Goal: Task Accomplishment & Management: Use online tool/utility

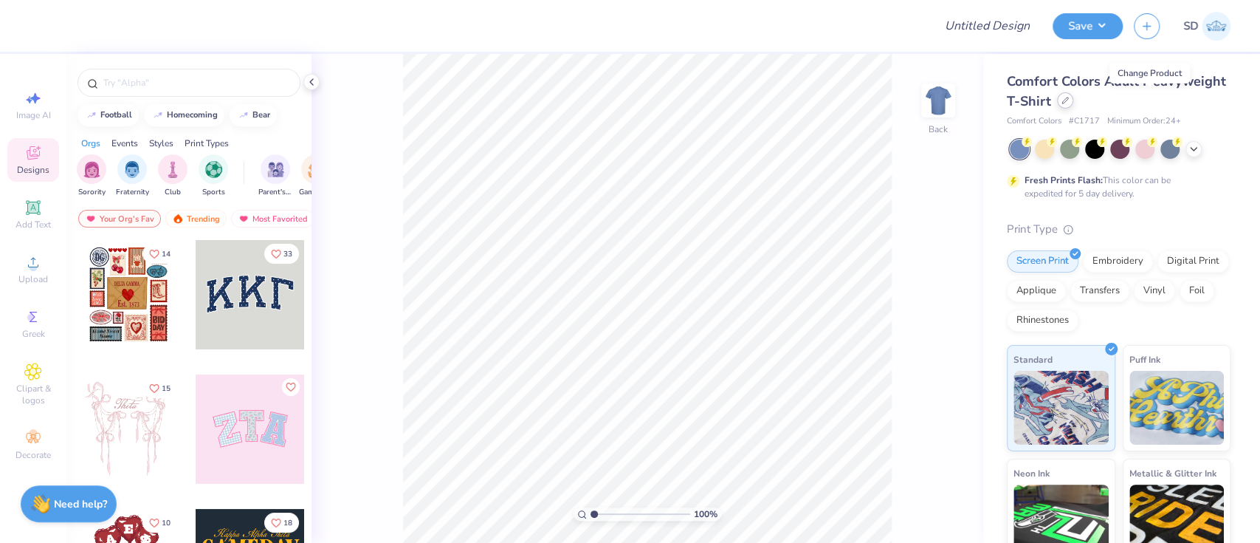
click at [1074, 98] on div at bounding box center [1065, 100] width 16 height 16
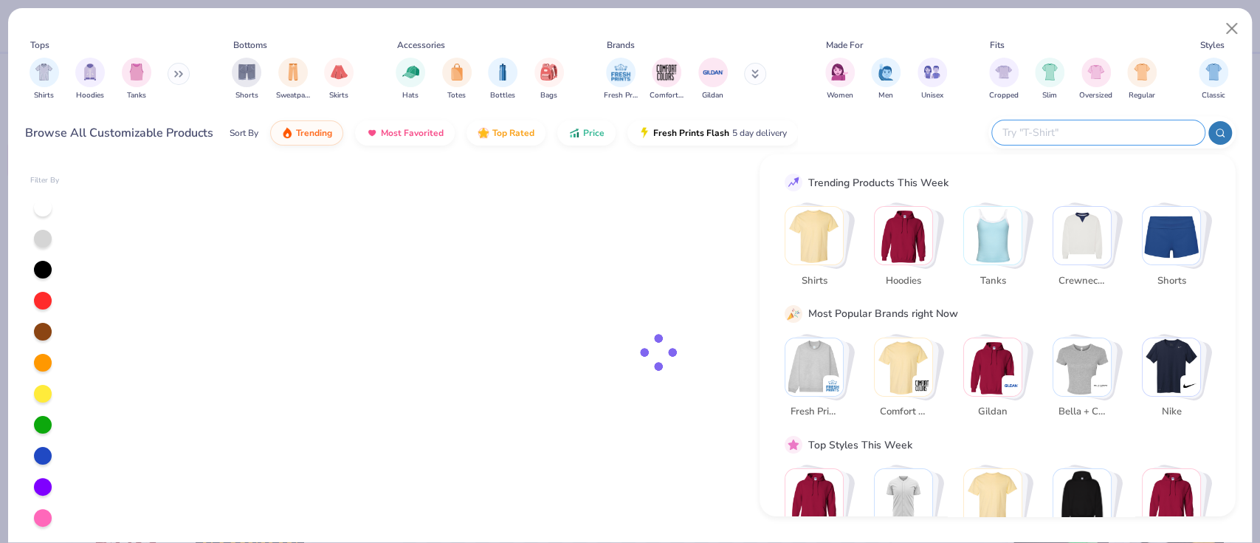
click at [1098, 140] on input "text" at bounding box center [1097, 132] width 193 height 17
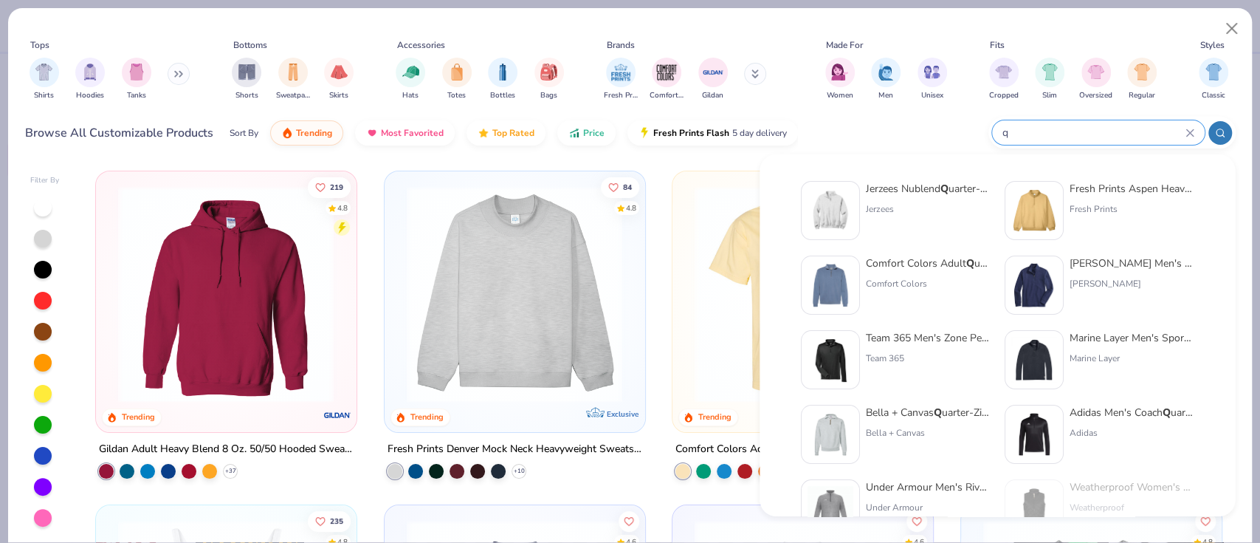
type input "q"
click at [927, 188] on div "Jerzees Nublend Q uarter-Zip Cadet Collar Sweatshirt" at bounding box center [928, 189] width 124 height 16
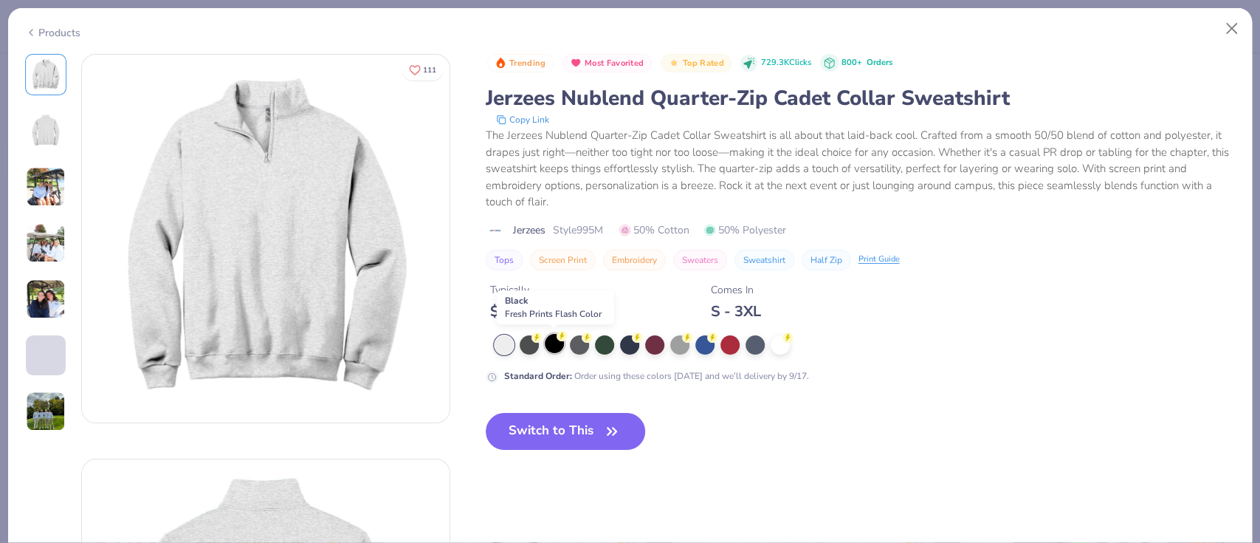
click at [555, 346] on div at bounding box center [554, 343] width 19 height 19
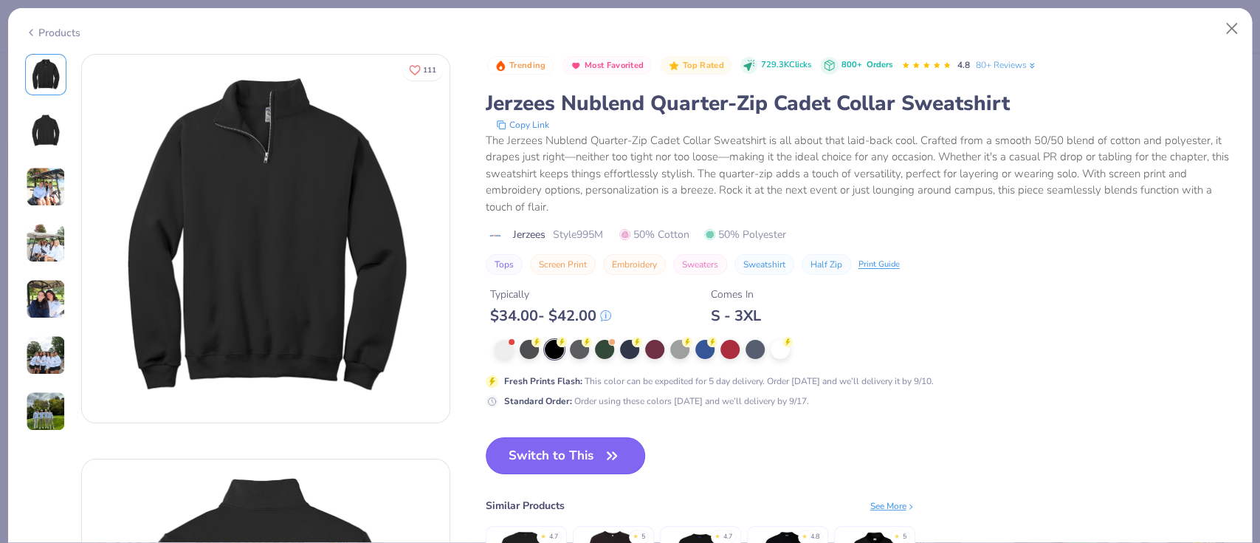
click at [552, 464] on button "Switch to This" at bounding box center [566, 455] width 160 height 37
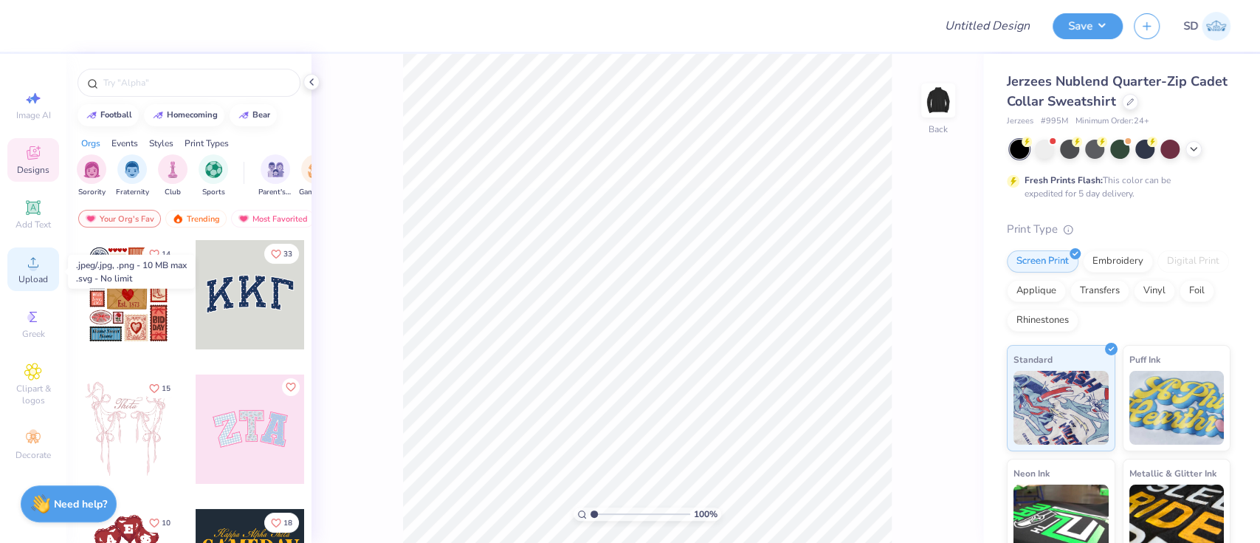
click at [42, 266] on div "Upload" at bounding box center [33, 269] width 52 height 44
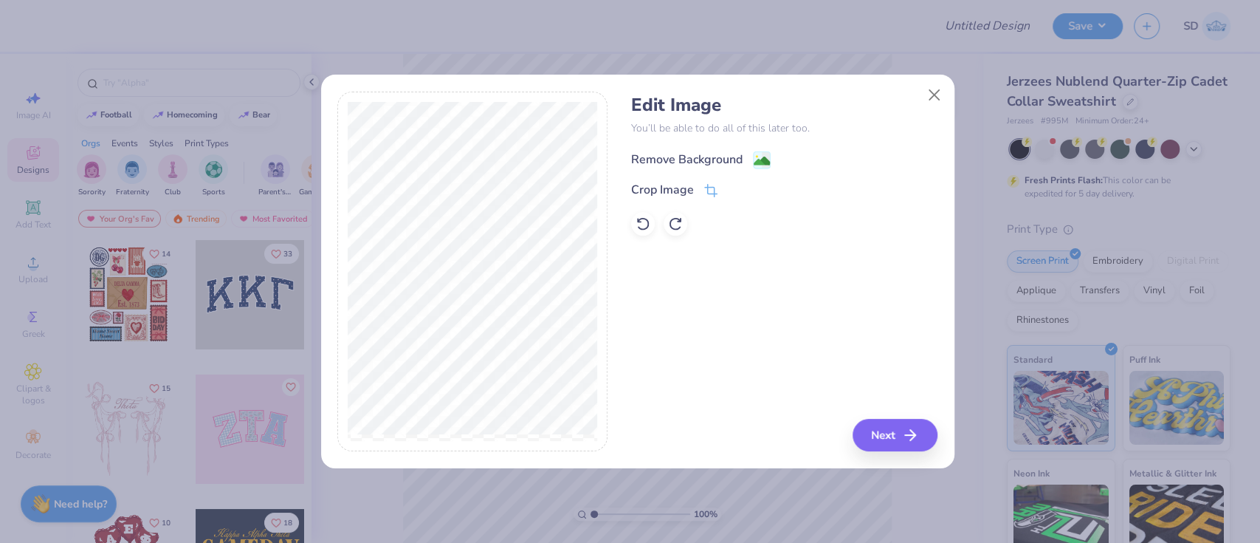
click at [667, 149] on div "Remove Background" at bounding box center [784, 158] width 306 height 18
click at [695, 166] on div "Remove Background" at bounding box center [686, 160] width 111 height 18
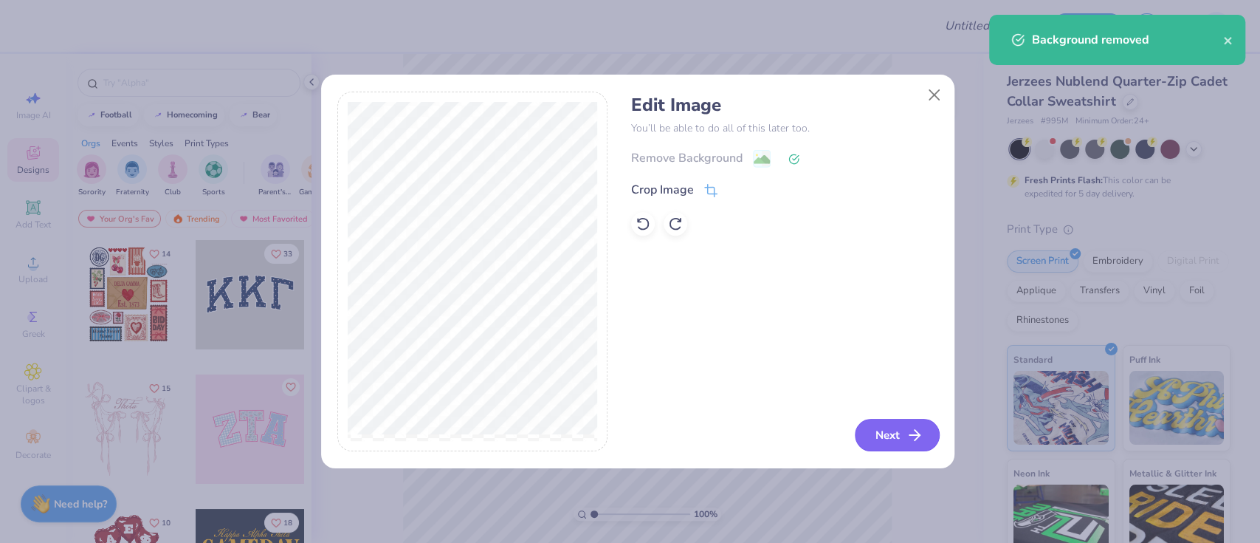
click at [918, 427] on icon "button" at bounding box center [915, 435] width 18 height 18
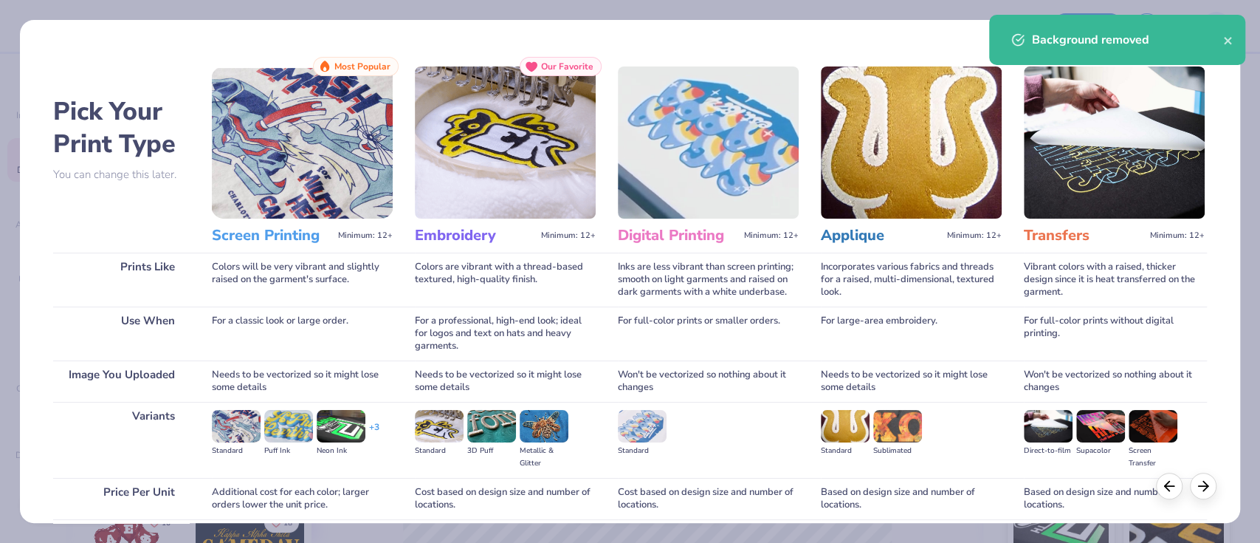
scroll to position [120, 0]
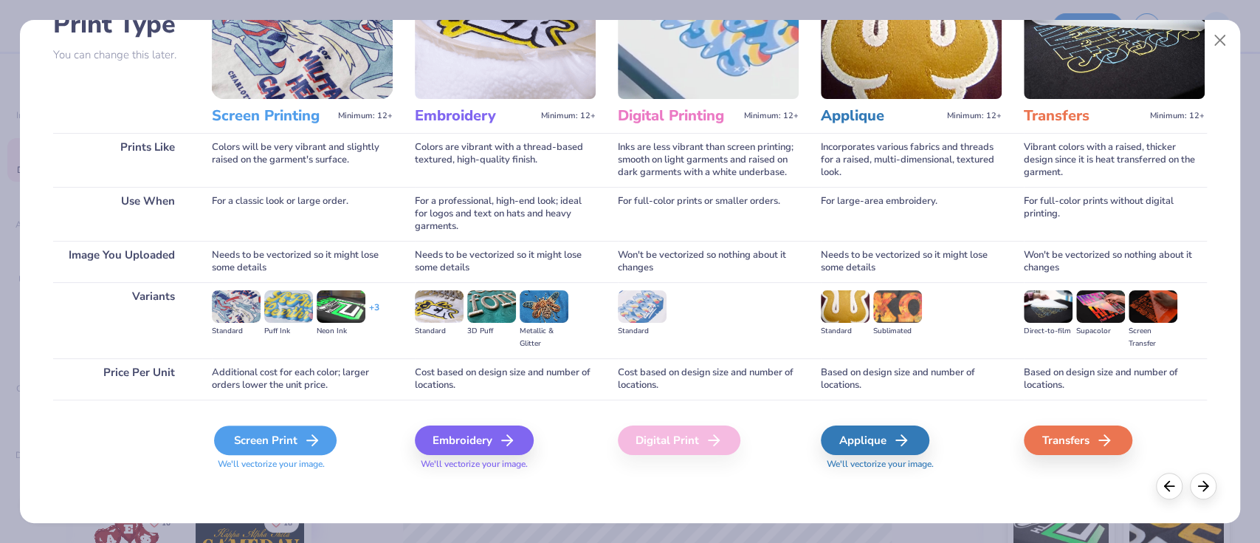
click at [267, 428] on div "Screen Print" at bounding box center [275, 440] width 123 height 30
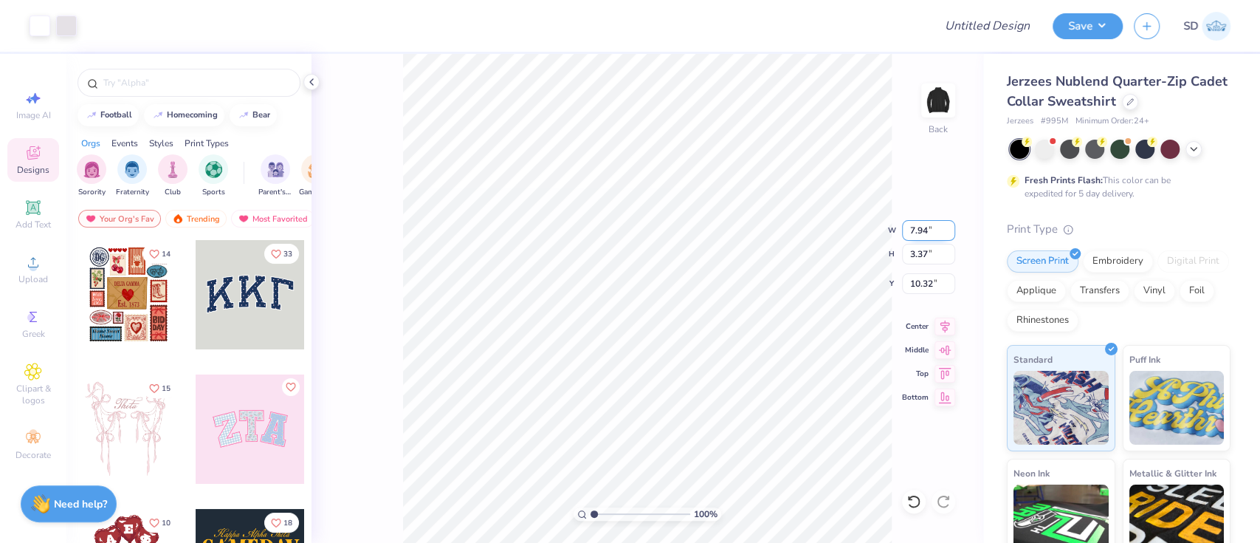
click at [933, 228] on input "7.94" at bounding box center [928, 230] width 53 height 21
type input "7"
type input "5.00"
type input "2.12"
type input "10.94"
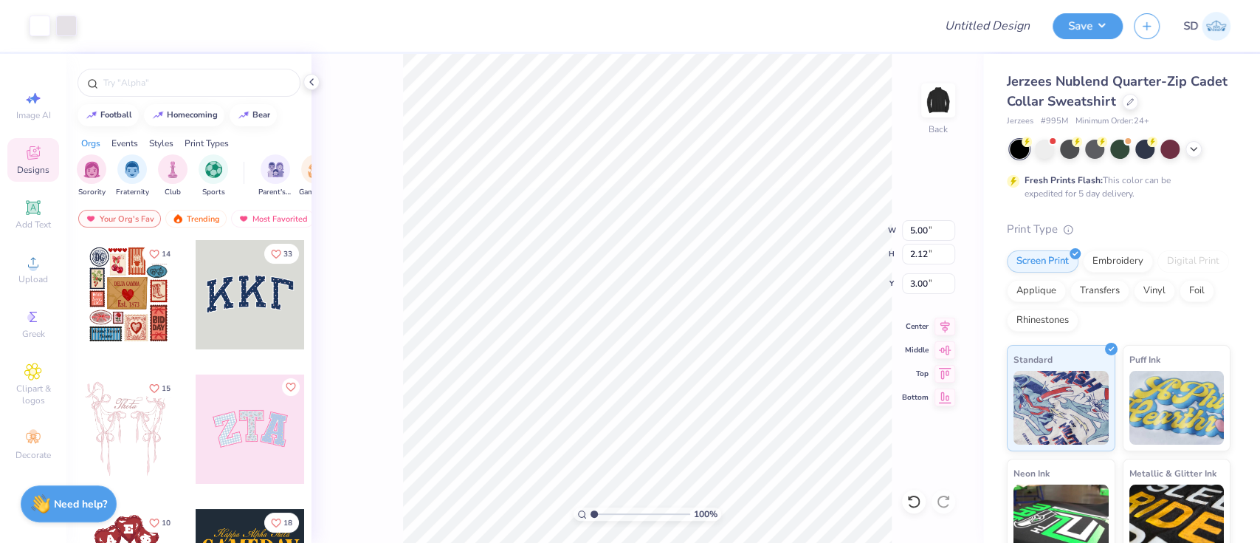
type input "3.00"
drag, startPoint x: 594, startPoint y: 511, endPoint x: 667, endPoint y: 517, distance: 73.3
click at [667, 517] on input "range" at bounding box center [641, 513] width 100 height 13
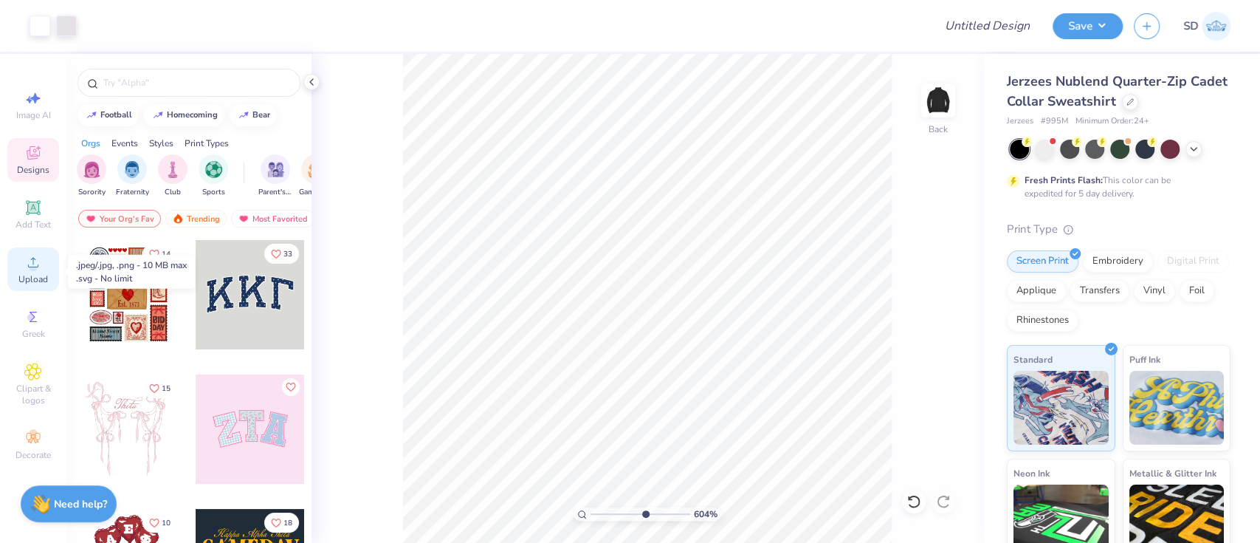
click at [47, 269] on div "Upload" at bounding box center [33, 269] width 52 height 44
click at [44, 204] on div "Add Text" at bounding box center [33, 215] width 52 height 44
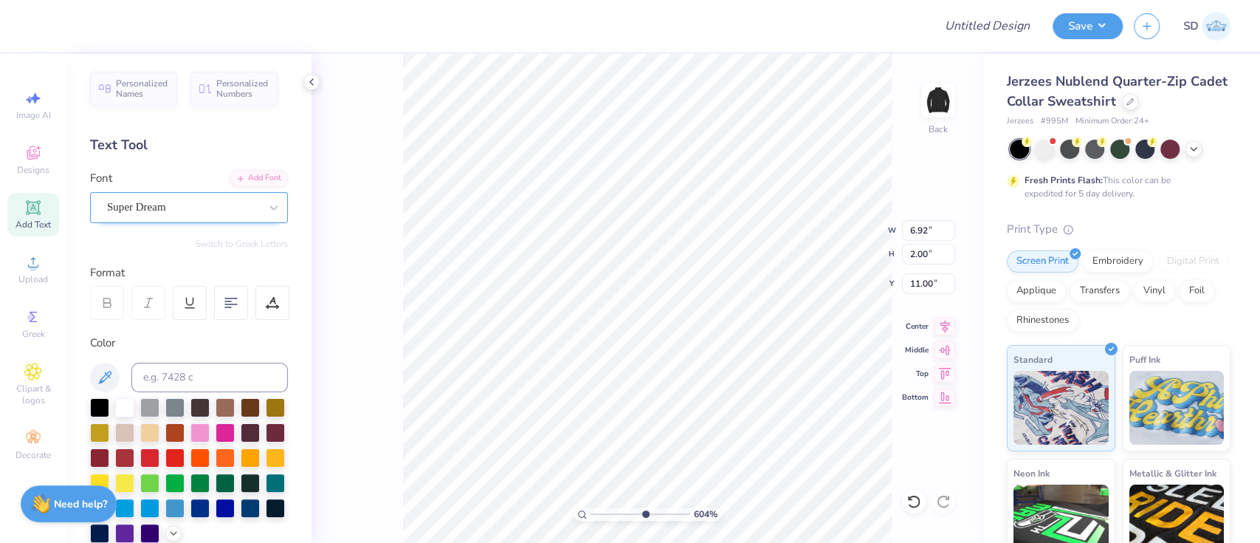
click at [197, 201] on div "Super Dream" at bounding box center [183, 207] width 155 height 23
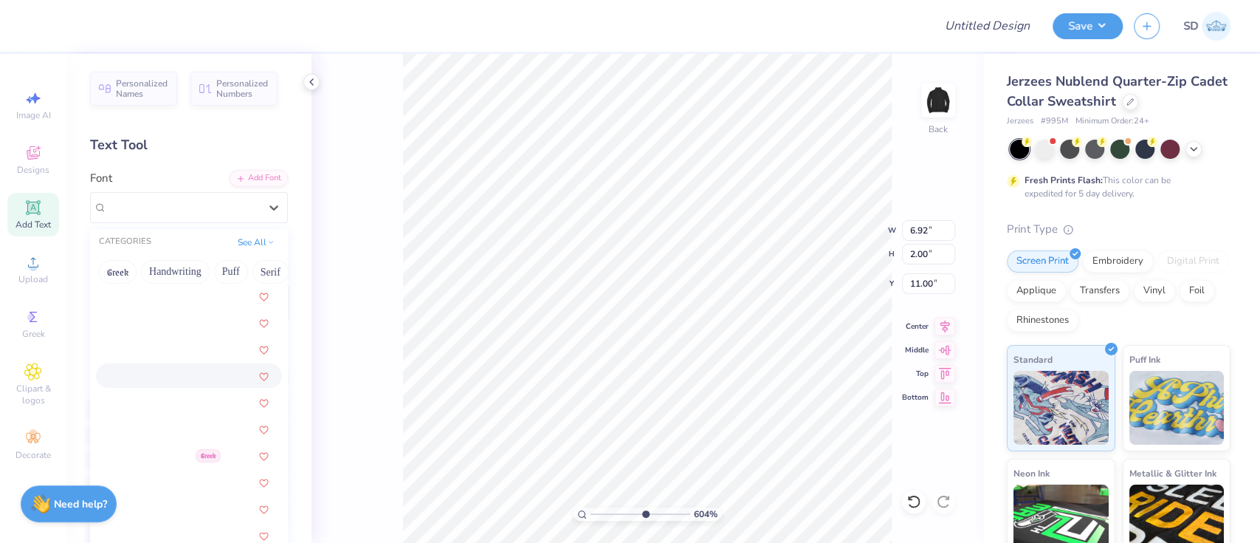
scroll to position [1170, 0]
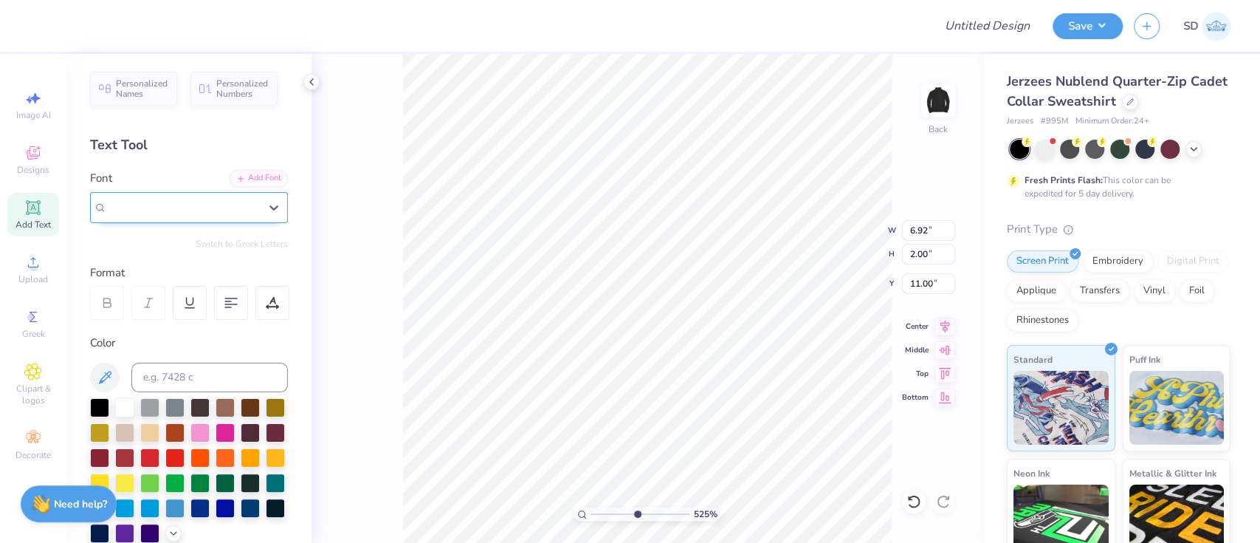
click at [166, 204] on span "Super Dream" at bounding box center [136, 207] width 59 height 17
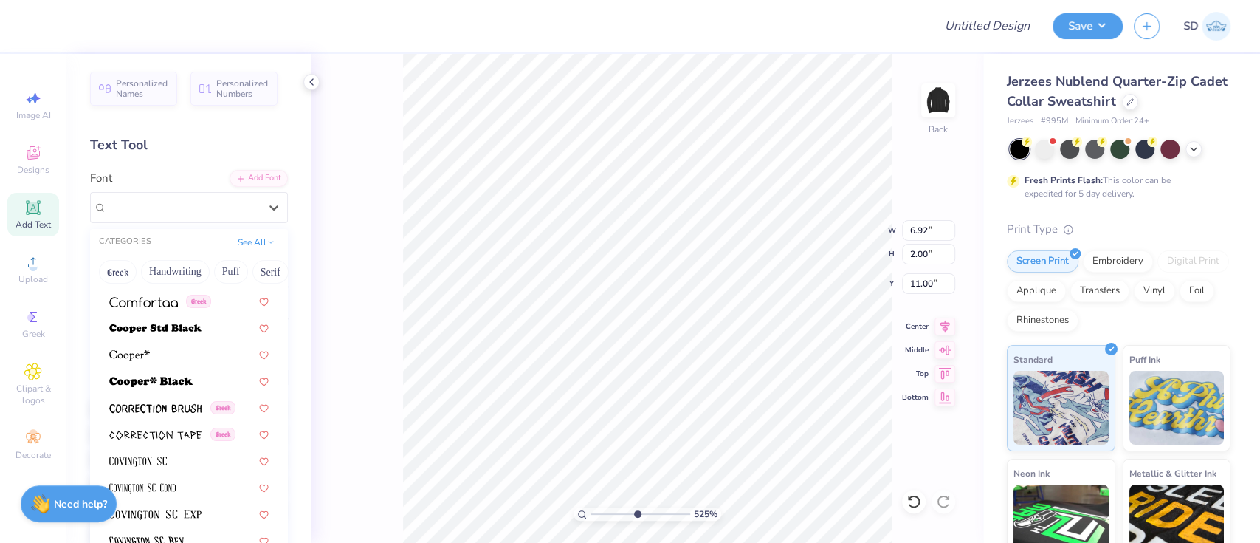
scroll to position [2206, 0]
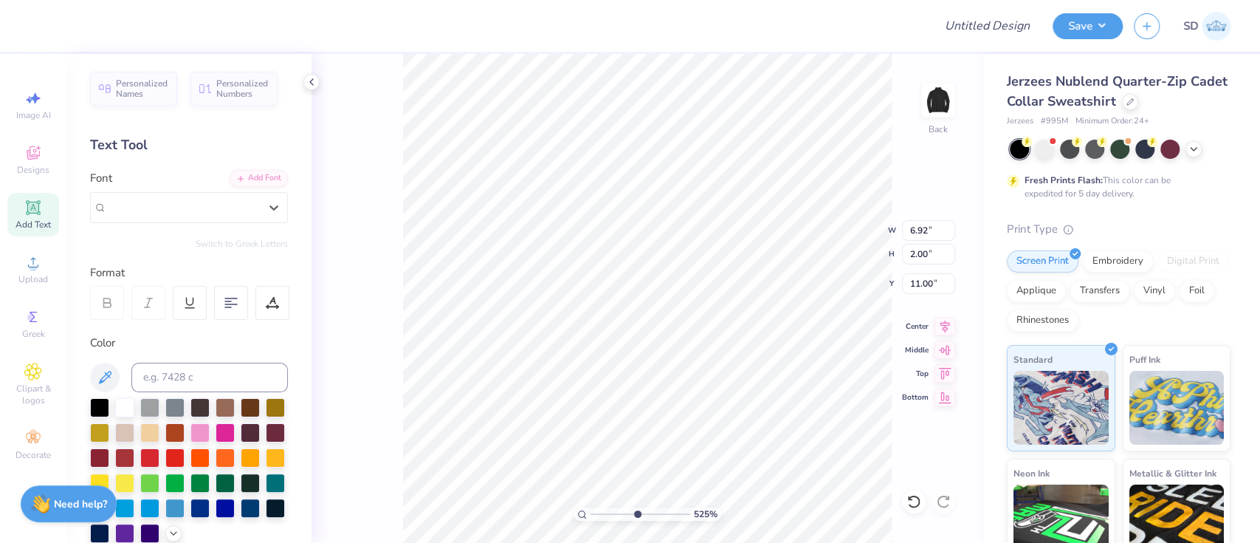
type input "5.25290482587115"
type input "t"
type input "5.25290482587115"
type input "traja"
type input "5.25290482587115"
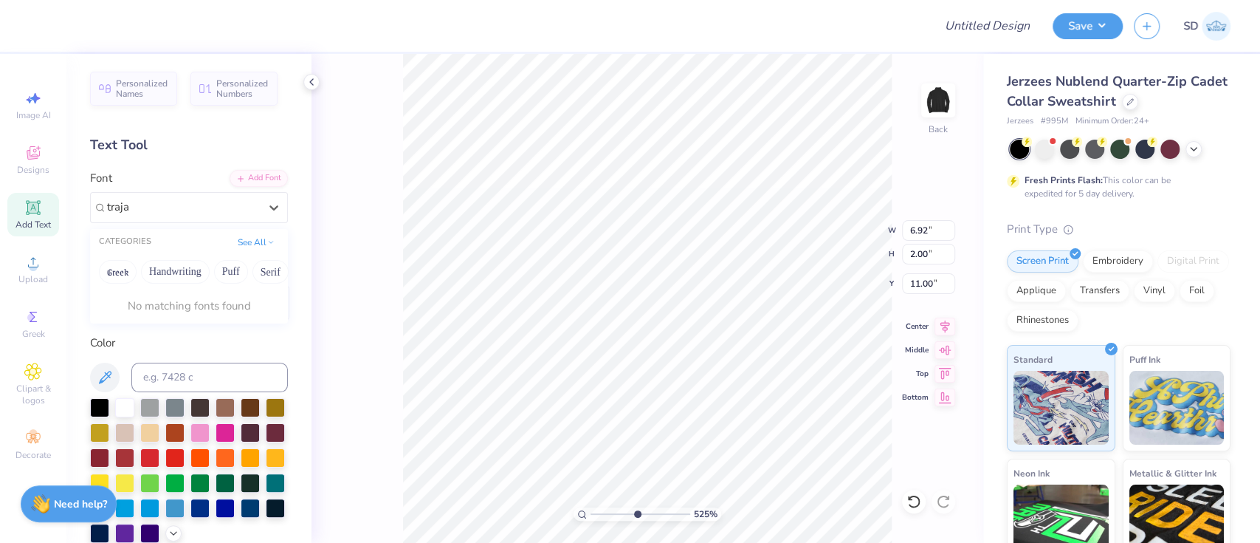
type input "traja"
type input "5.25290482587115"
paste input "Cinzel"
type input "Cinzel"
type input "5.25290482587115"
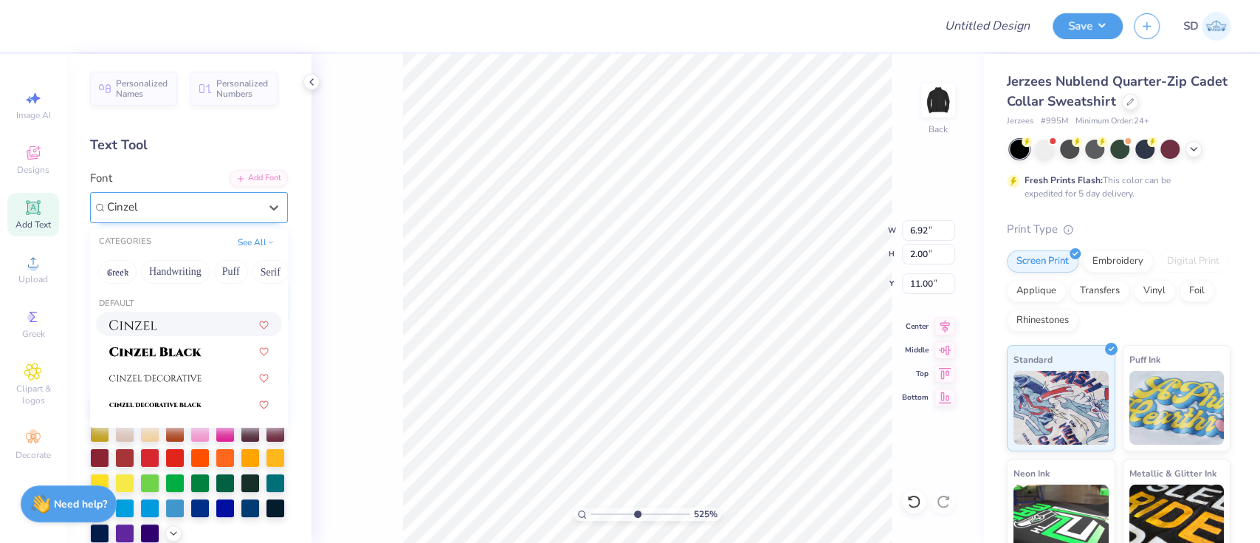
click at [180, 317] on div at bounding box center [188, 324] width 159 height 16
type input "Cinzel"
type input "5.25290482587115"
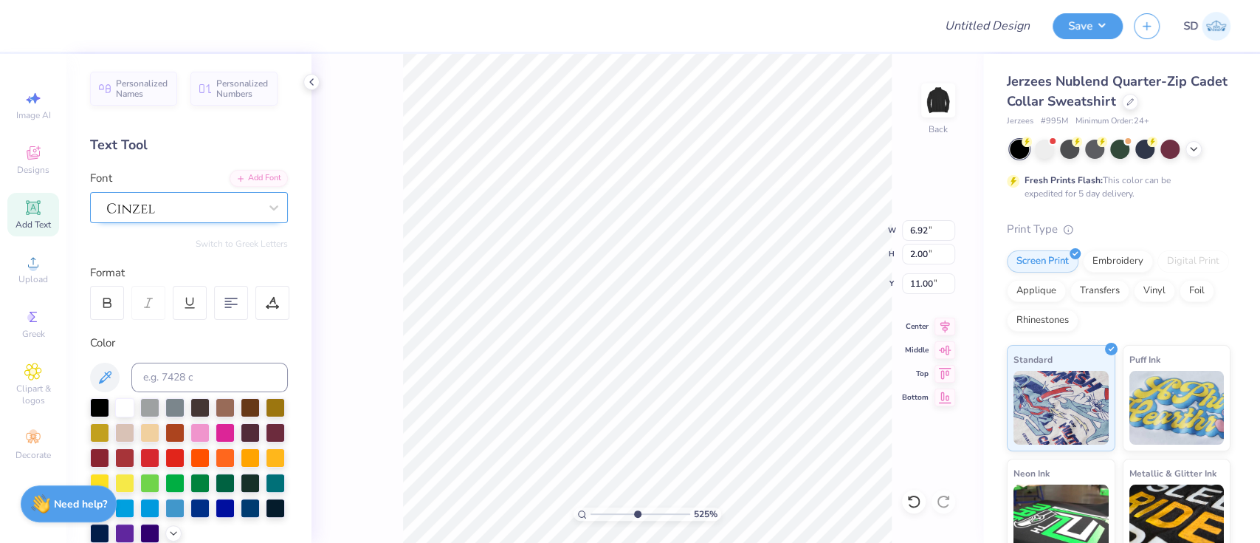
type input "5.25290482587115"
type input "6.97"
type input "2.06"
type input "10.97"
click at [44, 218] on div "Add Text" at bounding box center [33, 215] width 52 height 44
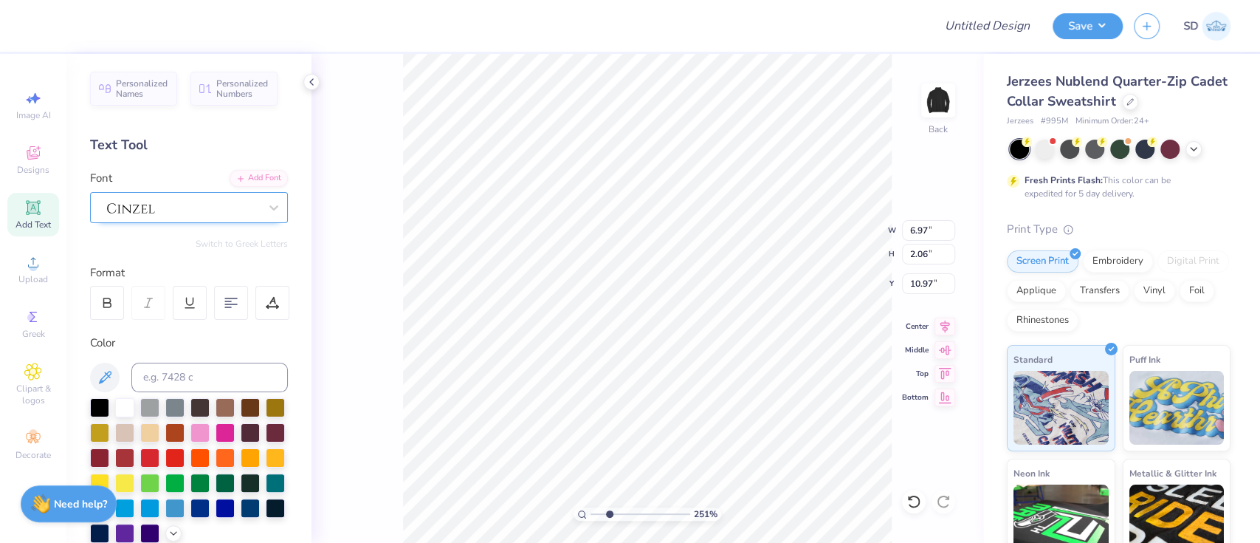
type input "2.51164005570733"
type textarea "P"
type input "2.51164005570733"
type textarea "Pe"
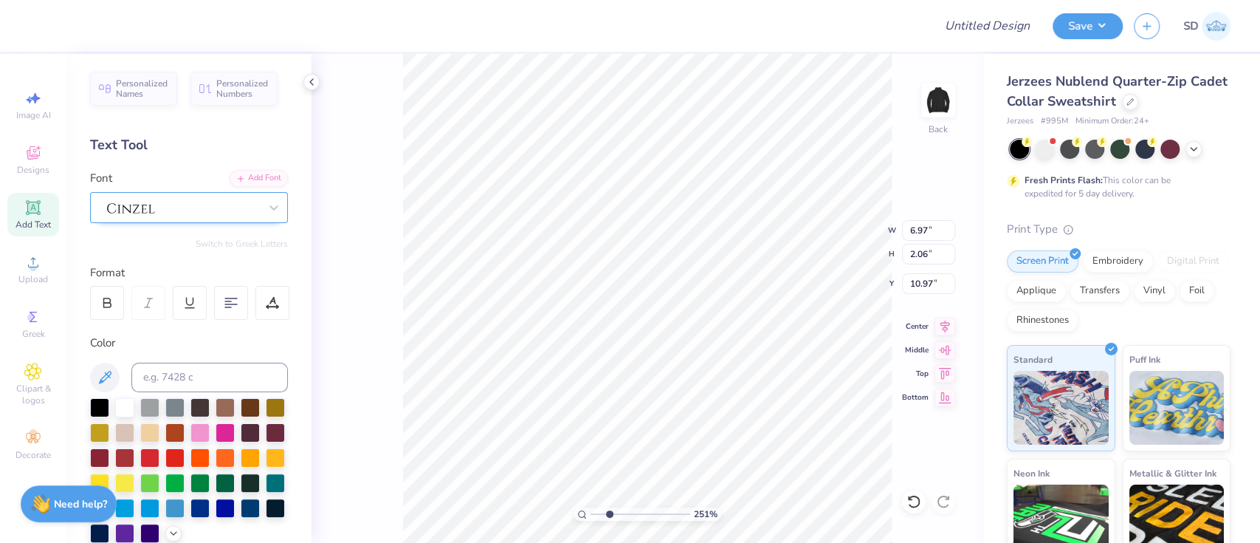
type input "2.51164005570733"
type textarea "Pen"
type input "2.51164005570733"
type textarea "Penn"
type input "2.51164005570733"
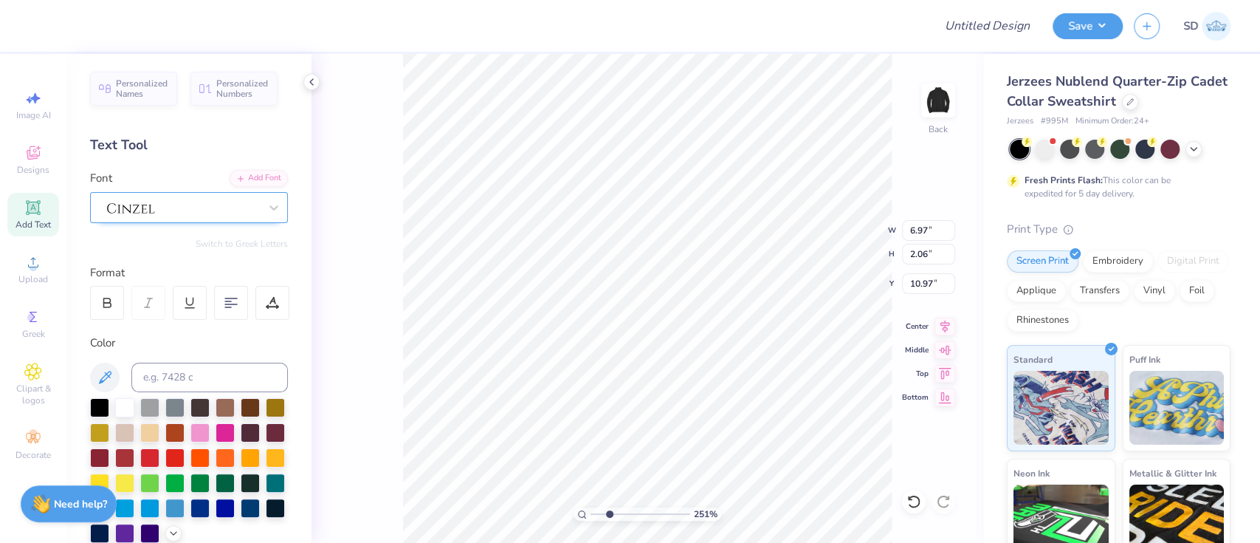
type textarea "Penn"
type input "2.51164005570733"
type textarea "Penn S"
type input "2.51164005570733"
type textarea "Penn Sta"
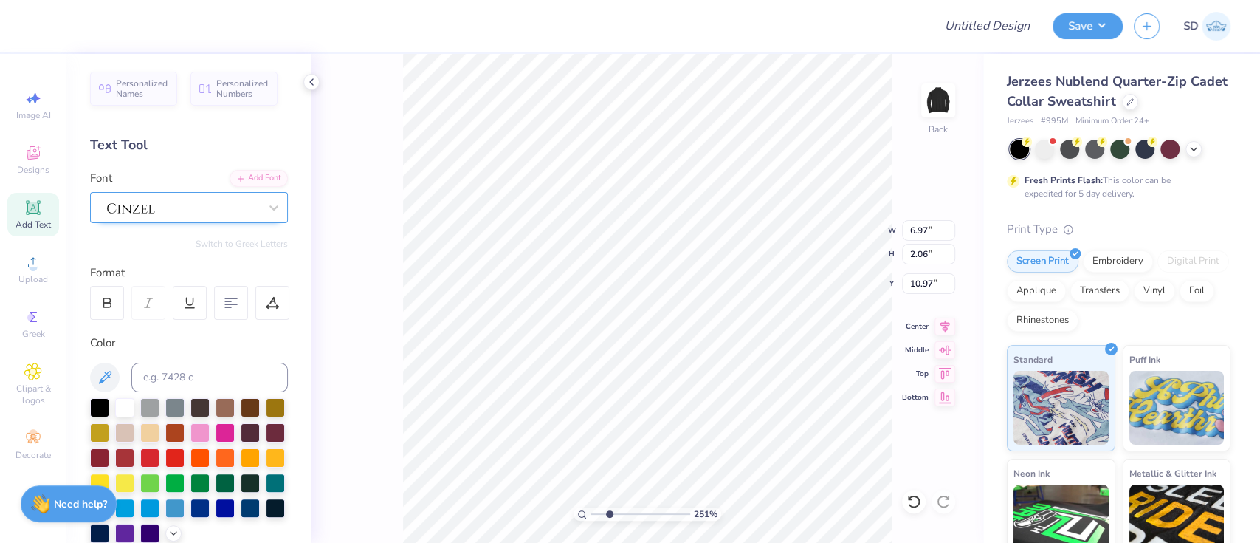
type input "2.51164005570733"
type textarea "Penn Stat"
type input "2.51164005570733"
type textarea "Penn State"
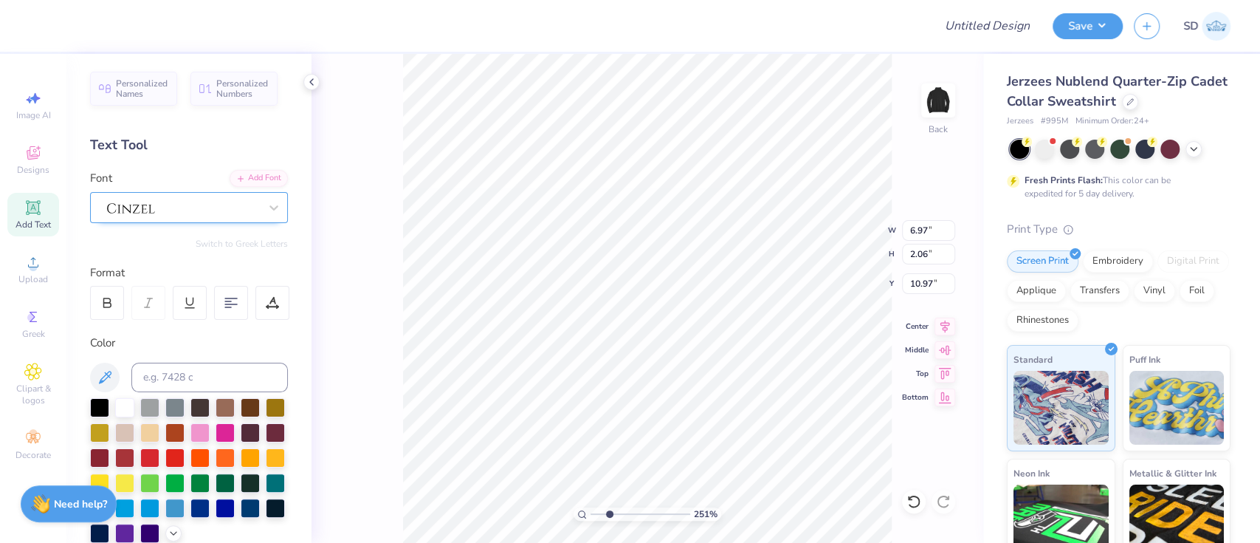
type input "2.51164005570733"
type textarea "Penn State"
type input "2.51164005570733"
type textarea "Pen State"
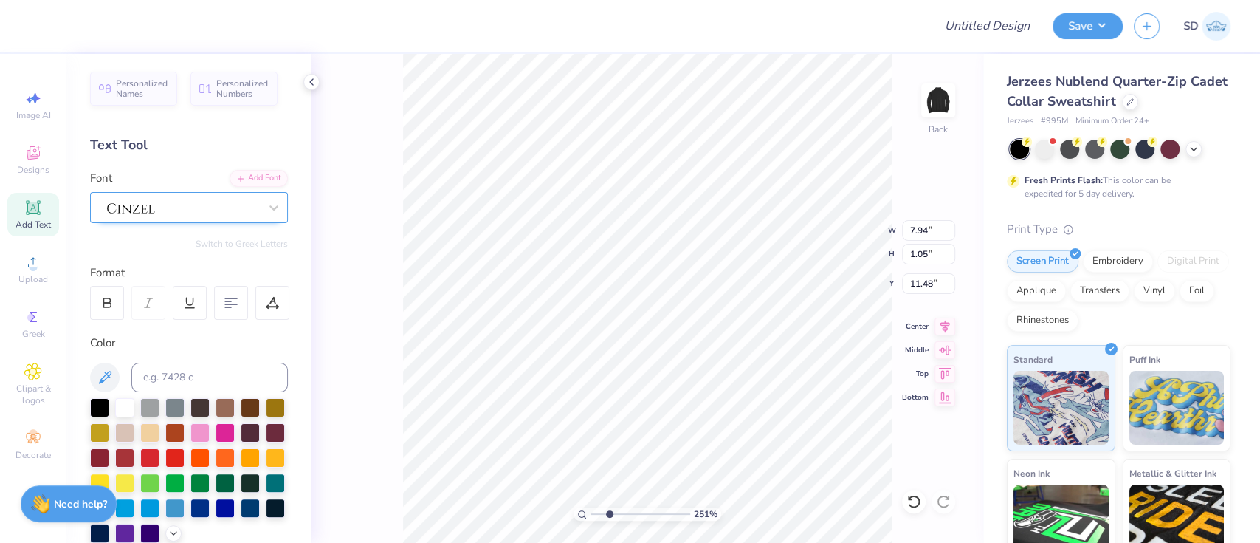
type input "2.51164005570733"
type textarea "Pe State"
type input "2.51164005570733"
type textarea "P State"
type input "2.51164005570733"
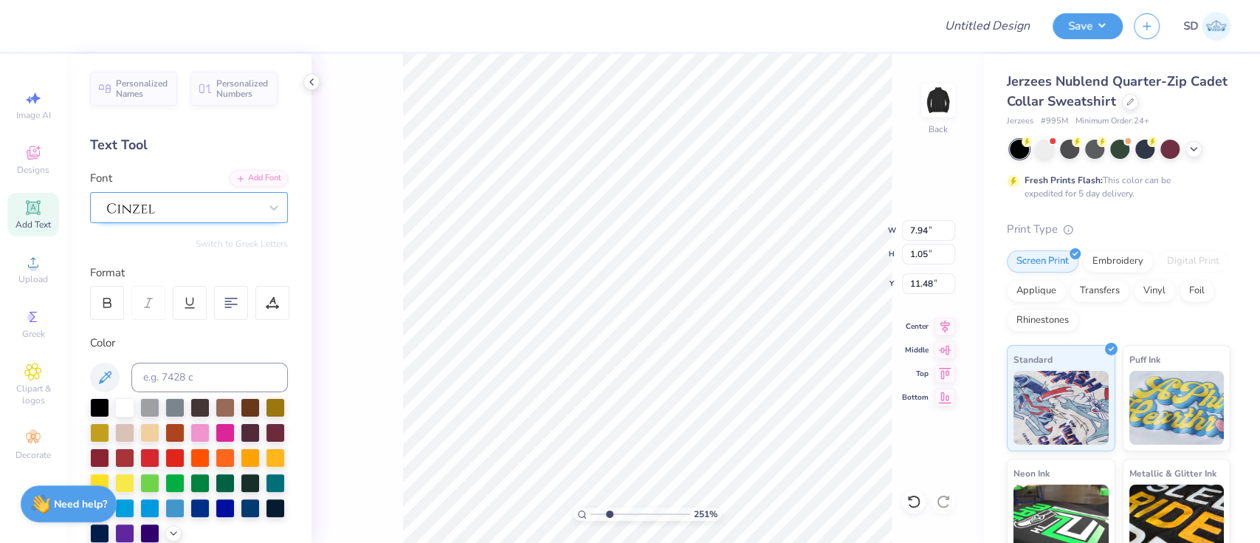
type textarea "Pe State"
type input "2.51164005570733"
type textarea "Pen State"
type input "2.51164005570733"
type textarea "Penn State"
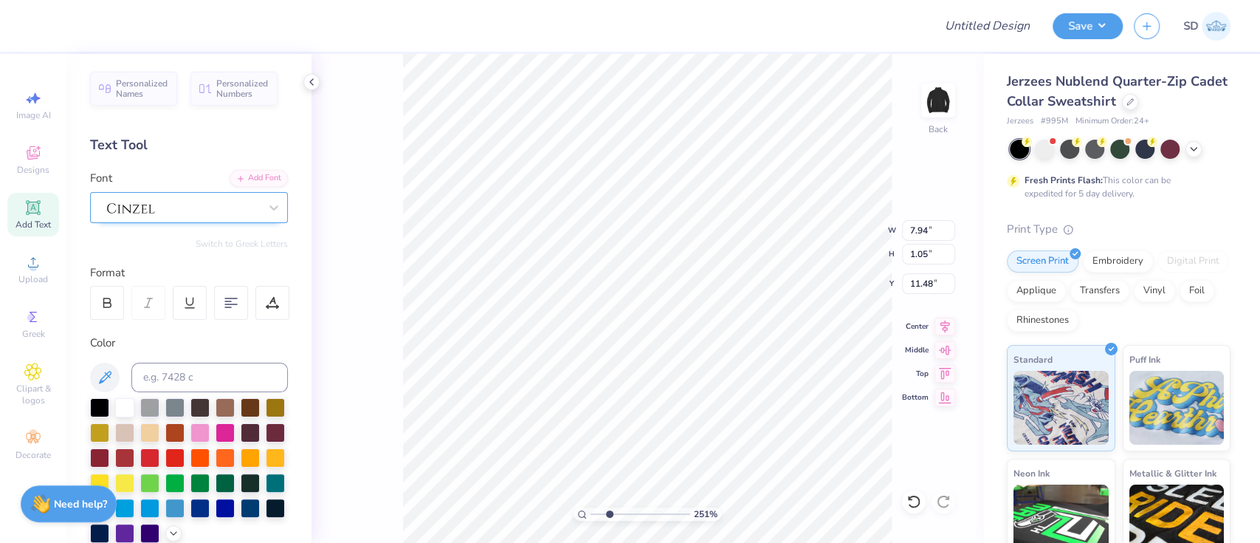
scroll to position [16, 2]
click at [137, 218] on div at bounding box center [189, 207] width 198 height 31
type input "2.51164005570733"
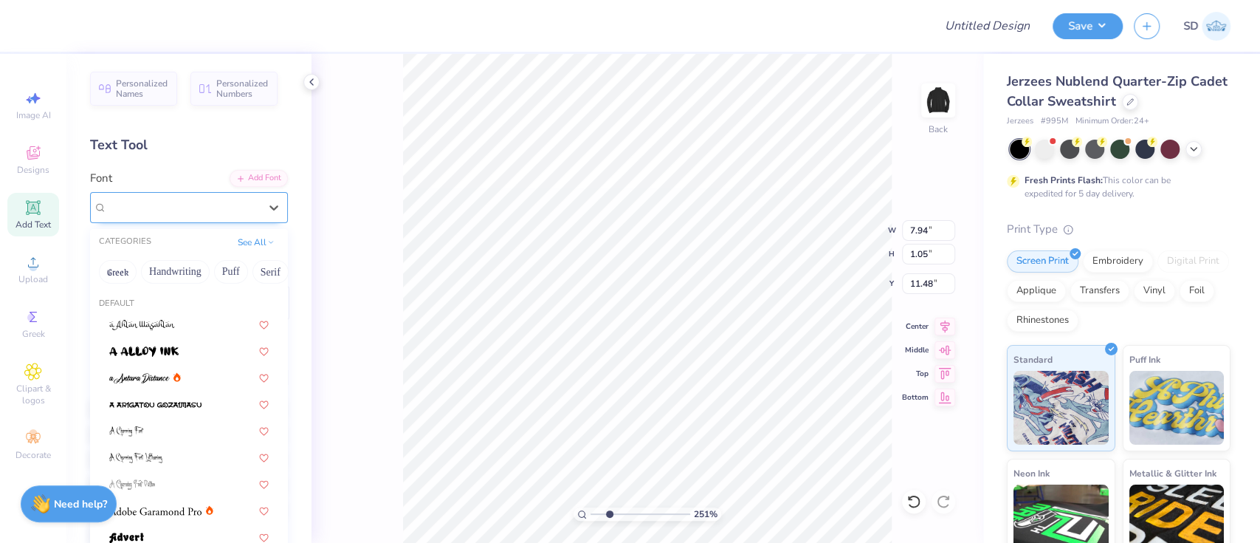
paste input "Forum"
type input "Forum"
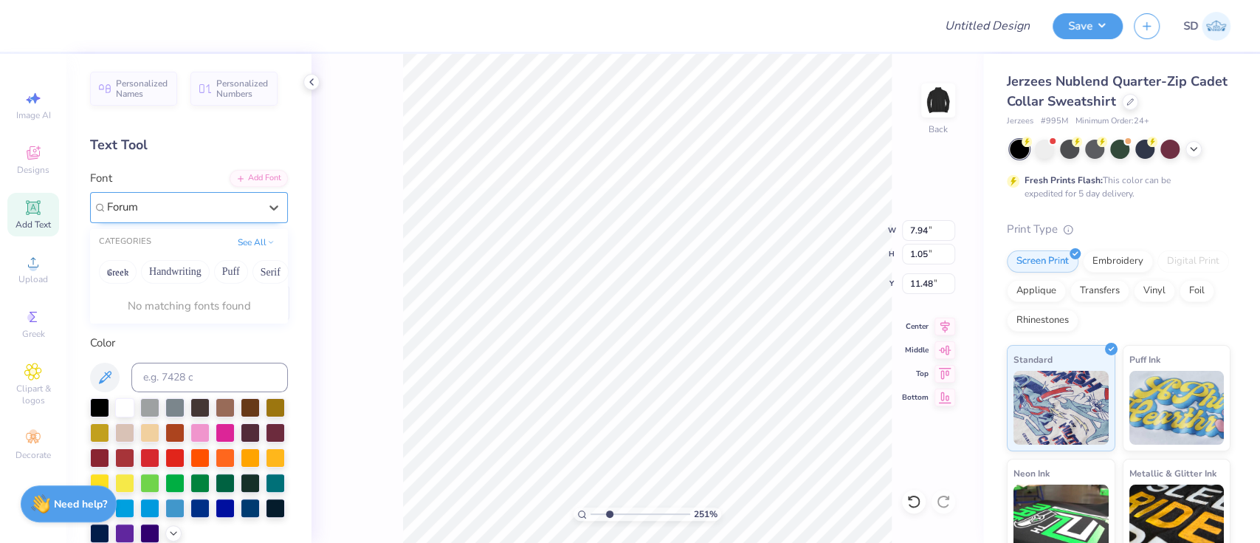
type input "2.51164005570733"
type input "Forum"
type input "2.51164005570733"
paste input "Marcellus"
type input "2.51164005570733"
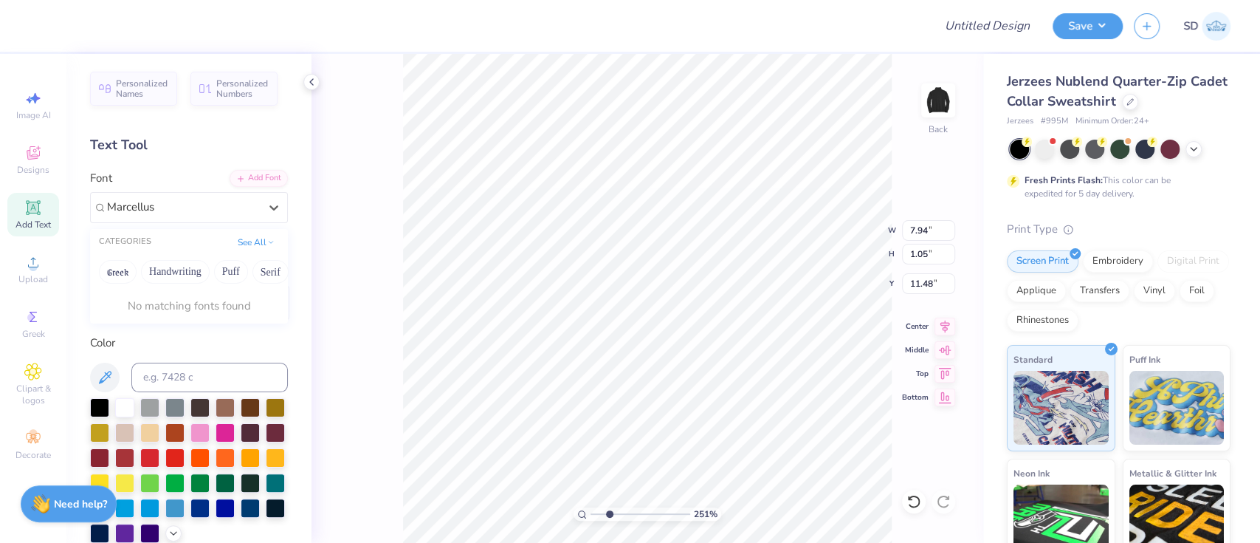
type input "Marcellus"
type input "2.51164005570733"
paste textarea "I am not sure yet because it would be a group order. I think probably around 20…"
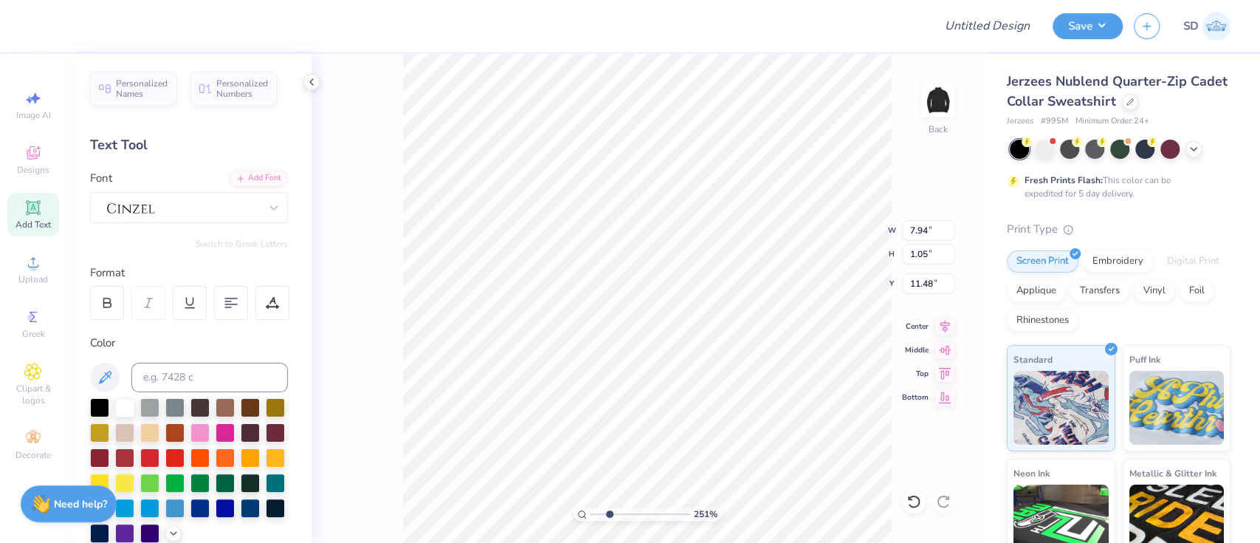
type textarea "Penn StateI am not sure yet because it would be a group order. I think probably…"
type input "2.51164005570733"
type textarea "Penn State"
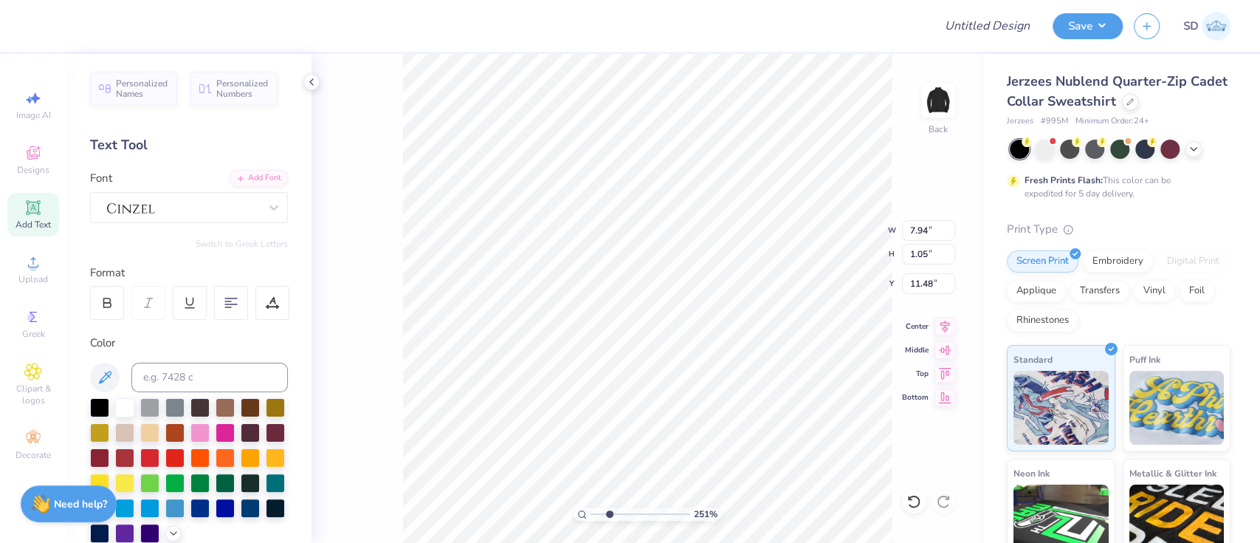
paste textarea "®"
type input "2.51164005570733"
type textarea "Penn State®"
type input "1.39375799490609"
click at [932, 225] on input "7.94" at bounding box center [928, 230] width 53 height 21
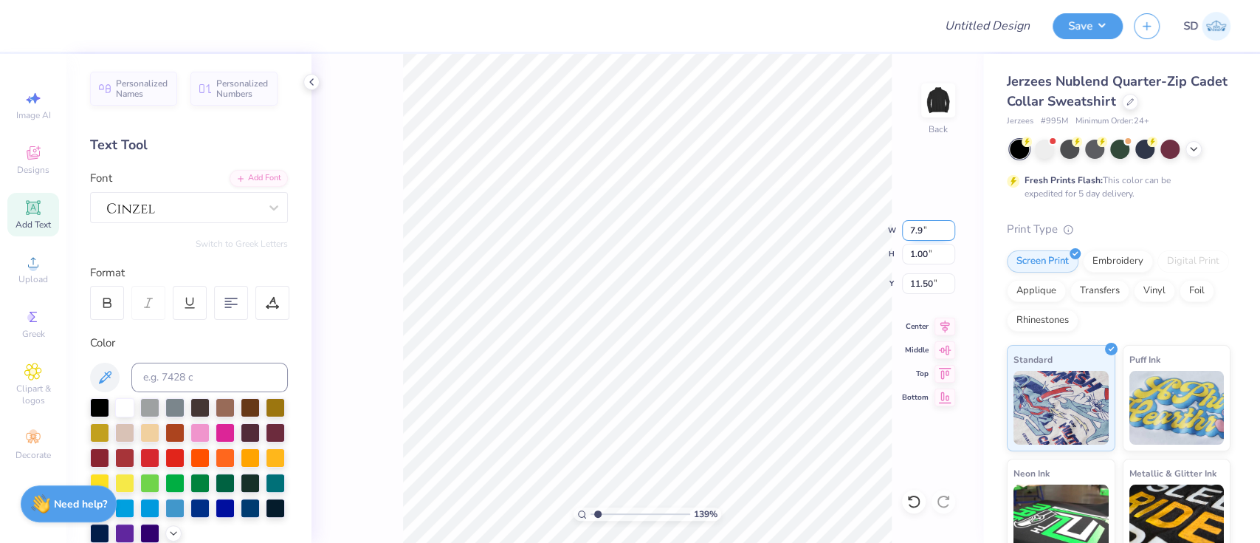
type input "7"
type input "3"
type input "1.39375799490609"
type input "3.00"
type input "0.38"
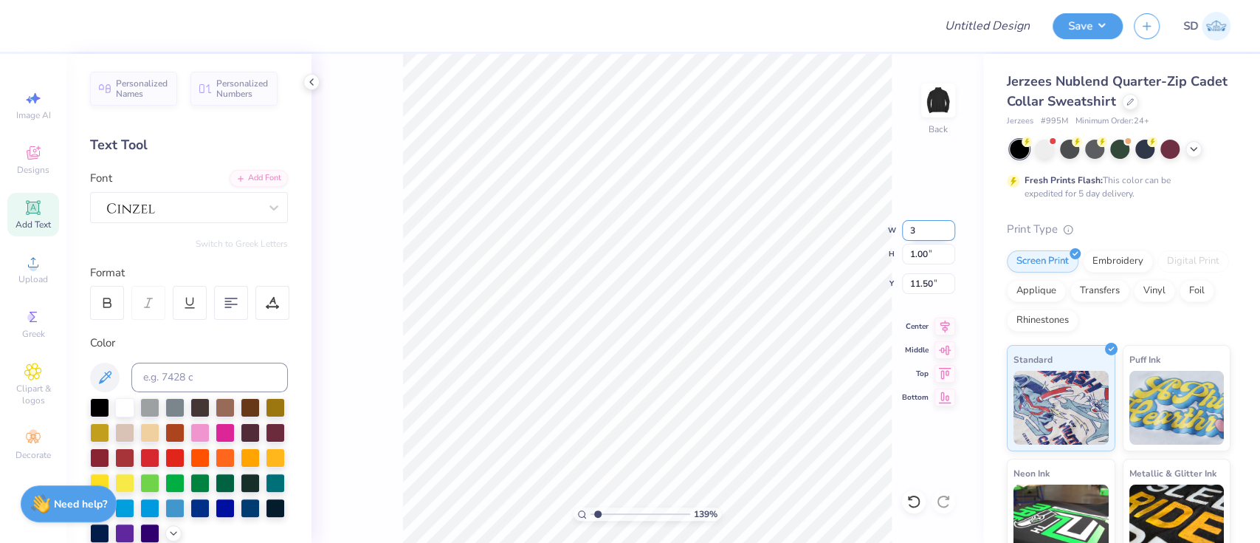
type input "11.81"
type input "1.39375799490609"
type input "5.26"
click at [916, 230] on input "3.00" at bounding box center [928, 230] width 53 height 21
type input "300"
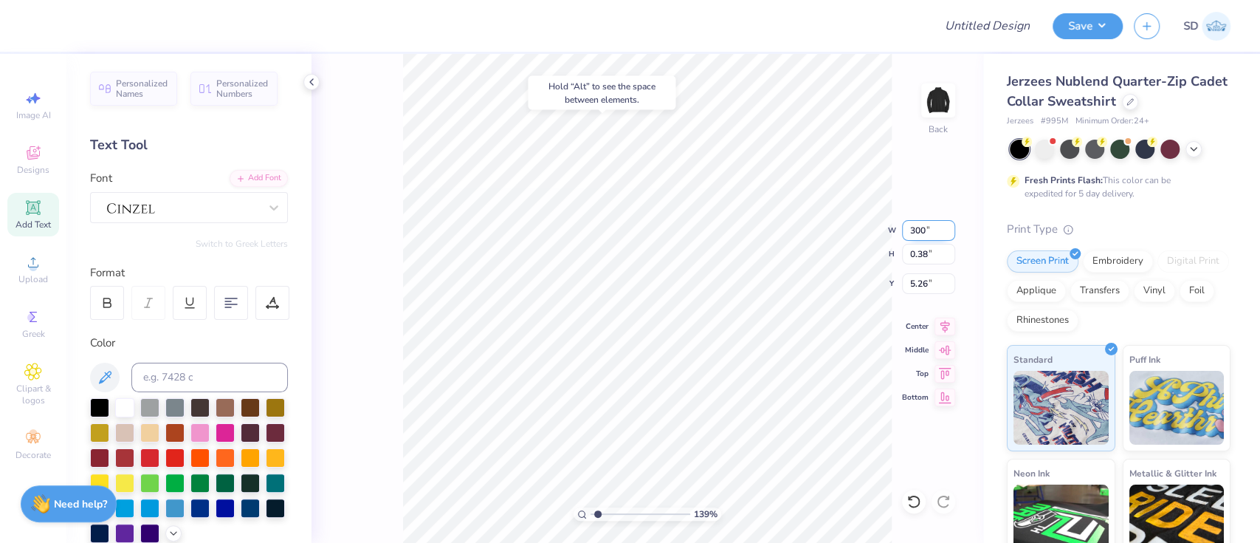
type input "1.39375799490609"
type input "4"
type input "1.39375799490609"
type input "4.00"
type input "0.50"
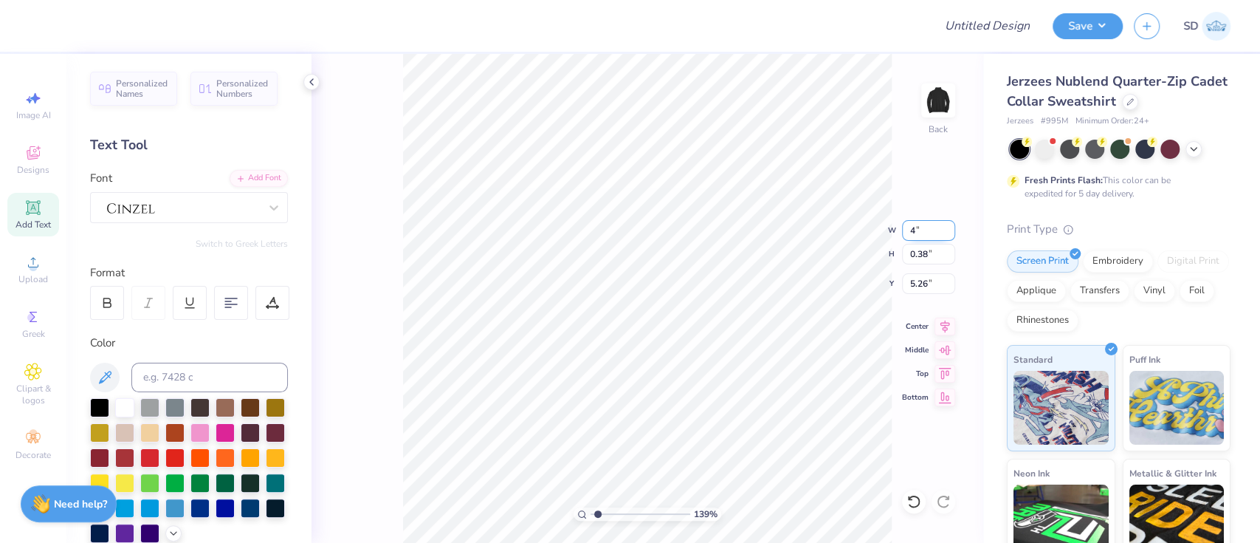
type input "5.19"
type input "1.39375799490609"
type input "5.08"
click at [758, 377] on li "Group" at bounding box center [770, 382] width 116 height 29
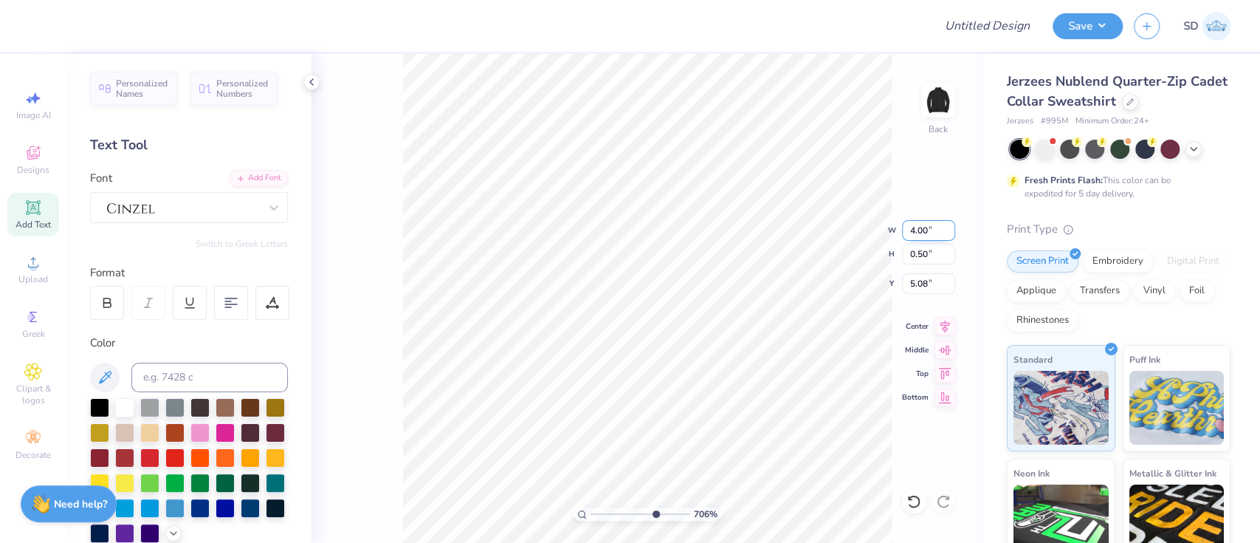
click at [931, 233] on div "706 % Back W 4.00 4.00 " H 0.50 0.50 " Y 5.08 5.08 " Center Middle Top Bottom" at bounding box center [648, 298] width 672 height 489
click at [928, 227] on div "706 % Back W 4.00 4.00 " H 0.50 0.50 " Y 5.08 5.08 " Center Middle Top Bottom" at bounding box center [648, 298] width 672 height 489
type input "2.75290155761833"
click at [927, 236] on input "5.00" at bounding box center [928, 230] width 53 height 21
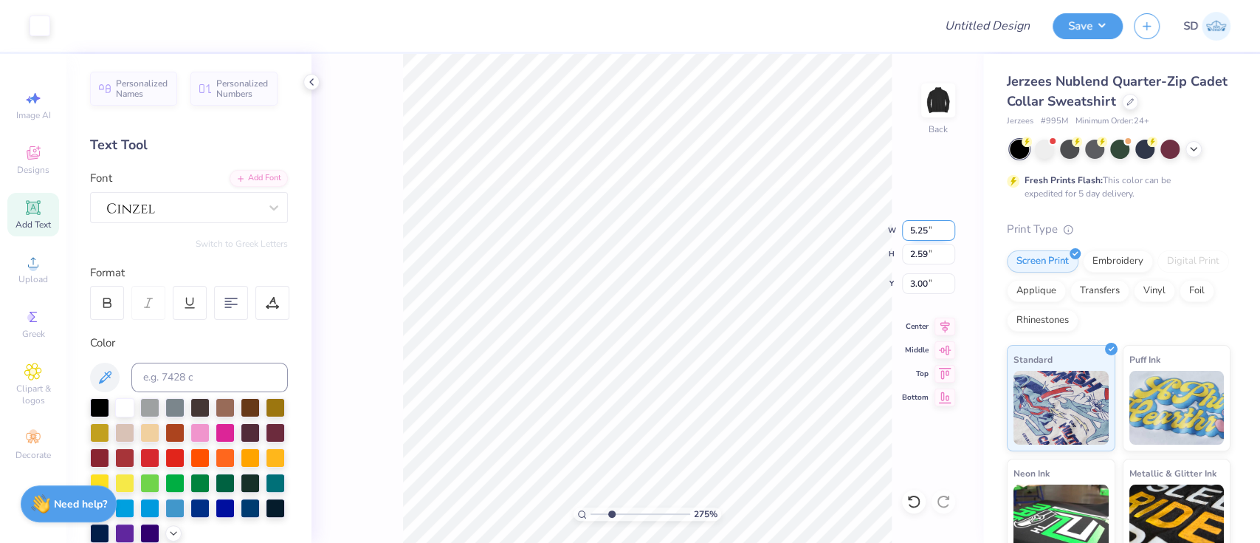
type input "5.25"
type input "2.72"
type input "2.94"
type input "3.27"
type input "1.65061597113888"
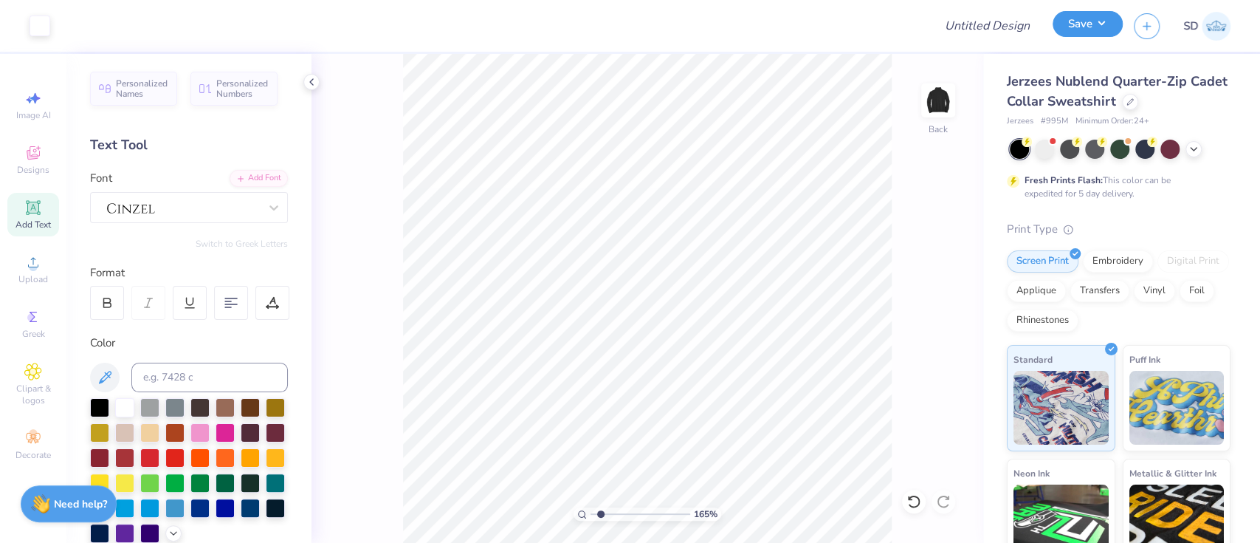
click at [1079, 27] on button "Save" at bounding box center [1088, 24] width 70 height 26
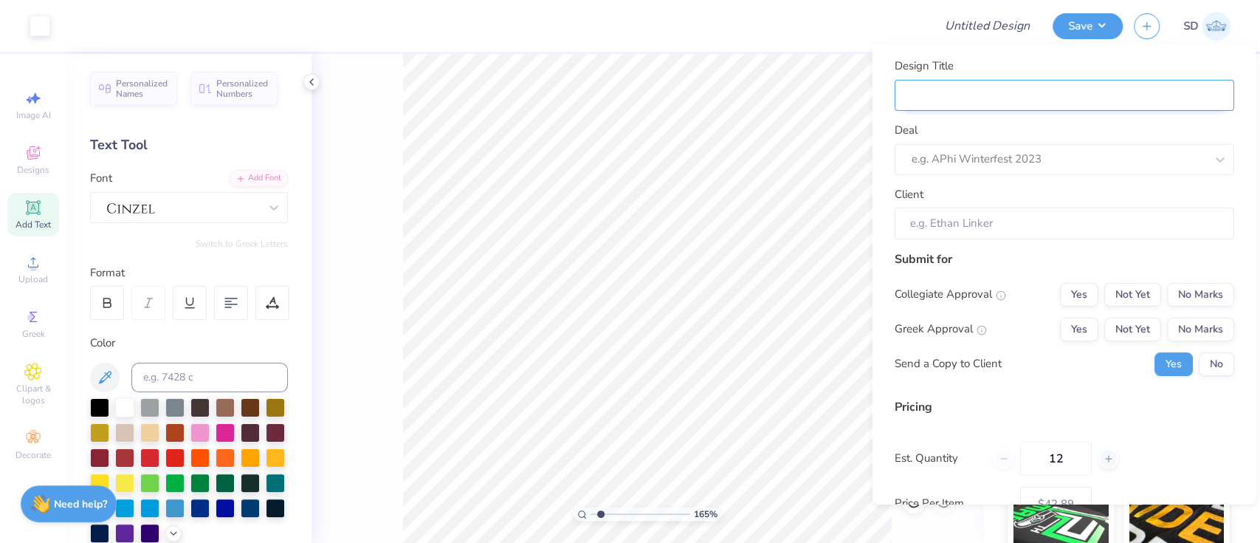
click at [1040, 105] on input "Design Title" at bounding box center [1064, 95] width 340 height 32
click at [918, 216] on input "Client" at bounding box center [1064, 223] width 340 height 32
click at [983, 158] on div at bounding box center [1043, 159] width 264 height 20
click at [960, 89] on input "Design Title" at bounding box center [1064, 95] width 340 height 32
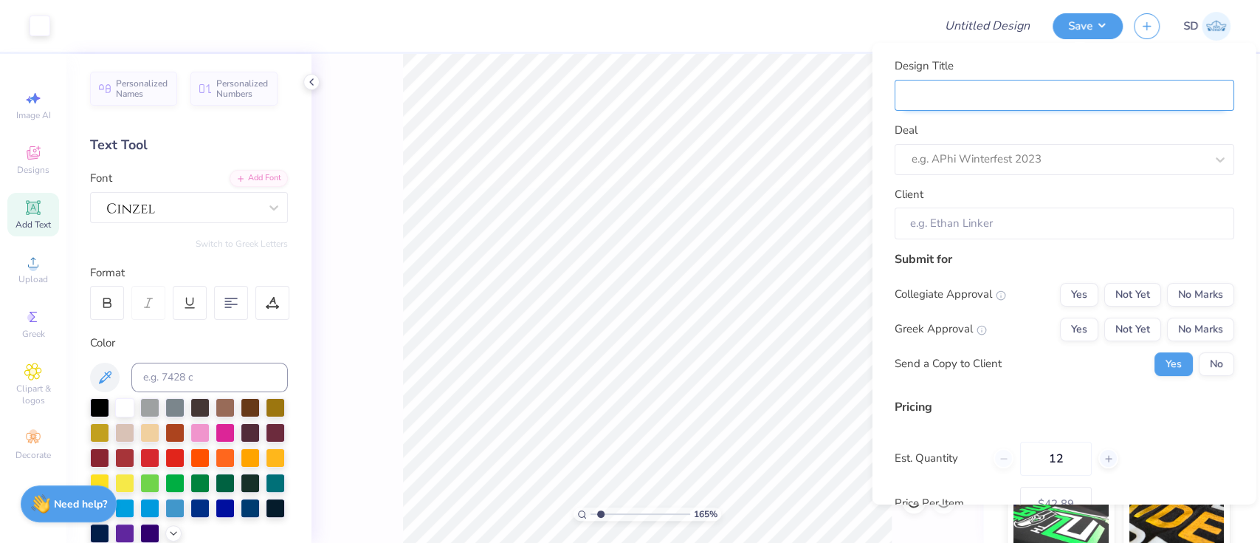
type input "M"
type input "Me"
type input "Mer"
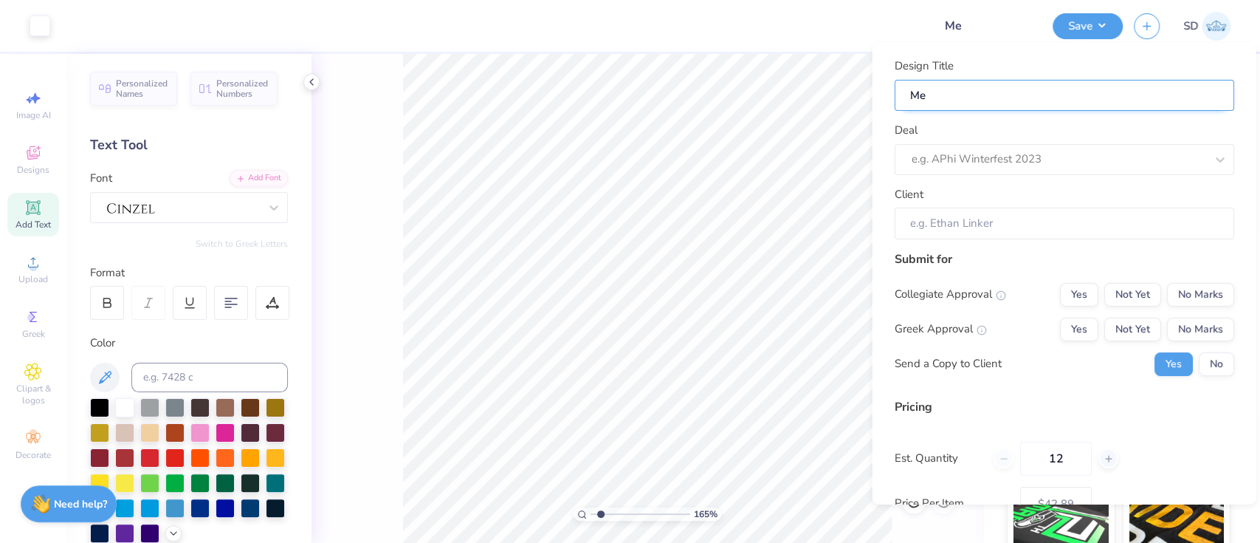
type input "Mer"
type input "Merc"
type input "Merch"
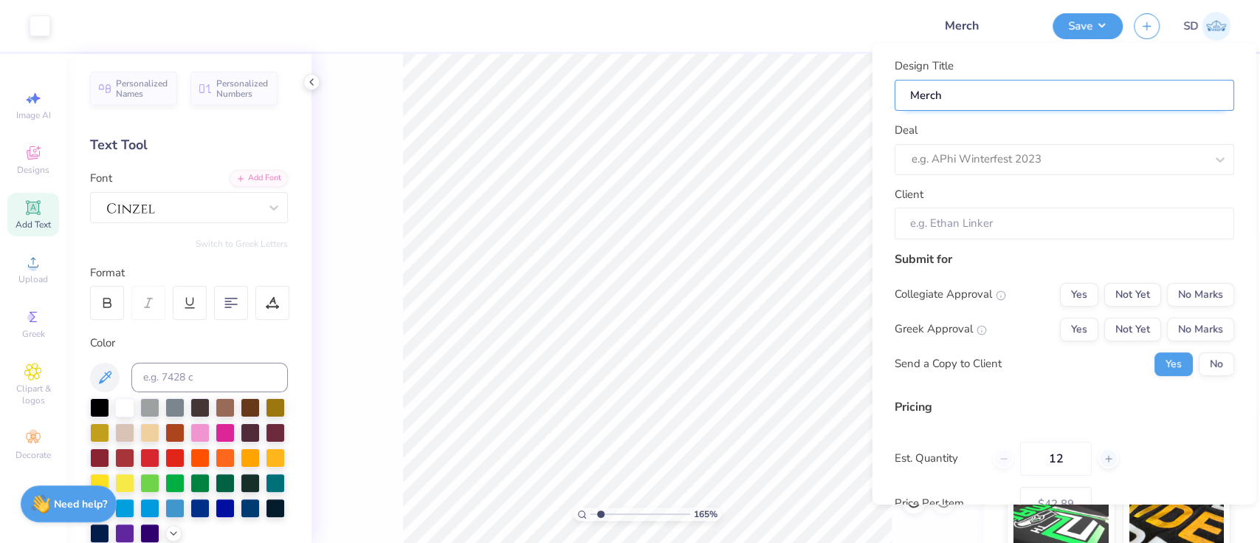
type input "Merch"
type input "Merch f"
type input "Merch fo"
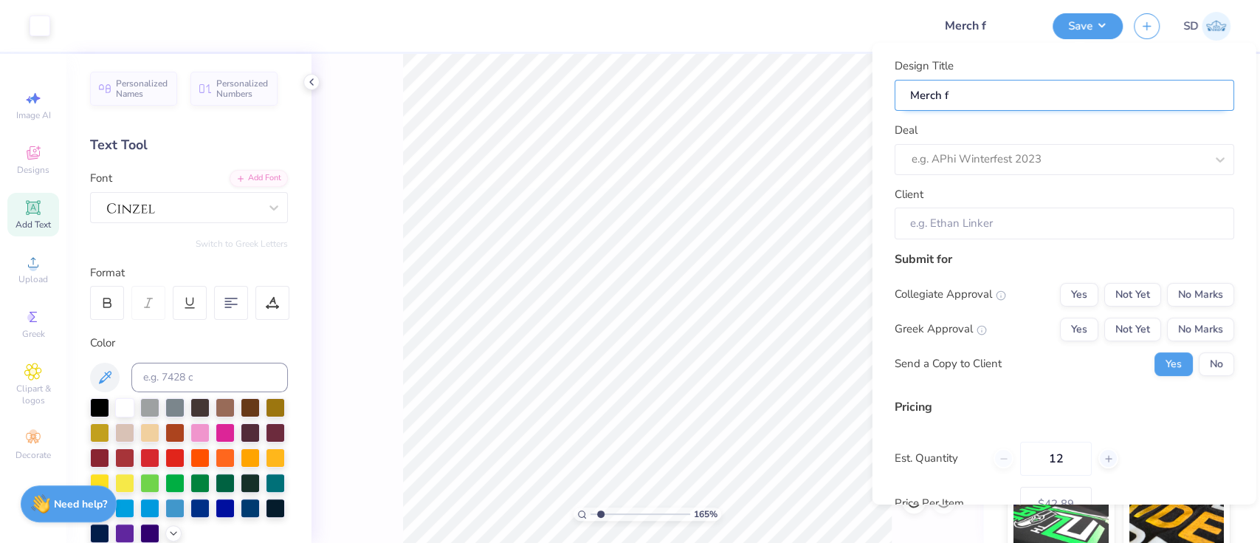
type input "Merch fo"
type input "Merch for"
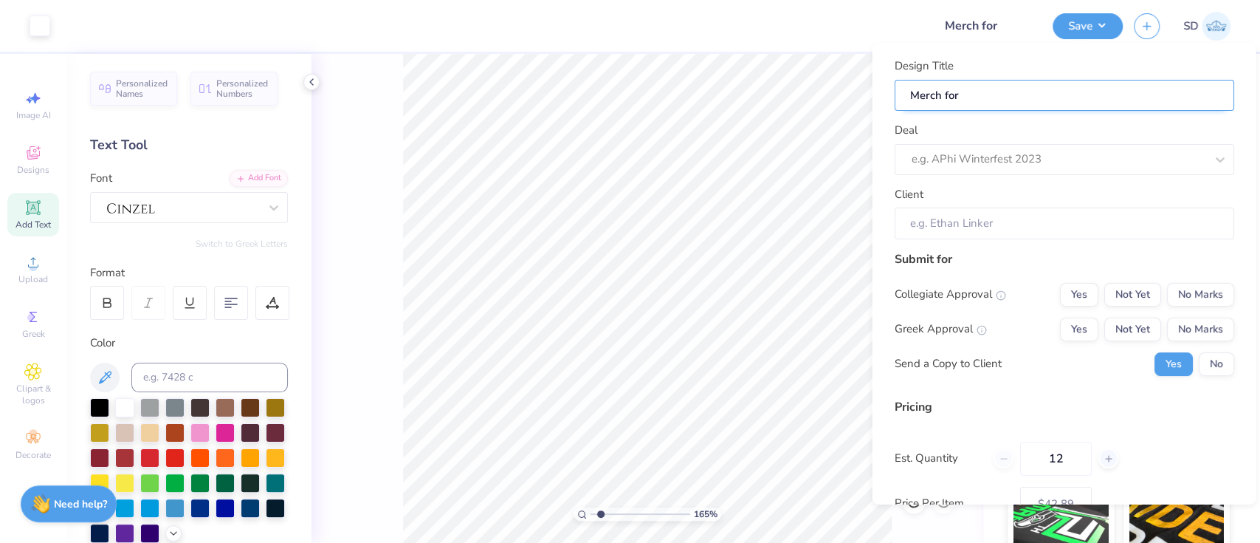
type input "Merch for P"
type input "Merch for Ph"
type input "Merch for Phi"
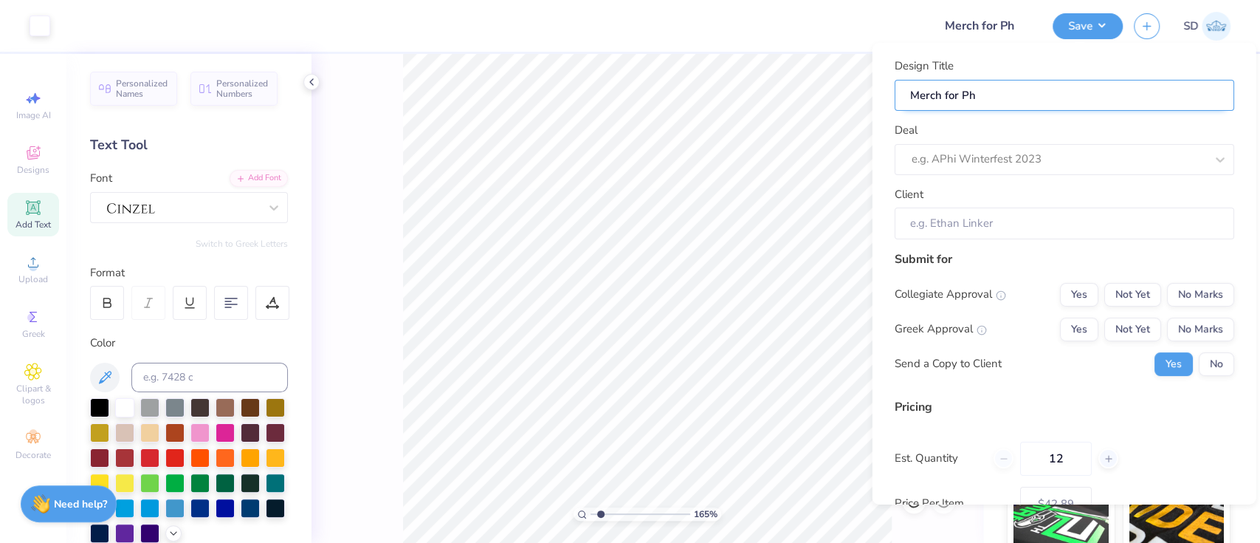
type input "Merch for Phi"
type input "Merch for Phi B"
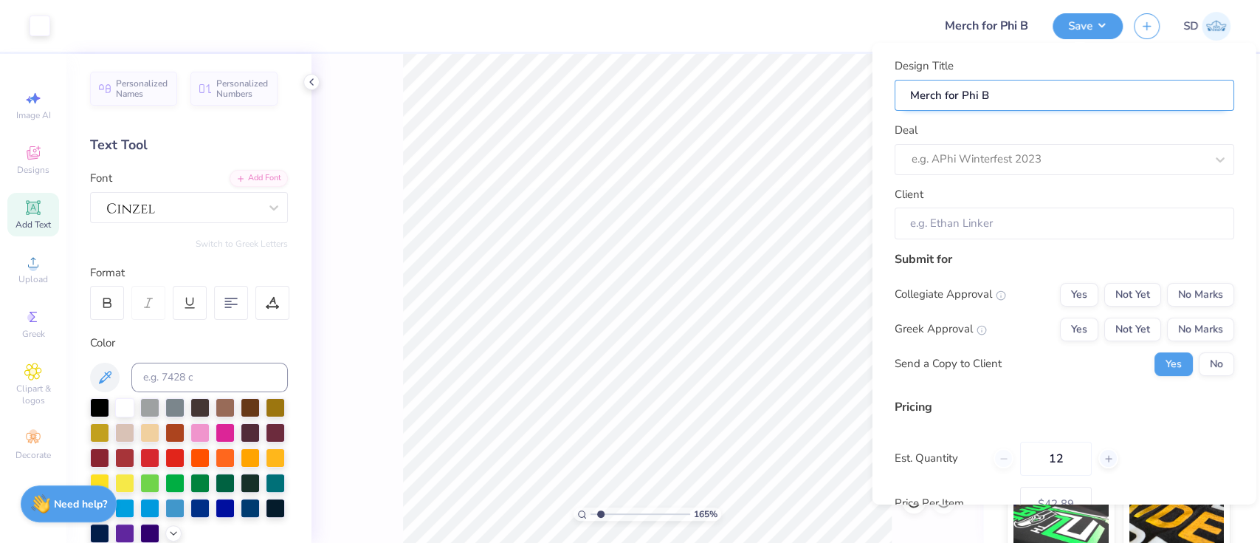
type input "Merch for Phi Be"
type input "Merch for Phi Bet"
type input "Merch for Phi Beta"
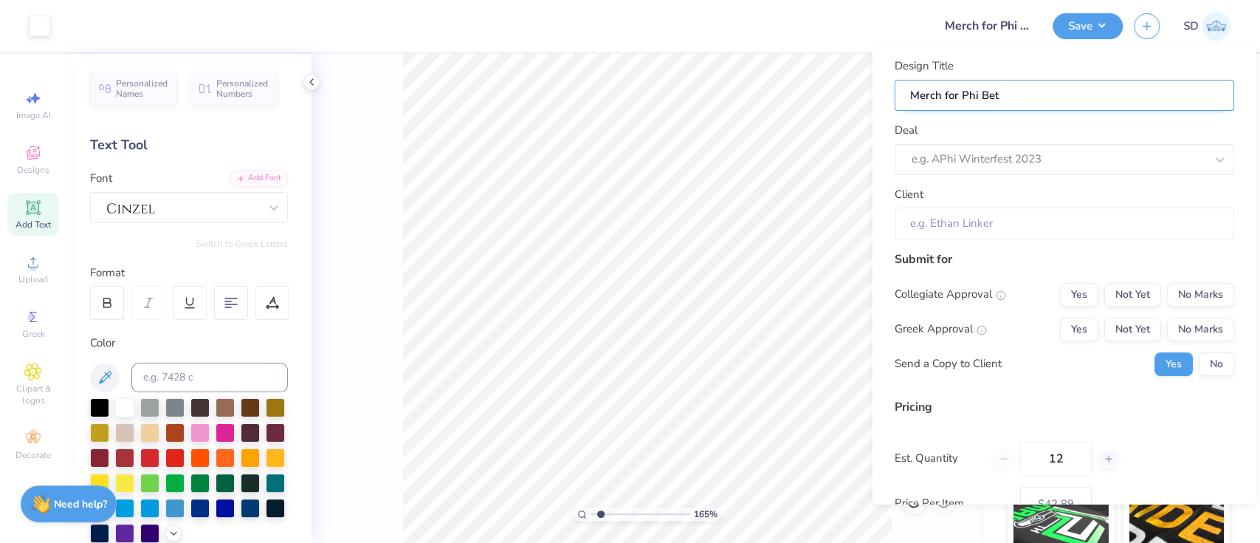
type input "Merch for Phi Beta"
type input "Merch for Phi Beta L"
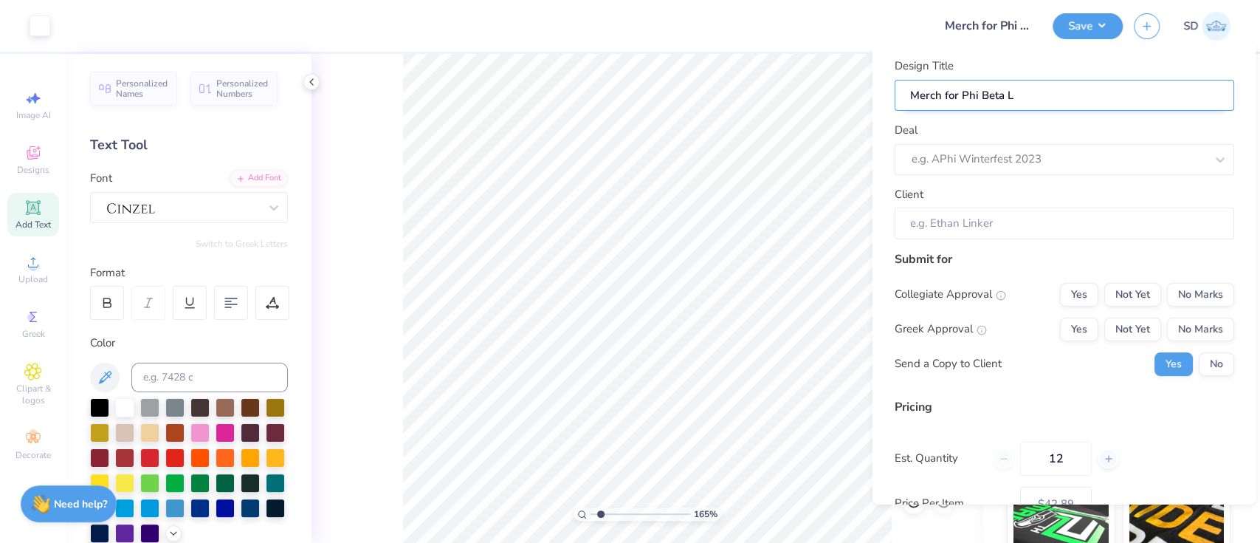
type input "Merch for Phi Beta La"
type input "Merch for Phi Beta Lam"
type input "Merch for Phi Beta Lamb"
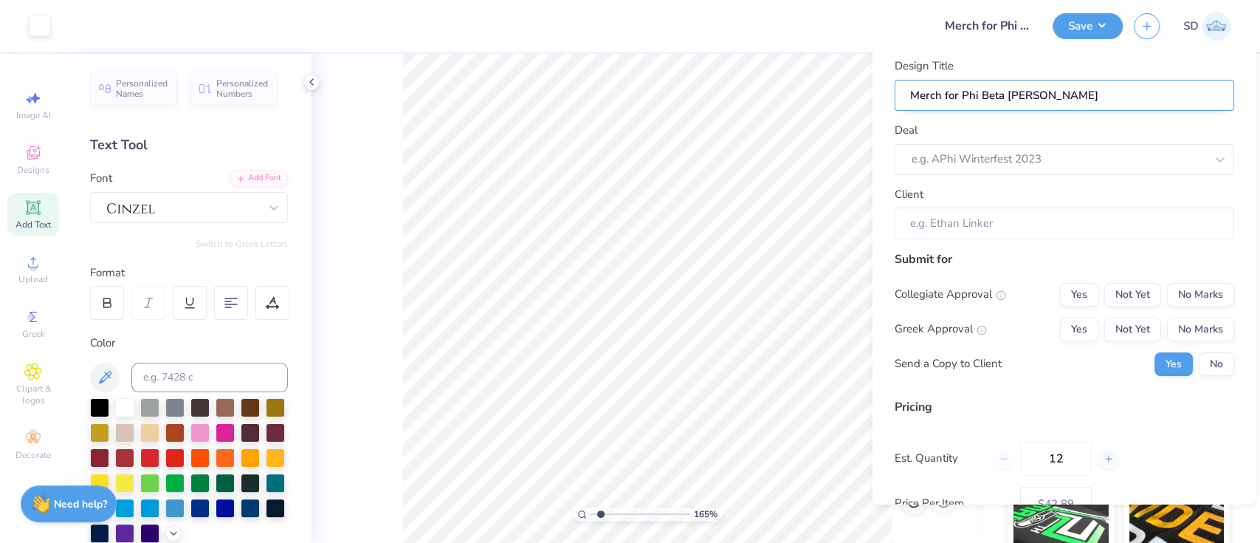
type input "Merch for Phi Beta Lamb"
type input "Merch for Phi Beta Lamba"
type input "Merch for Phi Beta Lamb"
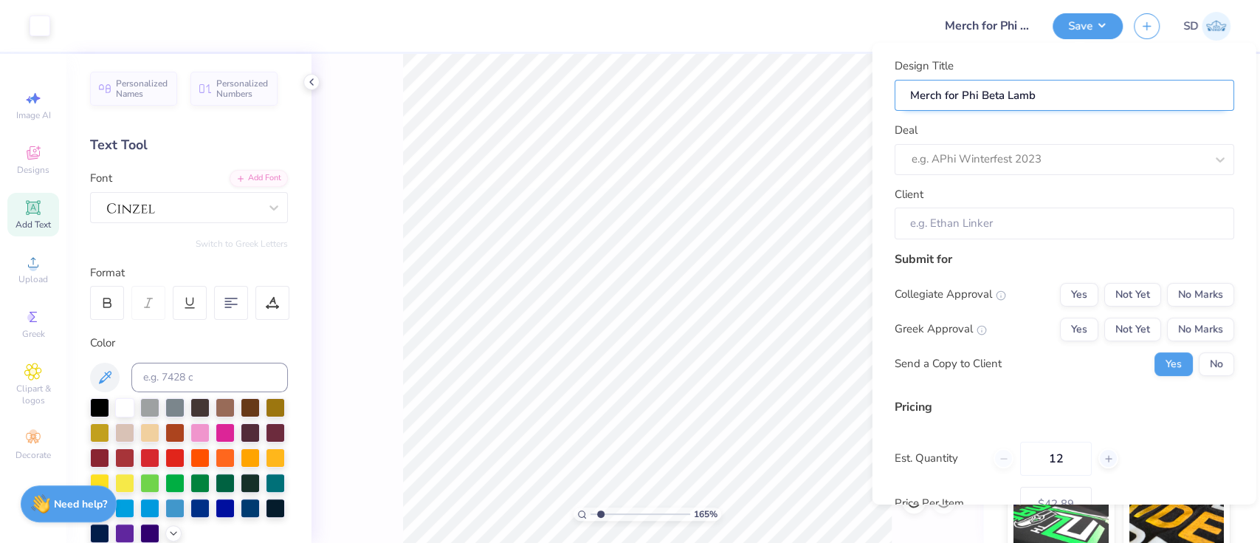
type input "Merch for Phi Beta Lambd"
type input "Merch for Phi Beta Lambda"
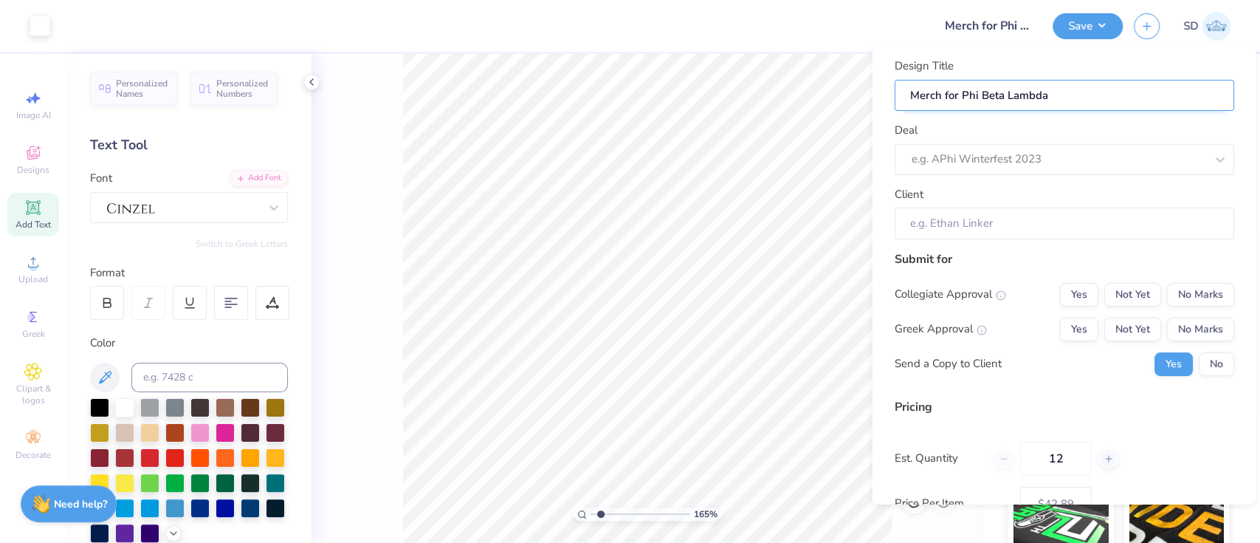
type input "Merch for Phi Beta Lambda"
type input "Merch for Phi Beta Lambda a"
type input "Merch for Phi Beta Lambda at"
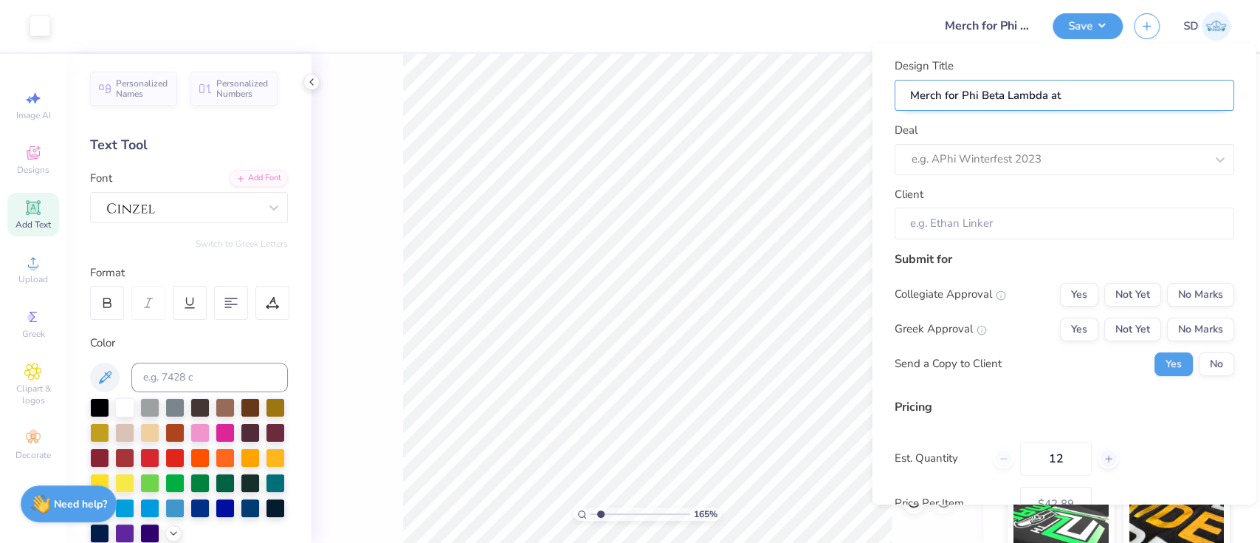
type input "Merch for Phi Beta Lambda at"
type input "Merch for Phi Beta Lambda at P"
type input "Merch for Phi Beta Lambda at Pe"
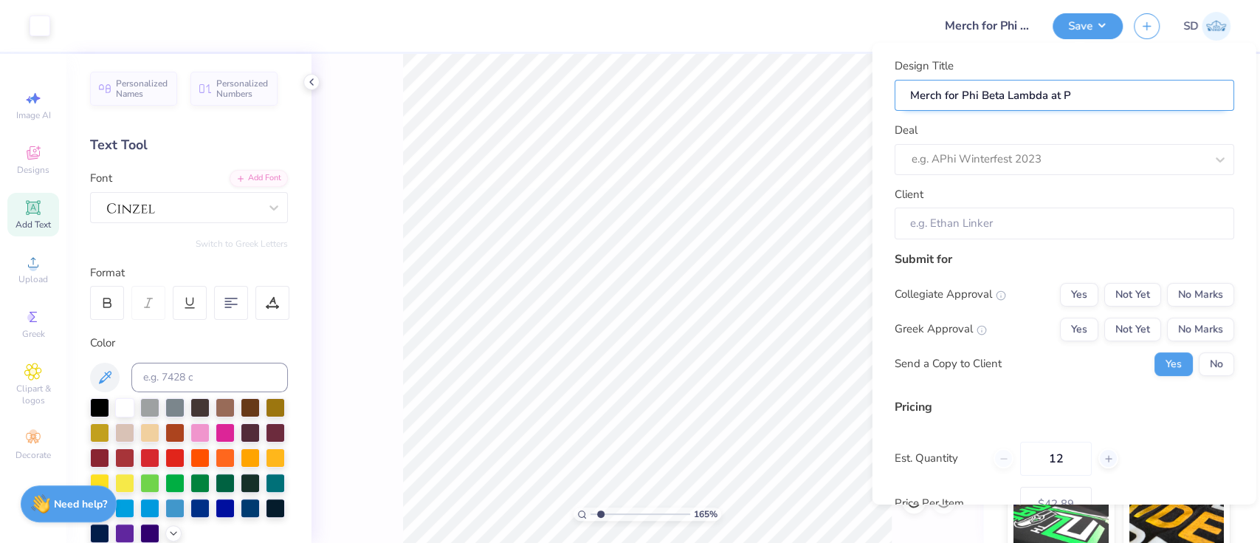
type input "Merch for Phi Beta Lambda at Pe"
type input "Merch for Phi Beta Lambda at Pen"
type input "Merch for Phi Beta Lambda at Penn"
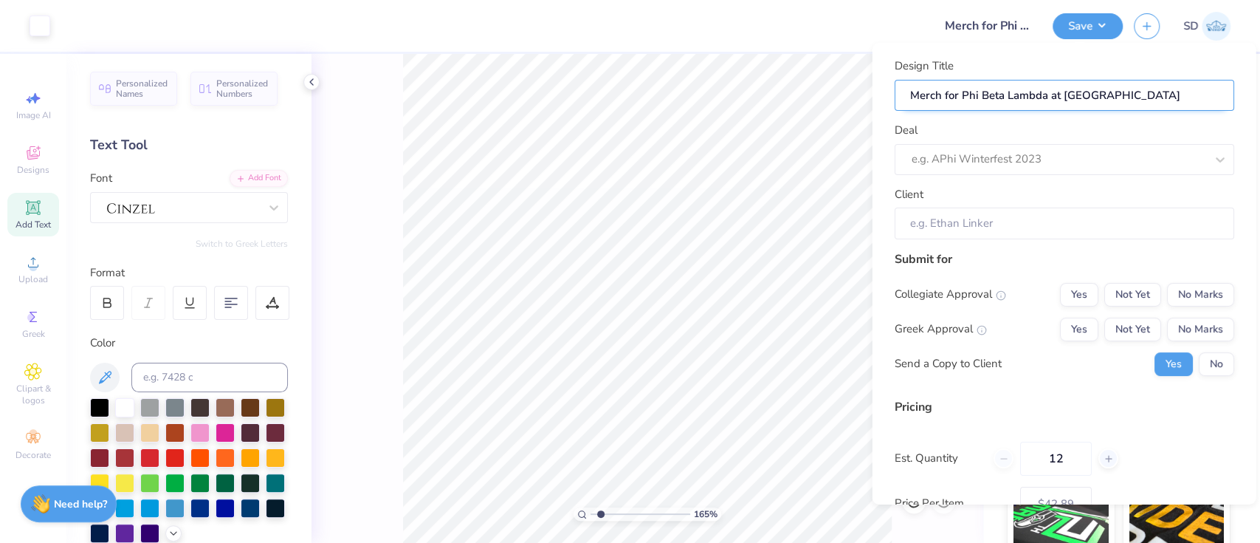
type input "Merch for Phi Beta Lambda at Penn"
type input "Merch for Phi Beta Lambda at Penn s"
type input "Merch for Phi Beta Lambda at Penn sa"
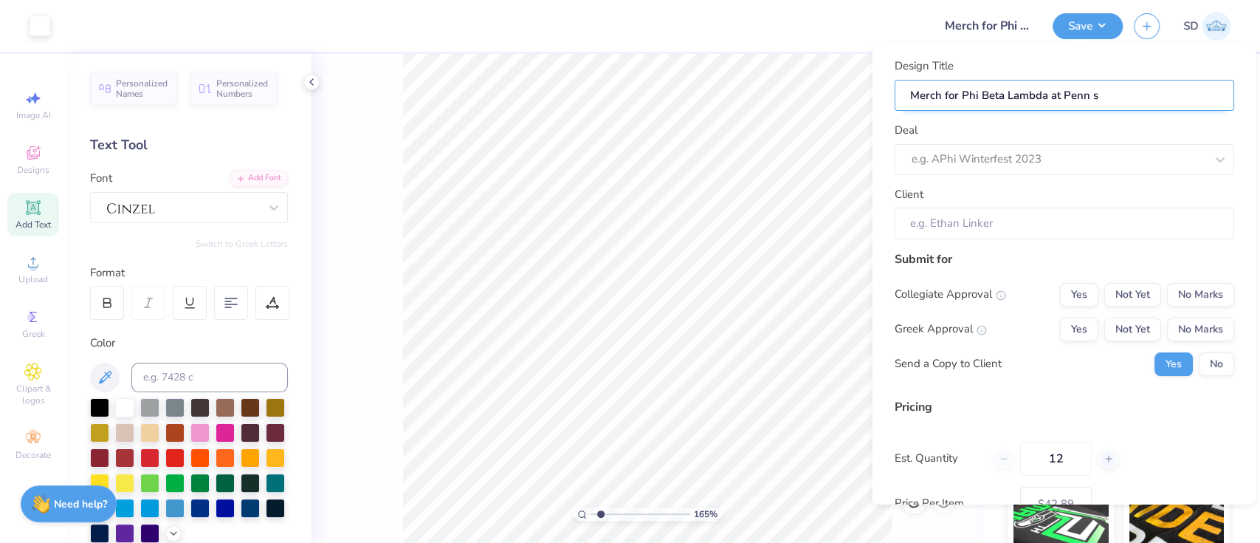
type input "Merch for Phi Beta Lambda at Penn sa"
type input "Merch for Phi Beta Lambda at Penn sat"
type input "Merch for Phi Beta Lambda at Penn sate"
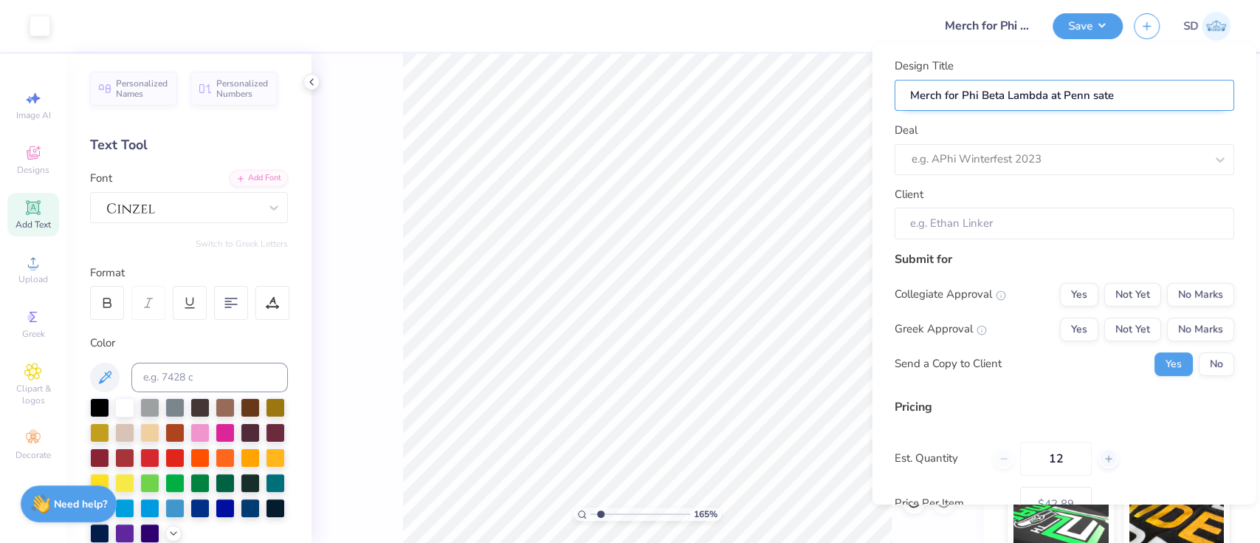
type input "Merch for Phi Beta Lambda at Penn sate\"
type input "Merch for Phi Beta Lambda at Penn sate"
type input "Merch for Phi Beta Lambda at Penn sat"
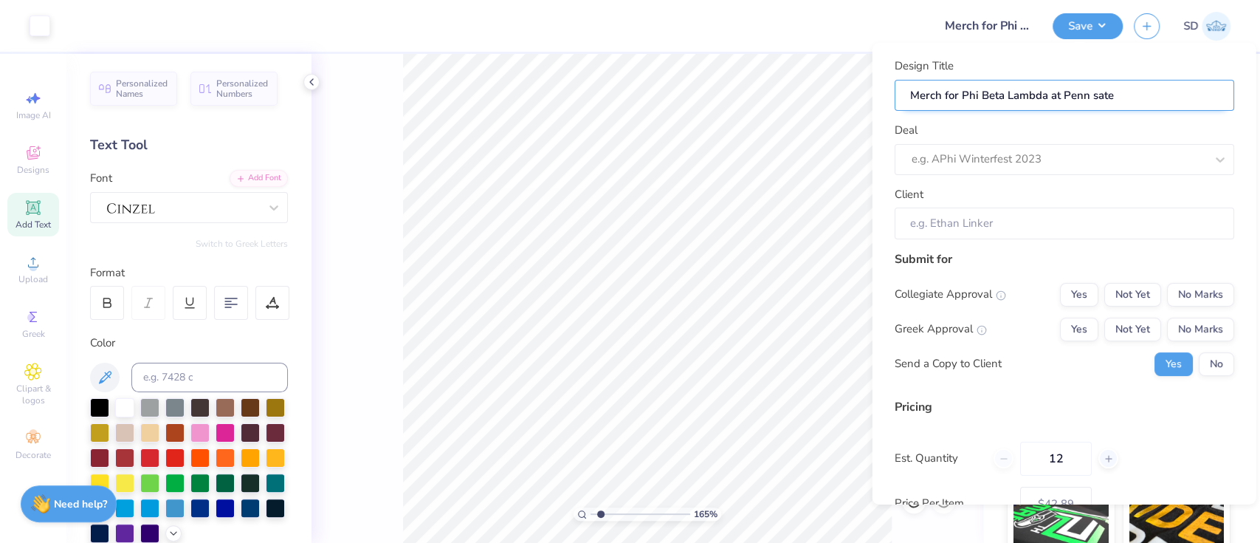
type input "Merch for Phi Beta Lambda at Penn sat"
type input "Merch for Phi Beta Lambda at Penn sa"
type input "Merch for Phi Beta Lambda at Penn s"
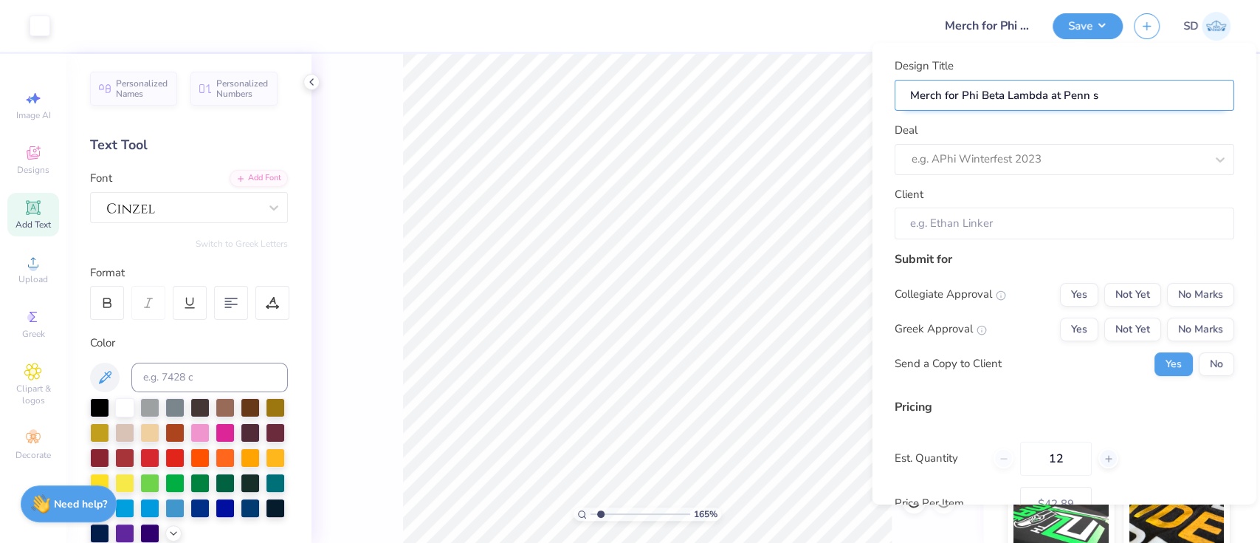
type input "Merch for Phi Beta Lambda at Penn"
type input "Merch for Phi Beta Lambda at Penn S"
type input "Merch for Phi Beta Lambda at Penn St"
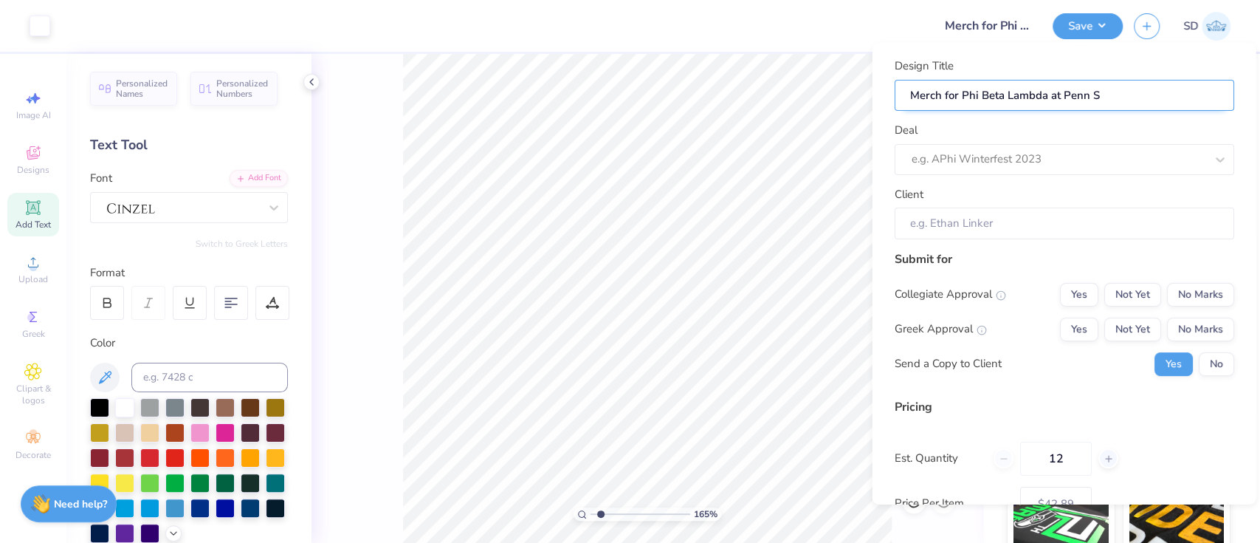
type input "Merch for Phi Beta Lambda at Penn St"
type input "Merch for Phi Beta Lambda at Penn Sta"
type input "Merch for Phi Beta Lambda at Penn Stat"
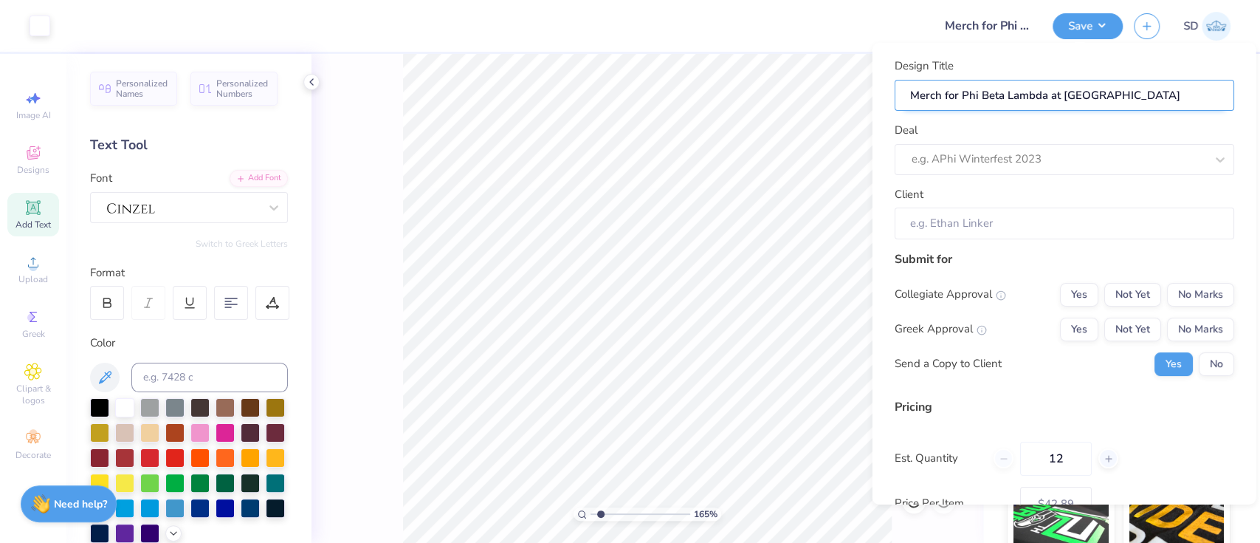
type input "Merch for Phi Beta Lambda at Penn State"
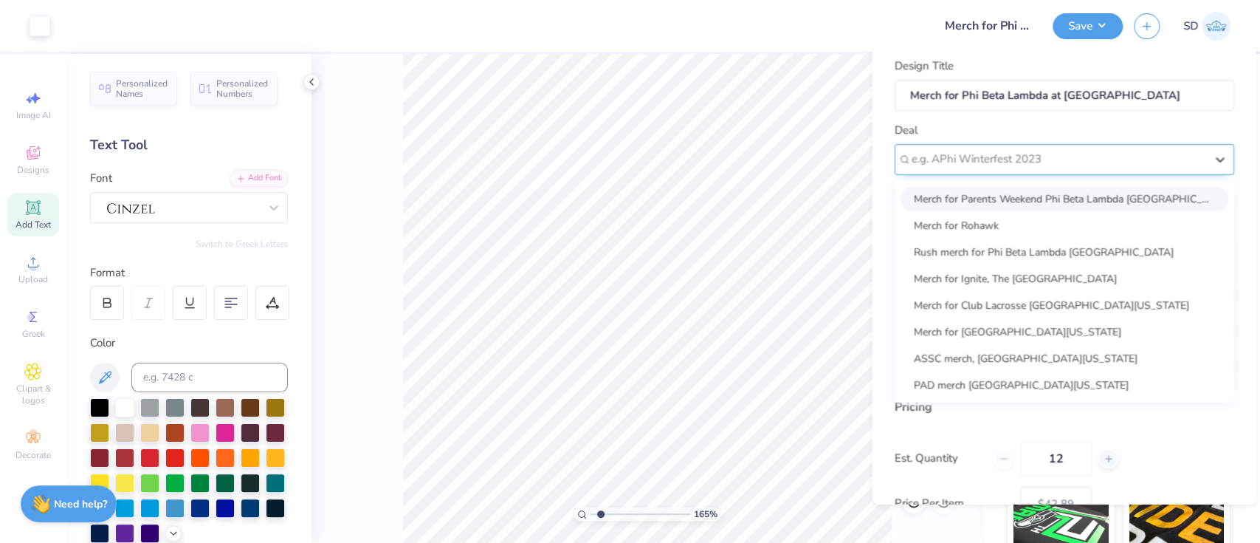
click at [1016, 151] on div at bounding box center [1058, 159] width 294 height 20
click at [1133, 246] on div "Rush merch for Phi Beta Lambda Penn State University Park" at bounding box center [1064, 251] width 328 height 24
type input "Sofia Williams"
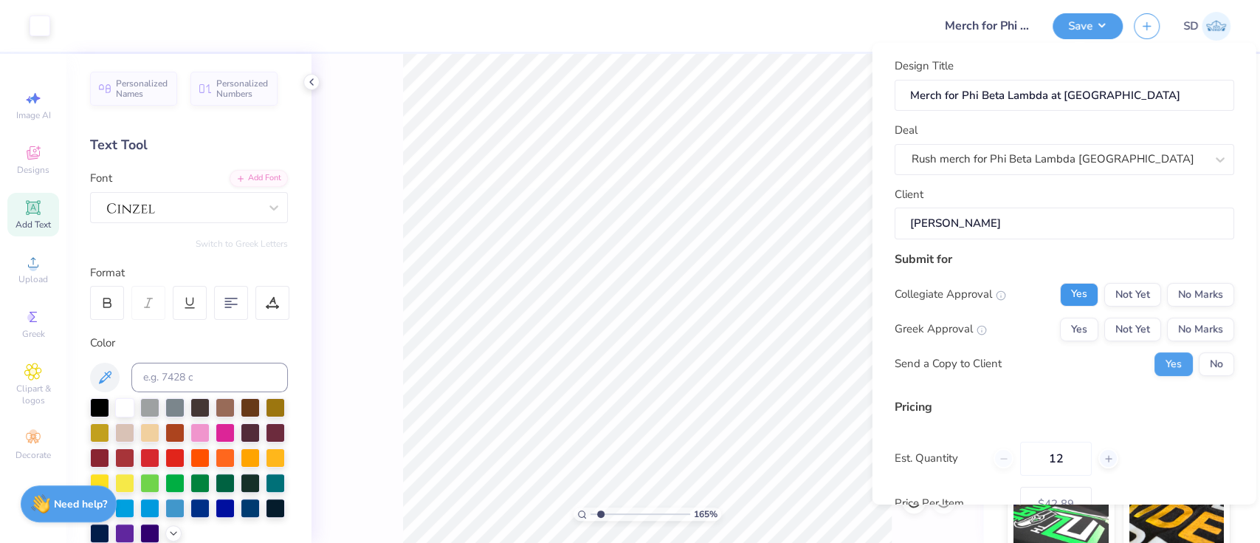
click at [1069, 298] on button "Yes" at bounding box center [1079, 294] width 38 height 24
click at [1067, 328] on button "Yes" at bounding box center [1079, 329] width 38 height 24
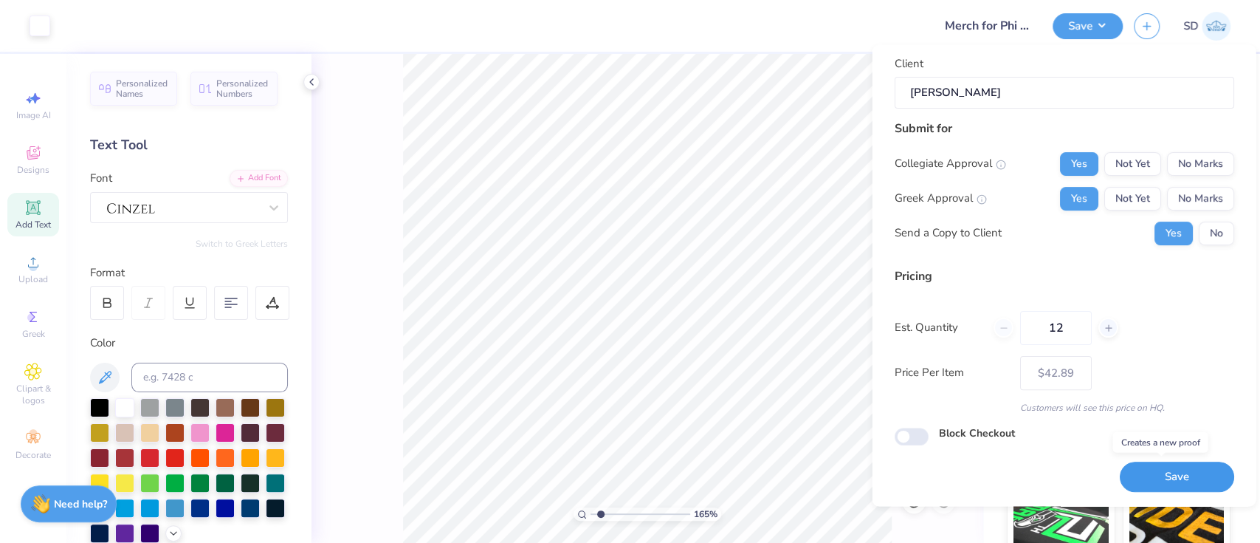
click at [1155, 470] on button "Save" at bounding box center [1176, 477] width 114 height 30
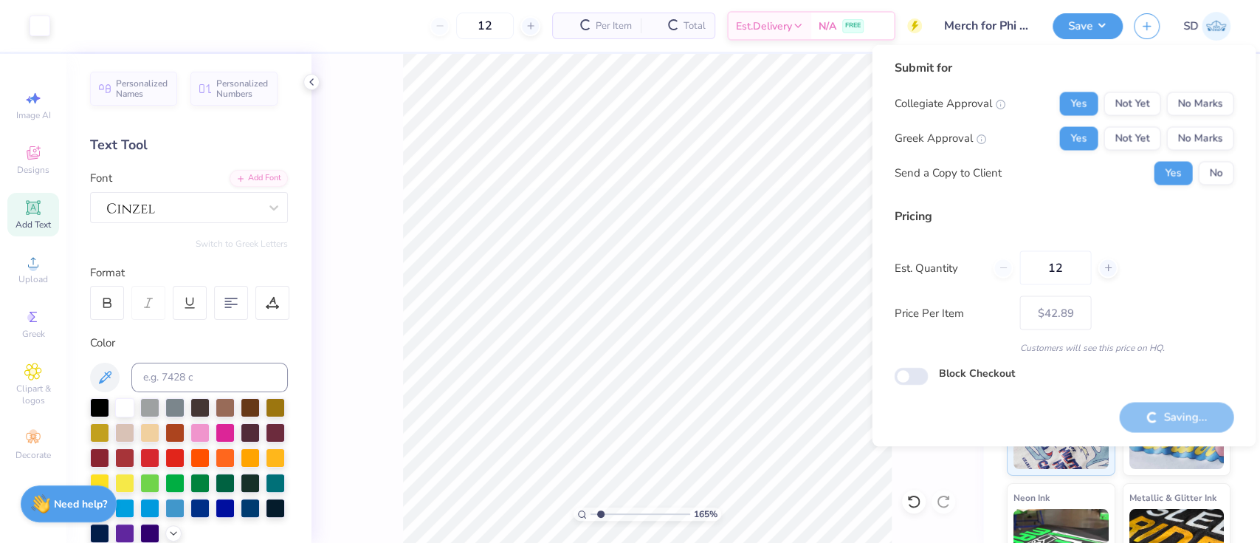
type input "– –"
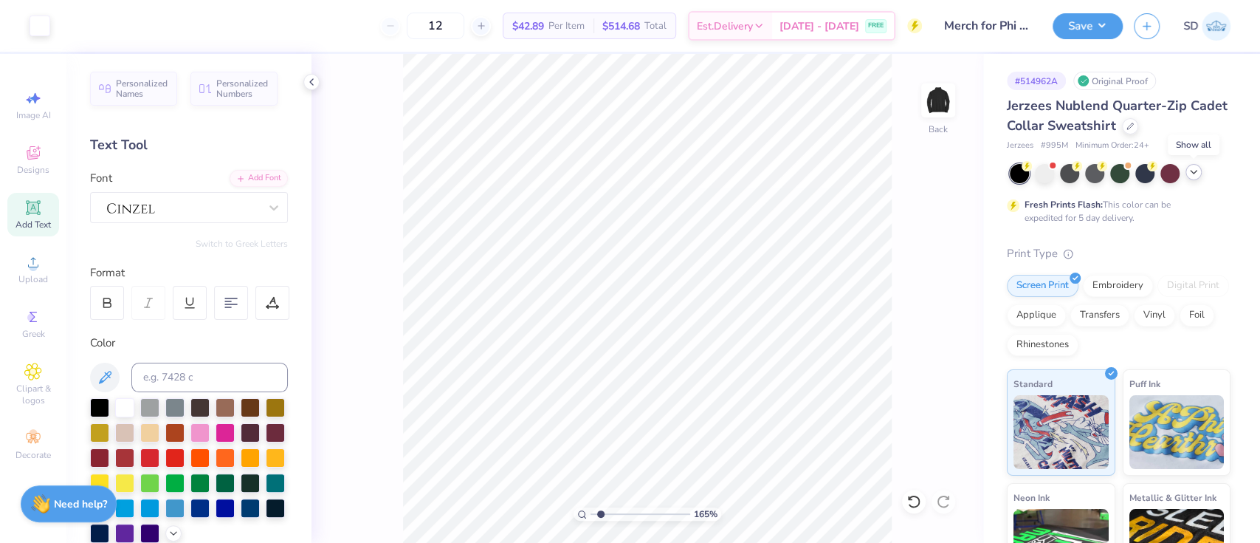
click at [1197, 174] on icon at bounding box center [1194, 172] width 12 height 12
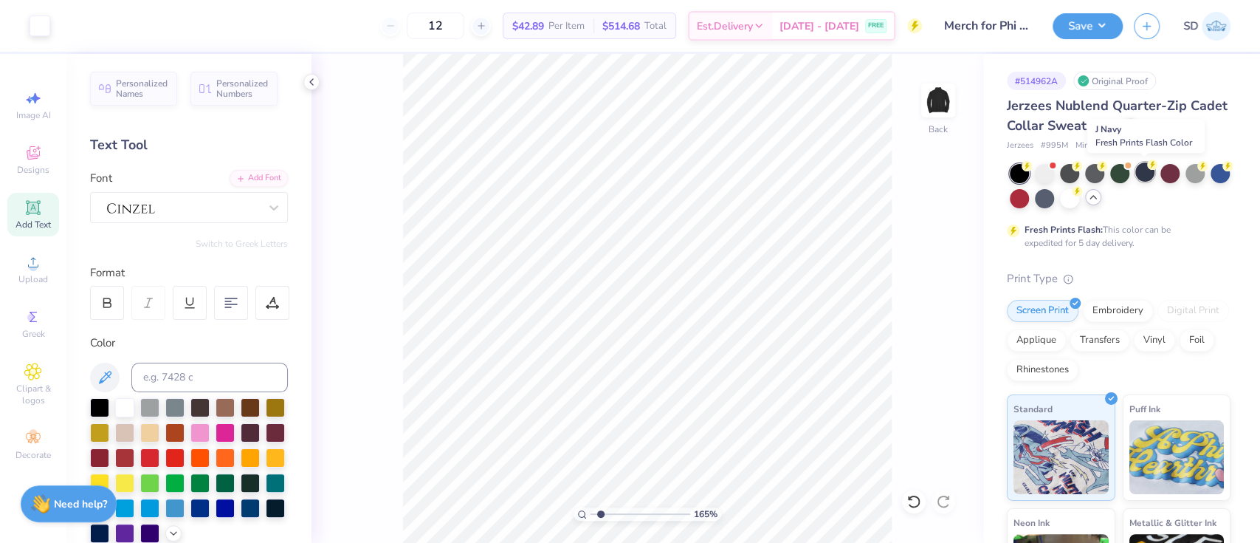
click at [1144, 171] on div at bounding box center [1145, 171] width 19 height 19
click at [1075, 31] on button "Save" at bounding box center [1088, 24] width 70 height 26
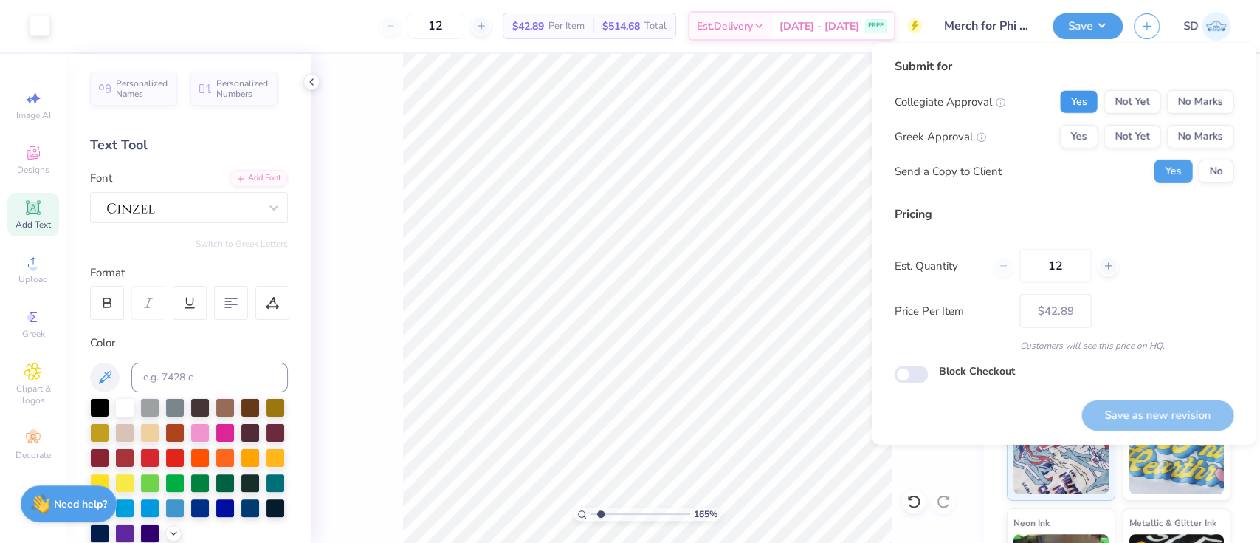
click at [1093, 92] on button "Yes" at bounding box center [1079, 102] width 38 height 24
click at [1085, 128] on button "Yes" at bounding box center [1079, 137] width 38 height 24
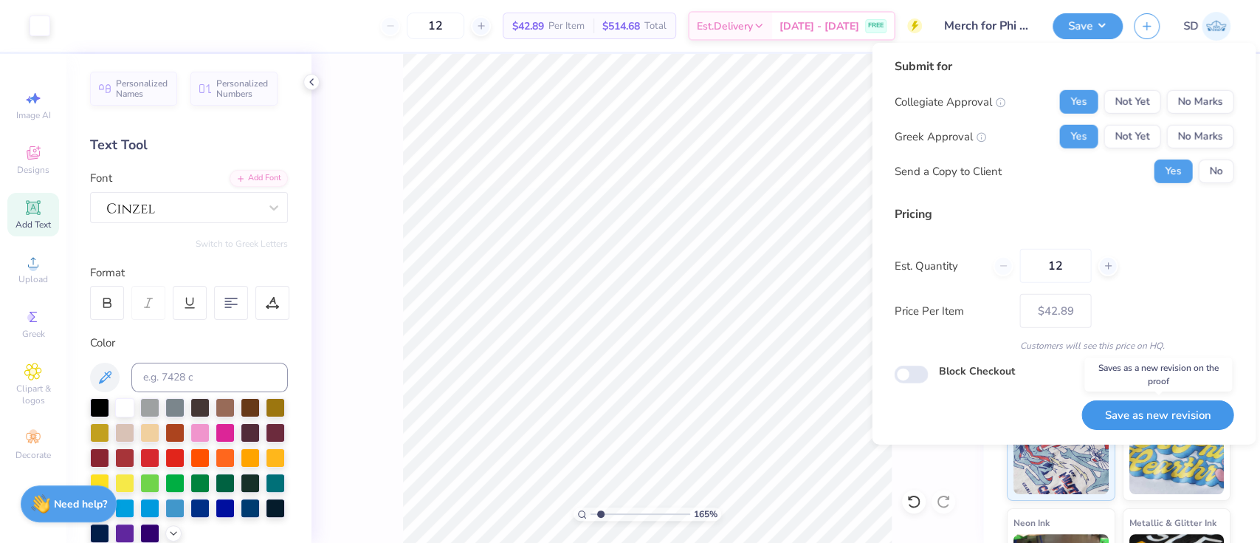
click at [1169, 416] on button "Save as new revision" at bounding box center [1158, 415] width 152 height 30
type input "$42.89"
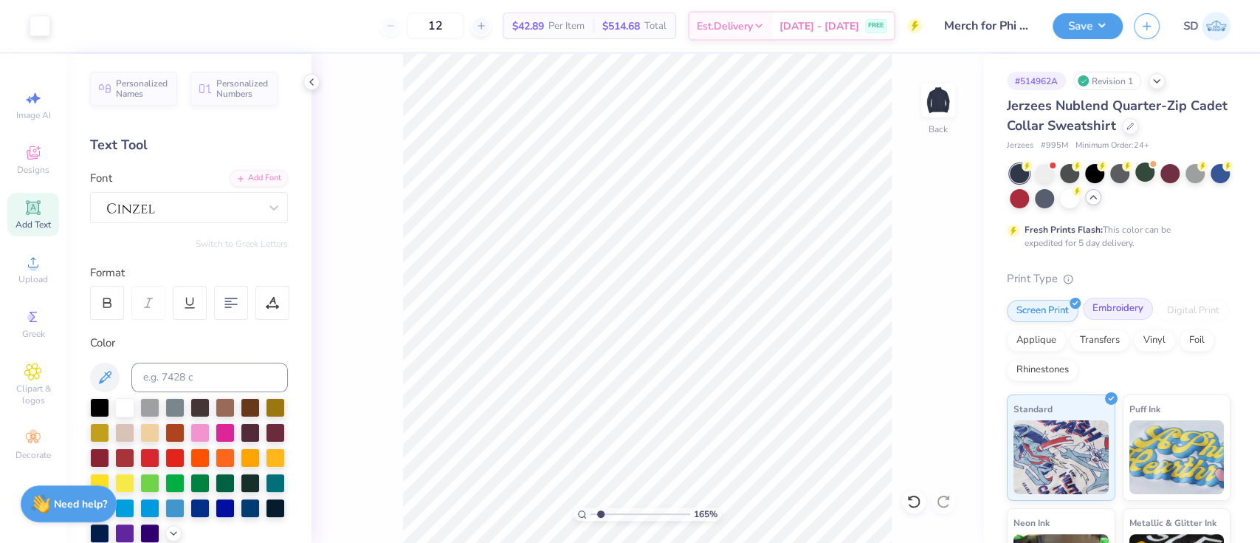
click at [1116, 309] on div "Embroidery" at bounding box center [1118, 309] width 70 height 22
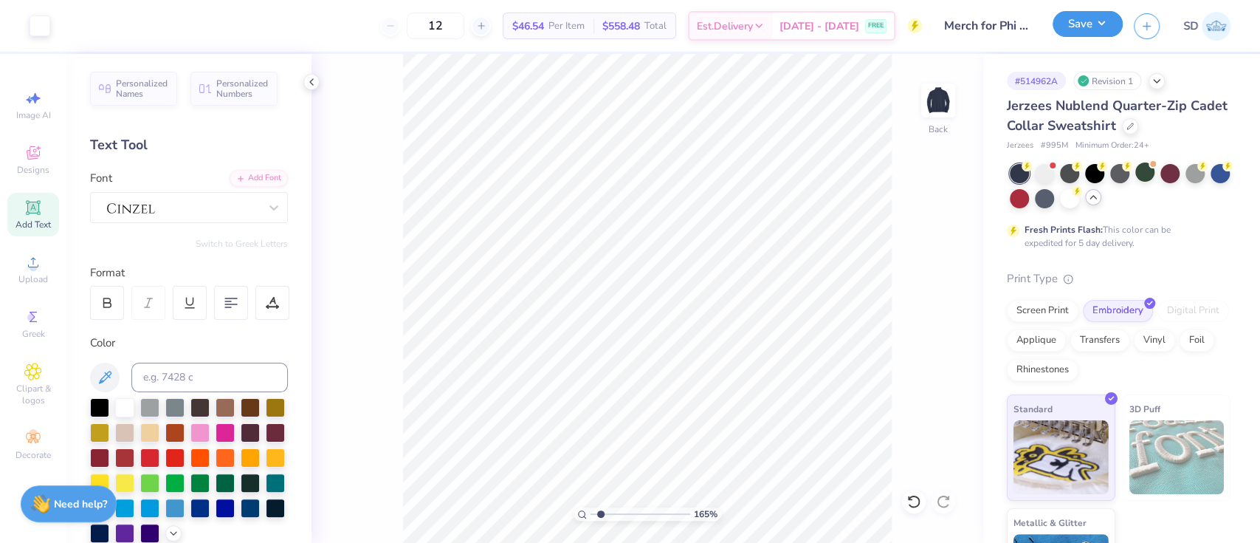
click at [1088, 33] on button "Save" at bounding box center [1088, 24] width 70 height 26
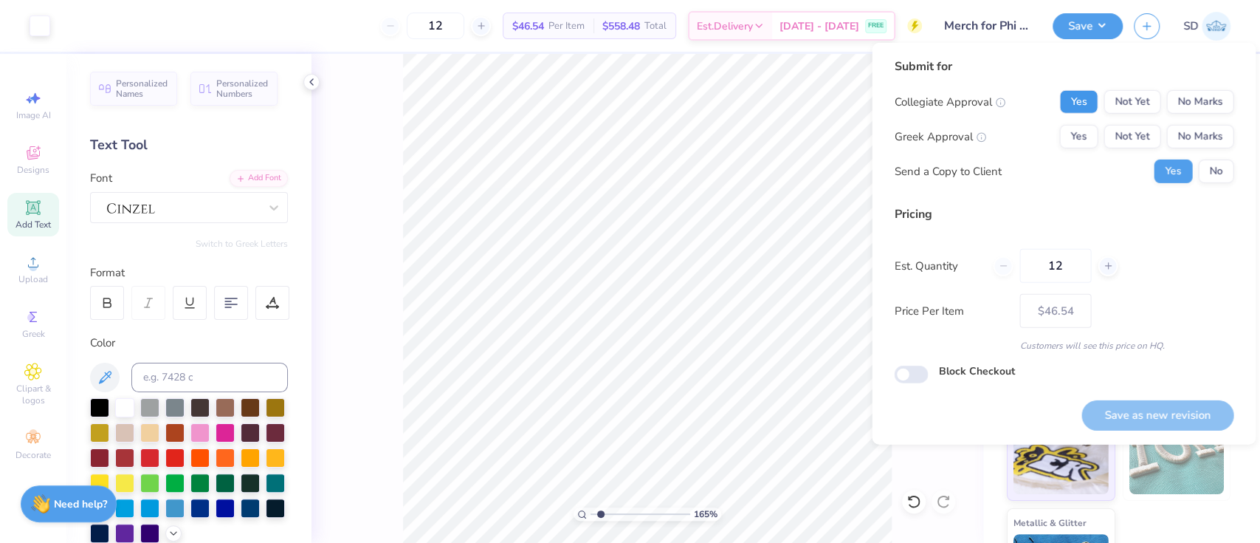
click at [1079, 97] on button "Yes" at bounding box center [1079, 102] width 38 height 24
click at [1080, 132] on button "Yes" at bounding box center [1079, 137] width 38 height 24
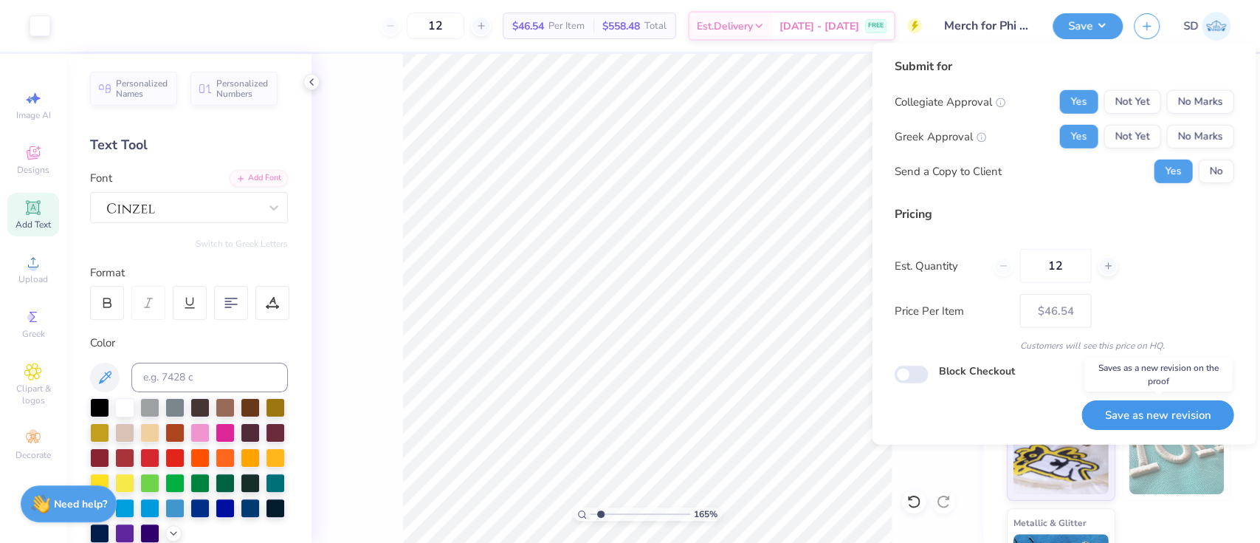
click at [1127, 412] on button "Save as new revision" at bounding box center [1158, 415] width 152 height 30
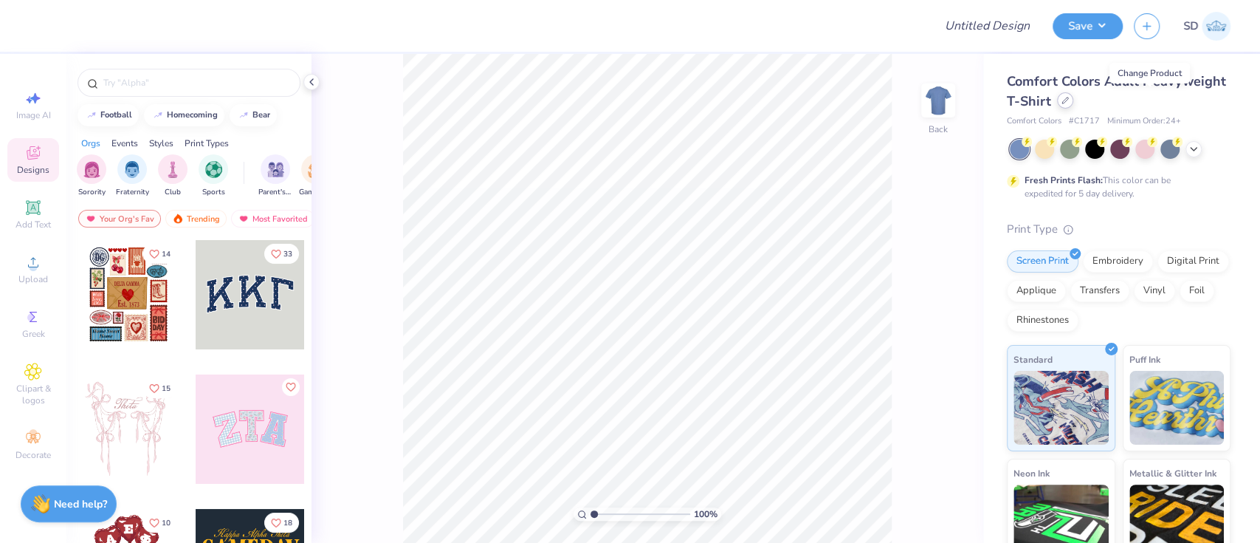
click at [1074, 108] on div at bounding box center [1065, 100] width 16 height 16
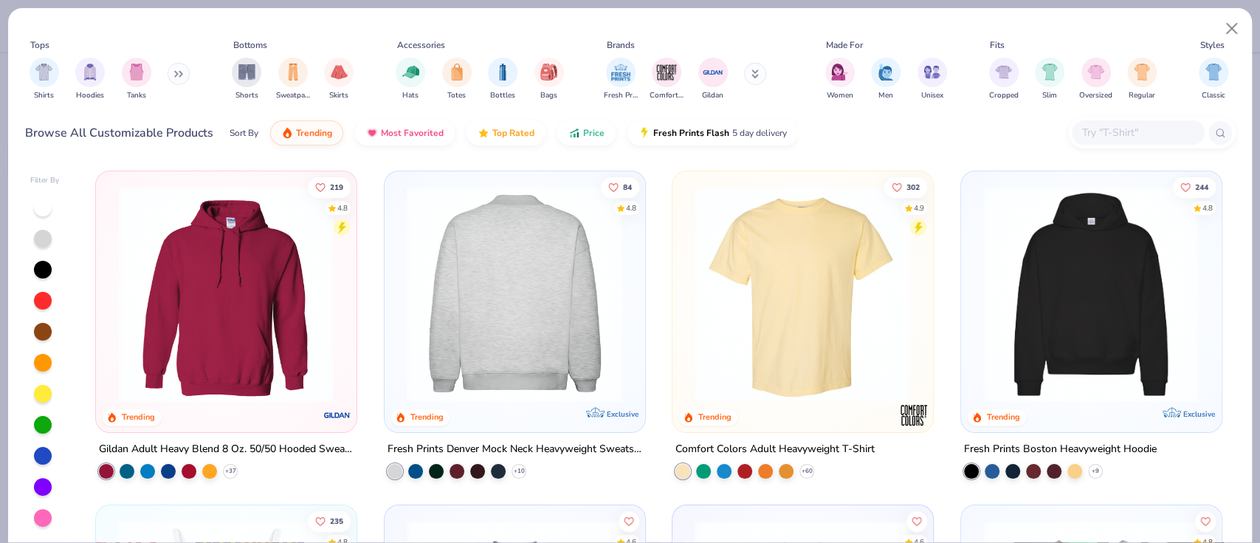
click at [529, 292] on img at bounding box center [514, 294] width 230 height 216
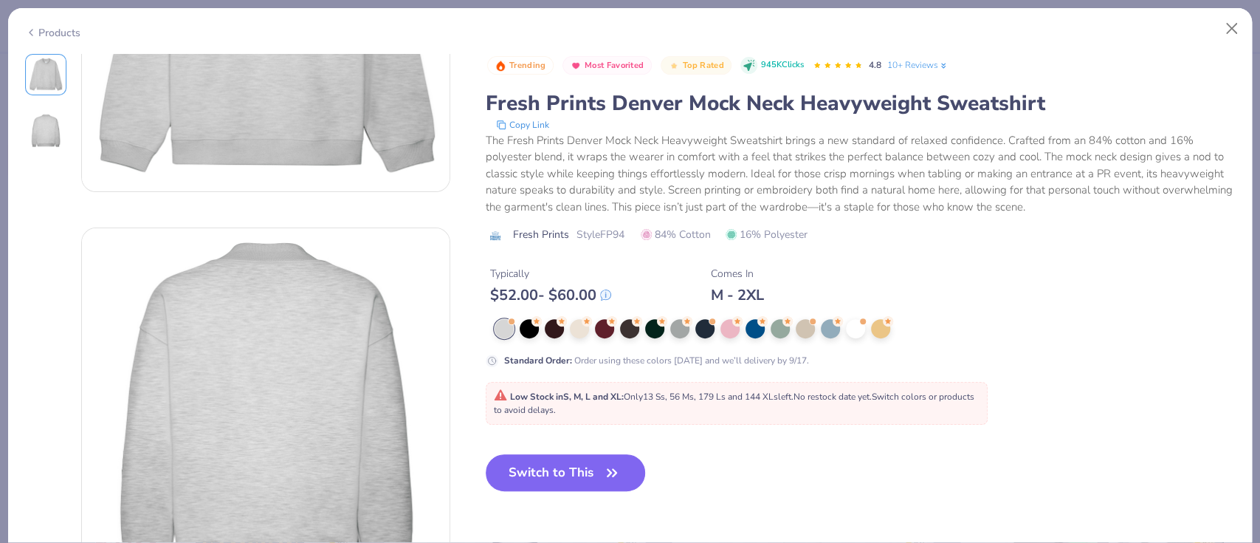
scroll to position [232, 0]
click at [556, 470] on button "Switch to This" at bounding box center [566, 472] width 160 height 37
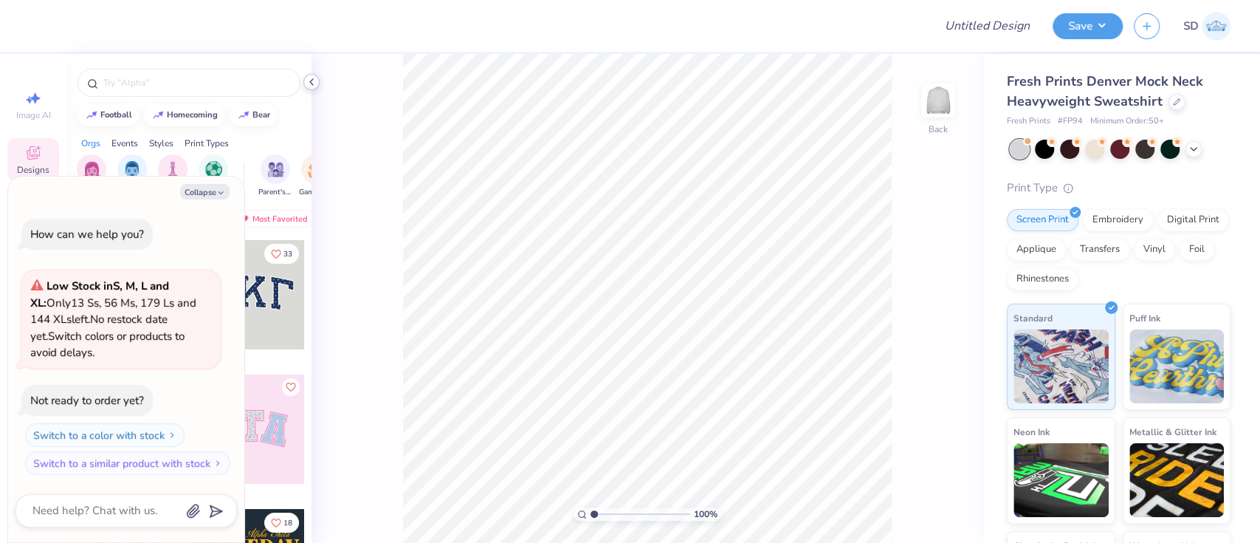
click at [317, 83] on icon at bounding box center [312, 82] width 12 height 12
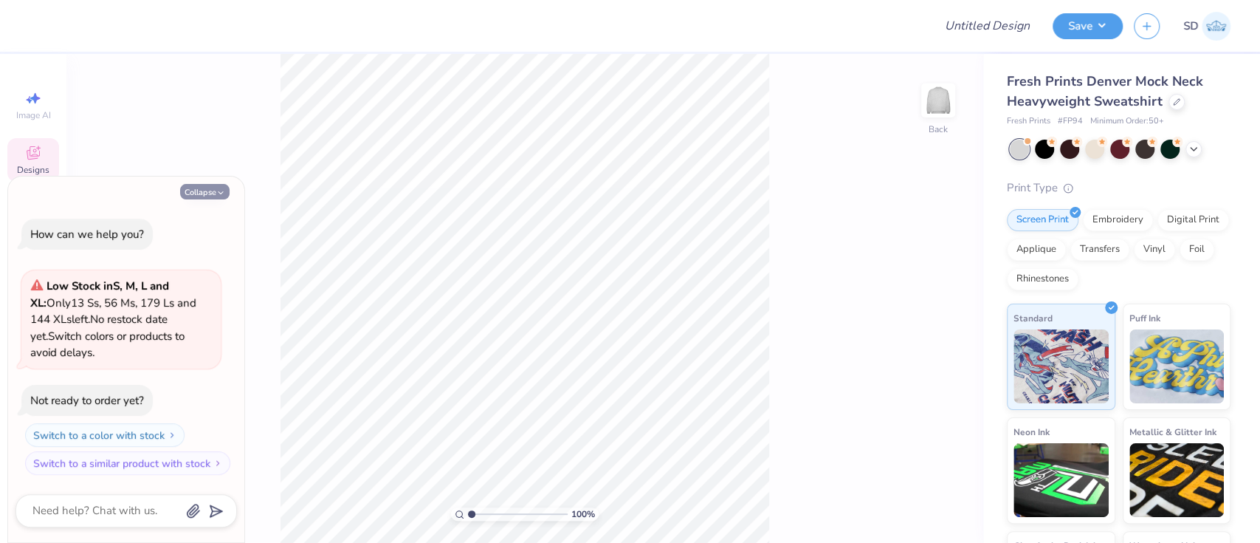
click at [199, 196] on button "Collapse" at bounding box center [204, 192] width 49 height 16
type textarea "x"
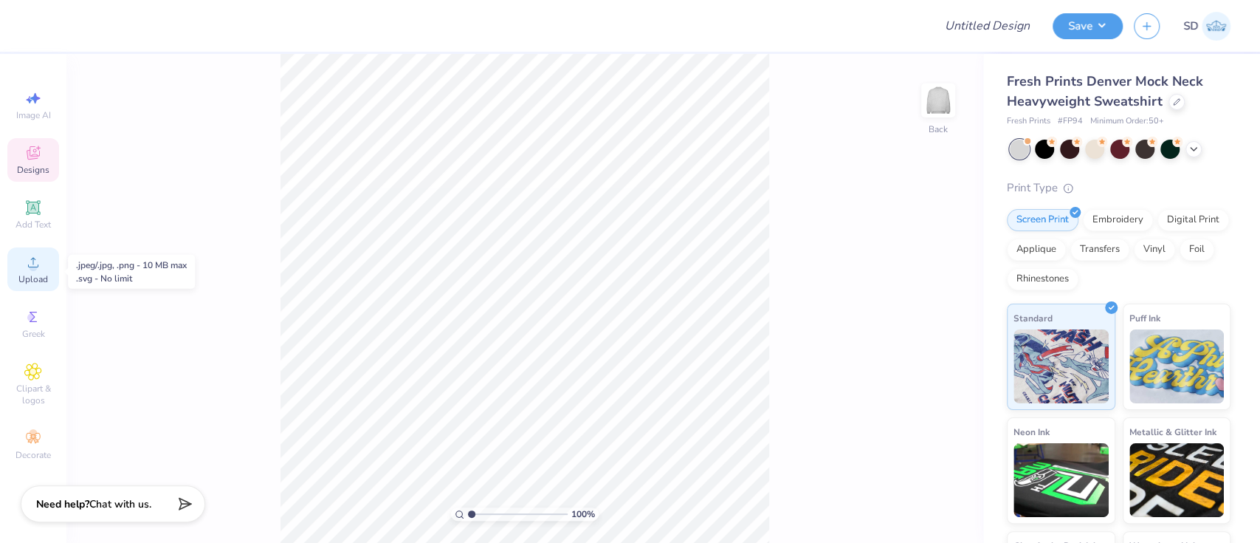
click at [35, 278] on span "Upload" at bounding box center [33, 279] width 30 height 12
click at [34, 227] on span "Add Text" at bounding box center [33, 225] width 35 height 12
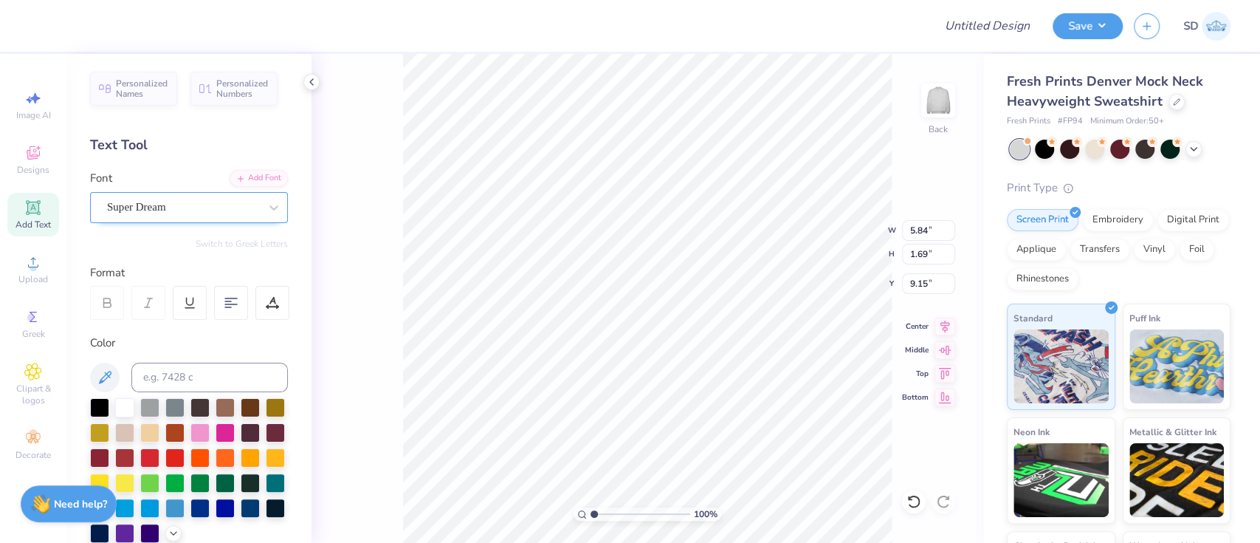
click at [168, 209] on div "Super Dream" at bounding box center [183, 207] width 155 height 23
paste input "Varsity"
click at [157, 317] on span "Varsity Team" at bounding box center [138, 324] width 58 height 16
type input "Varsity"
type input "5.80"
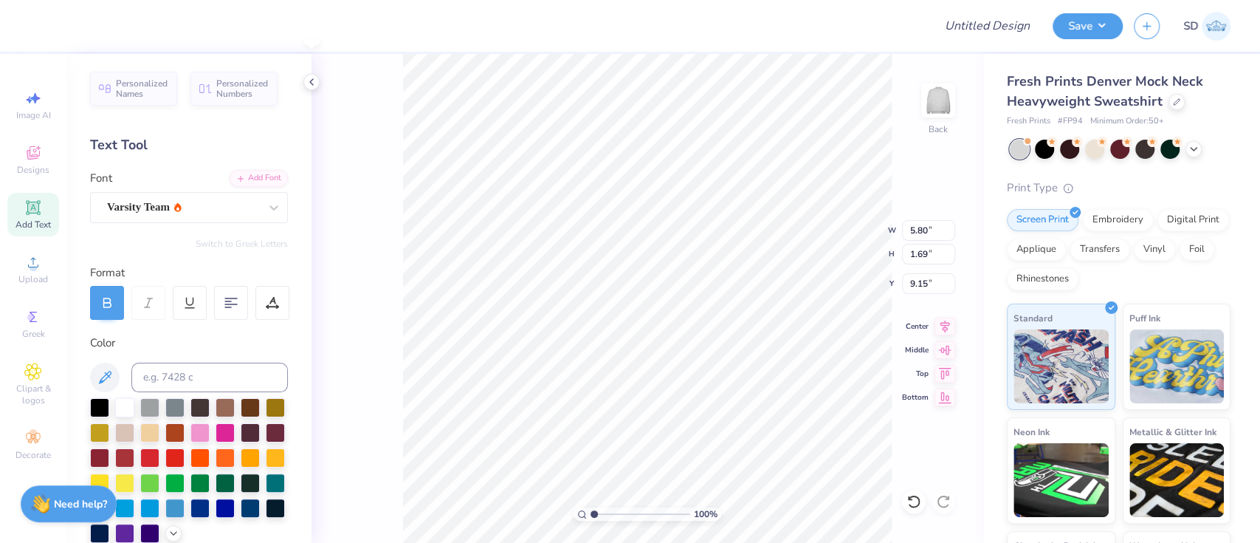
scroll to position [16, 1]
type textarea "PBL"
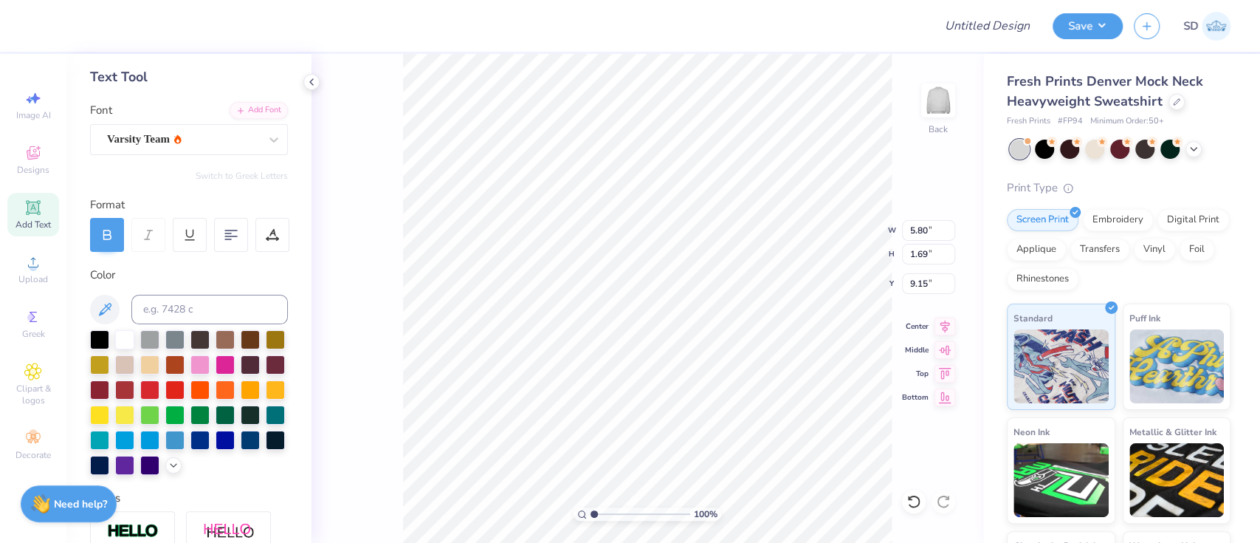
type input "3.93"
click at [241, 448] on div at bounding box center [250, 438] width 19 height 19
click at [183, 149] on div "Varsity Team" at bounding box center [183, 139] width 155 height 23
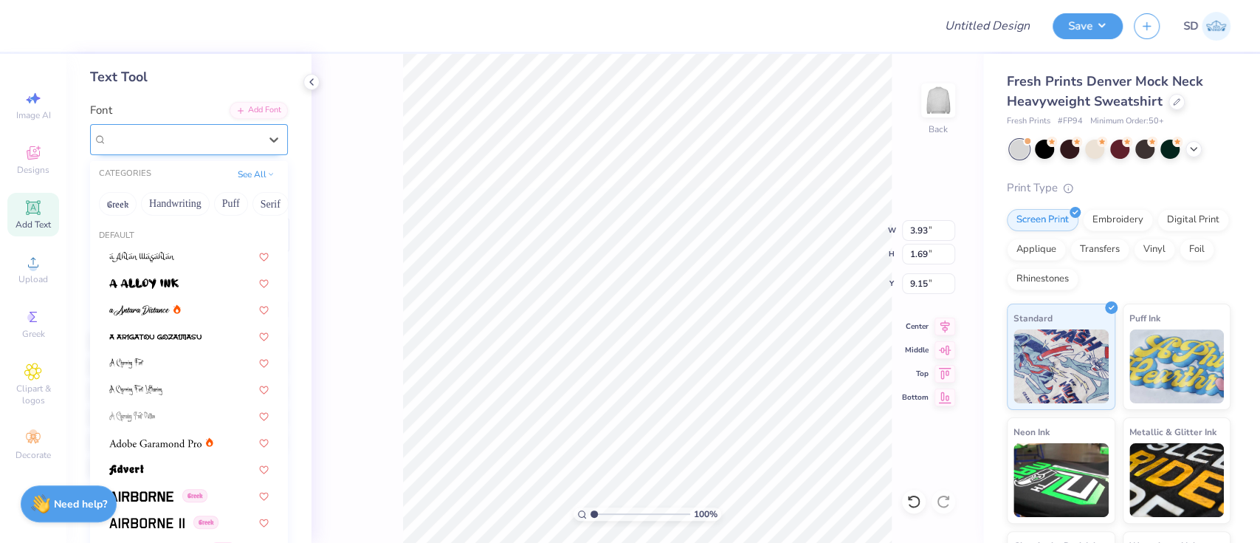
paste input "College Block"
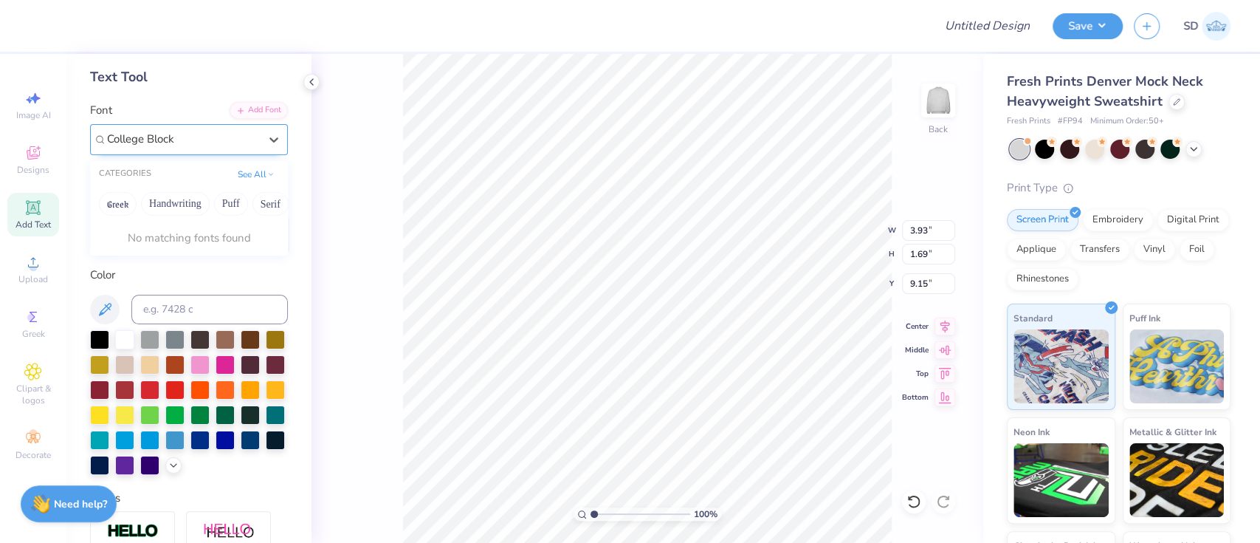
type input "College Block"
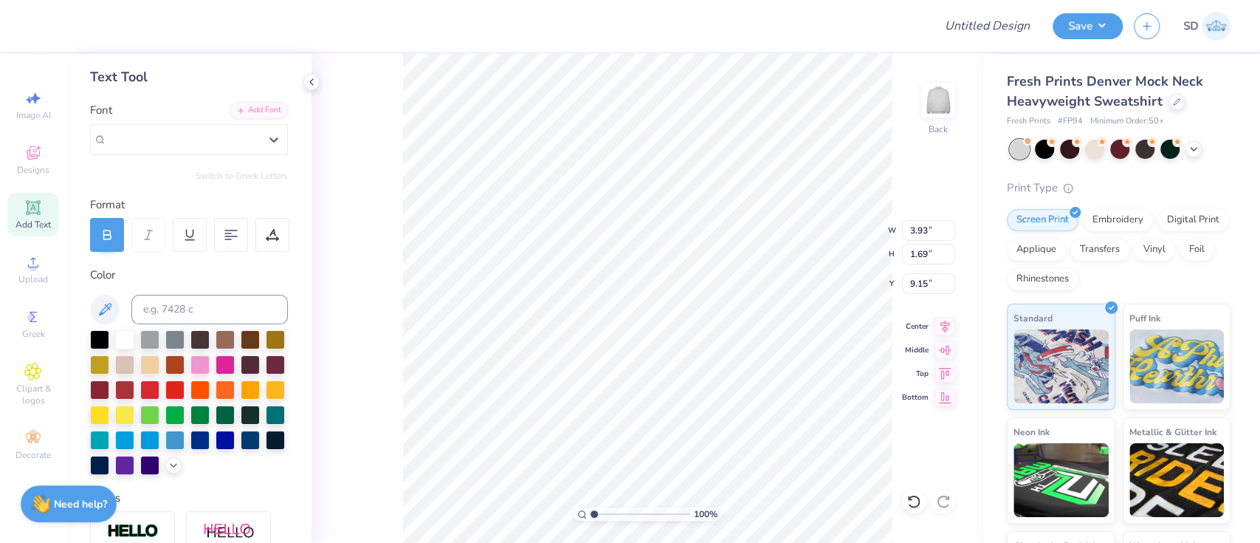
paste input "Jersey M54"
click at [184, 258] on div at bounding box center [188, 256] width 159 height 16
type input "Jersey M54"
type input "3.25"
type input "1.85"
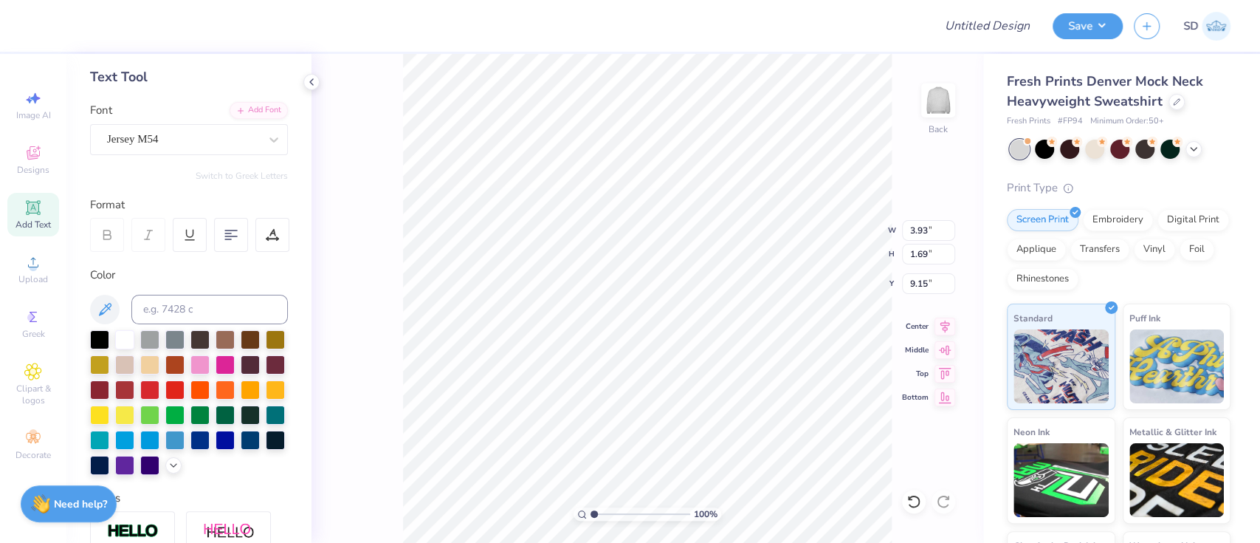
type input "9.07"
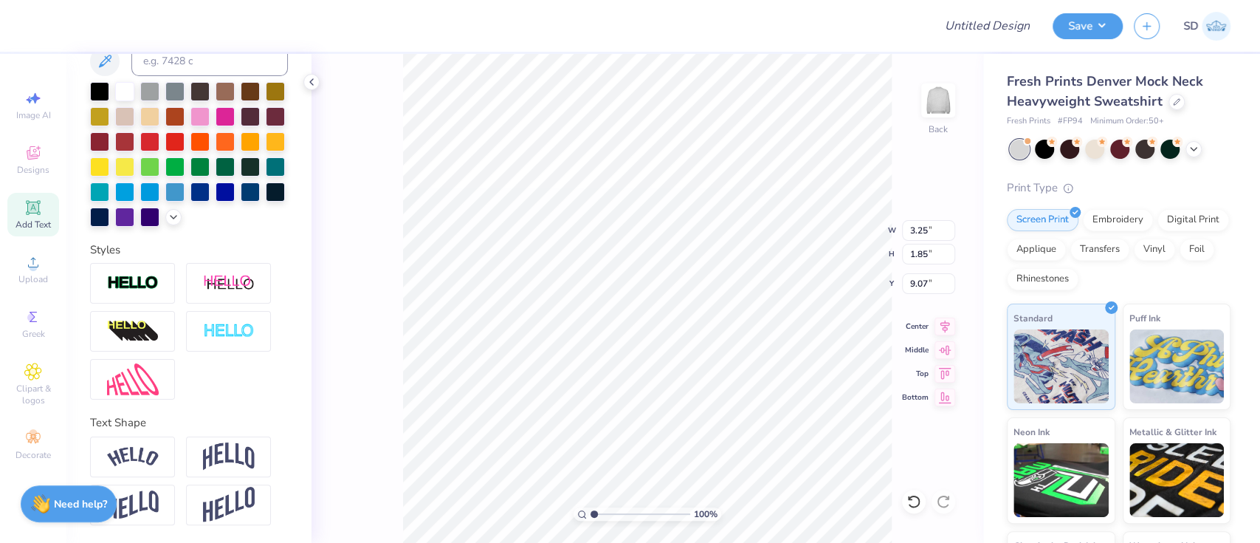
scroll to position [340, 0]
click at [148, 456] on img at bounding box center [133, 457] width 52 height 20
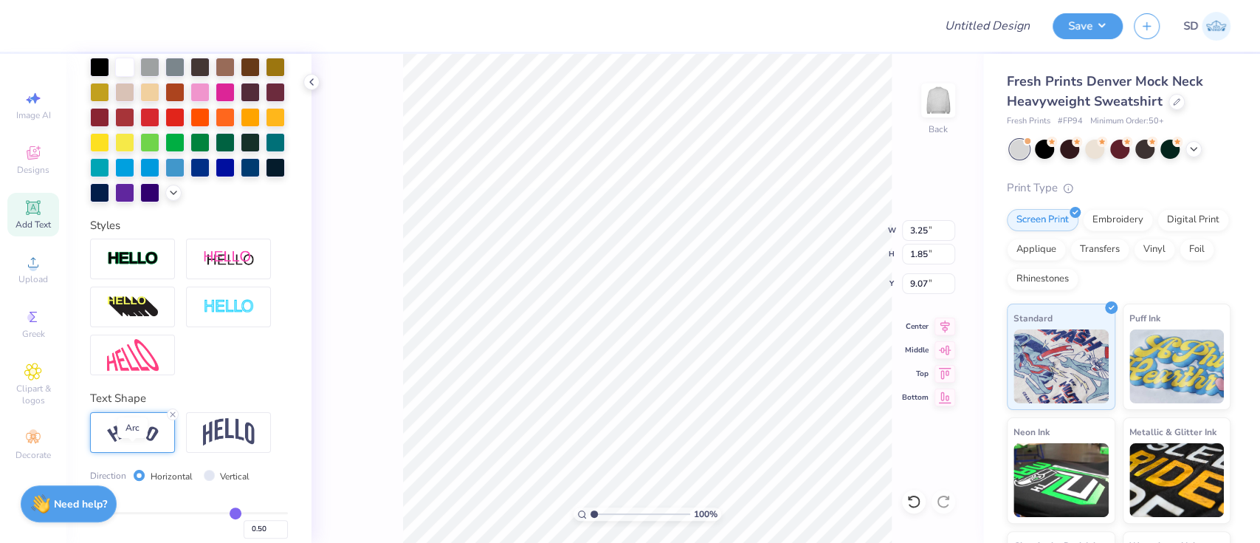
type input "5.07"
type input "2.33"
type input "8.84"
click at [242, 440] on div at bounding box center [228, 432] width 85 height 41
type input "3.25"
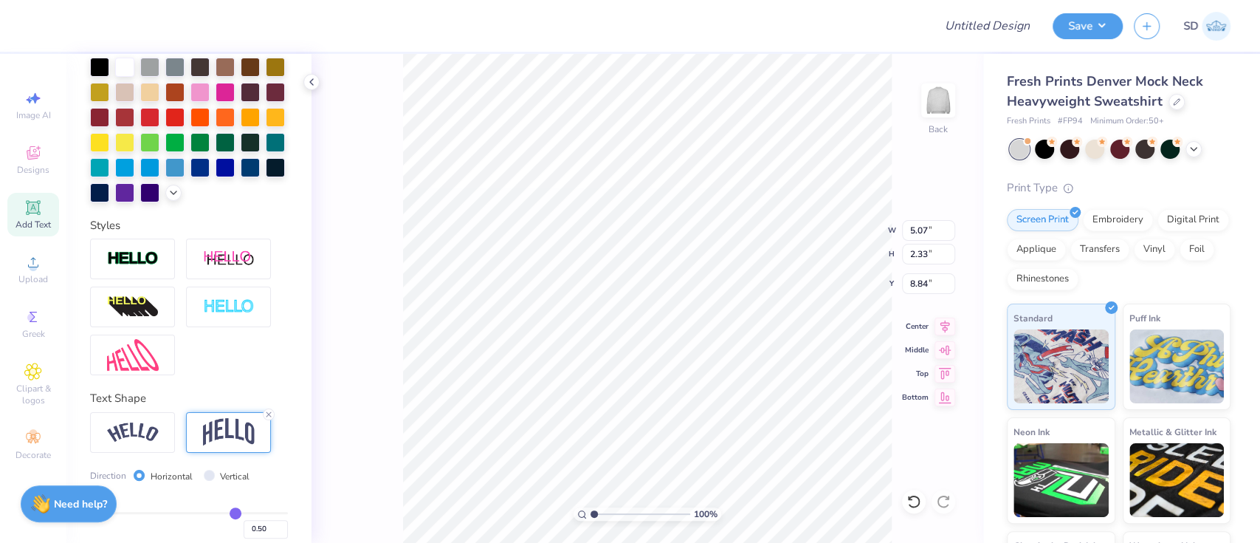
type input "2.52"
type input "8.74"
type input "7.31"
type input "5.69"
click at [929, 233] on input "7.31" at bounding box center [928, 230] width 53 height 21
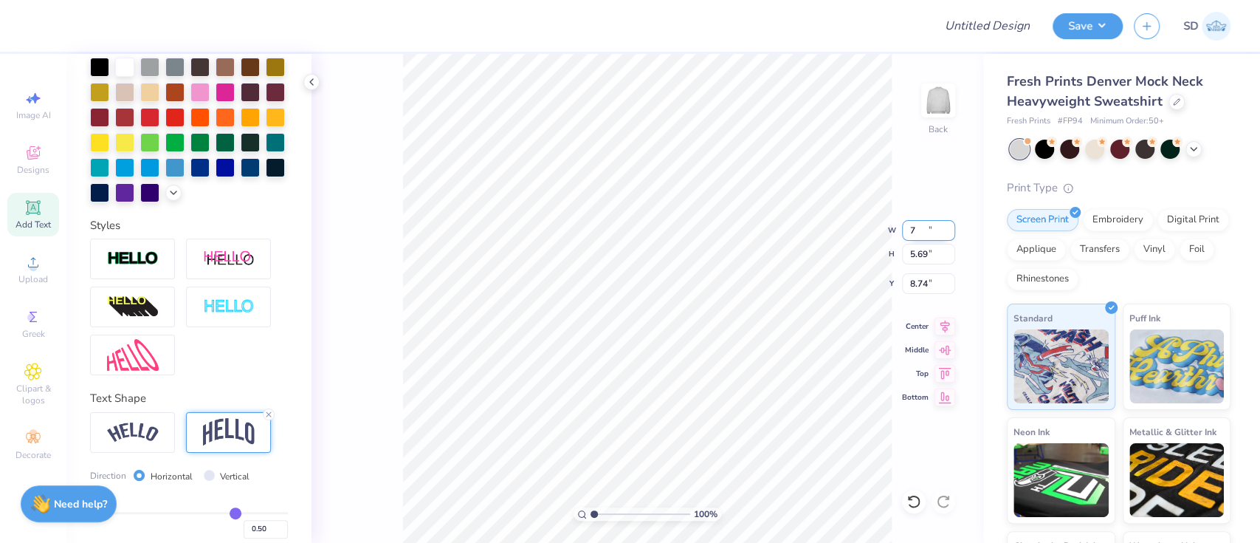
type input "7.00"
type input "5.44"
type input "8.86"
type input "3.00"
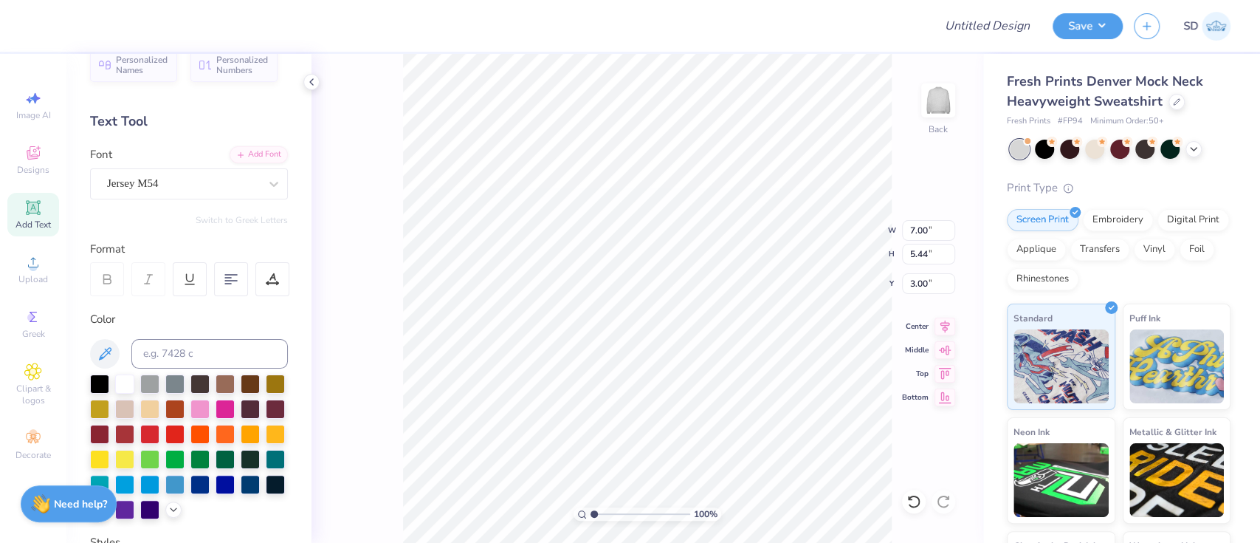
scroll to position [0, 0]
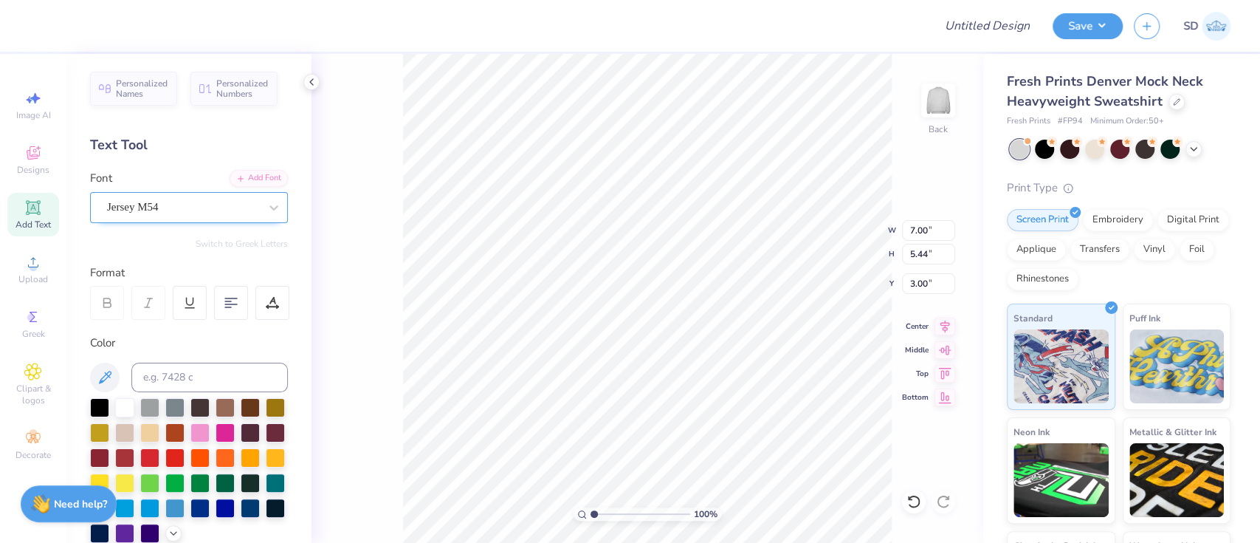
click at [161, 201] on div "Jersey M54" at bounding box center [183, 207] width 155 height 23
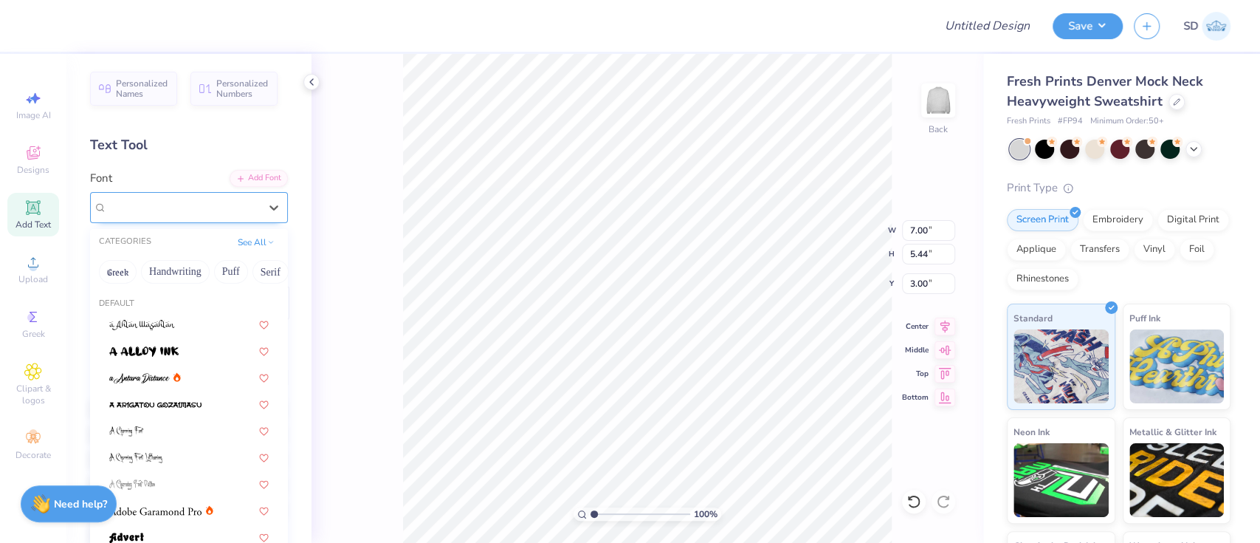
paste input "collegiate"
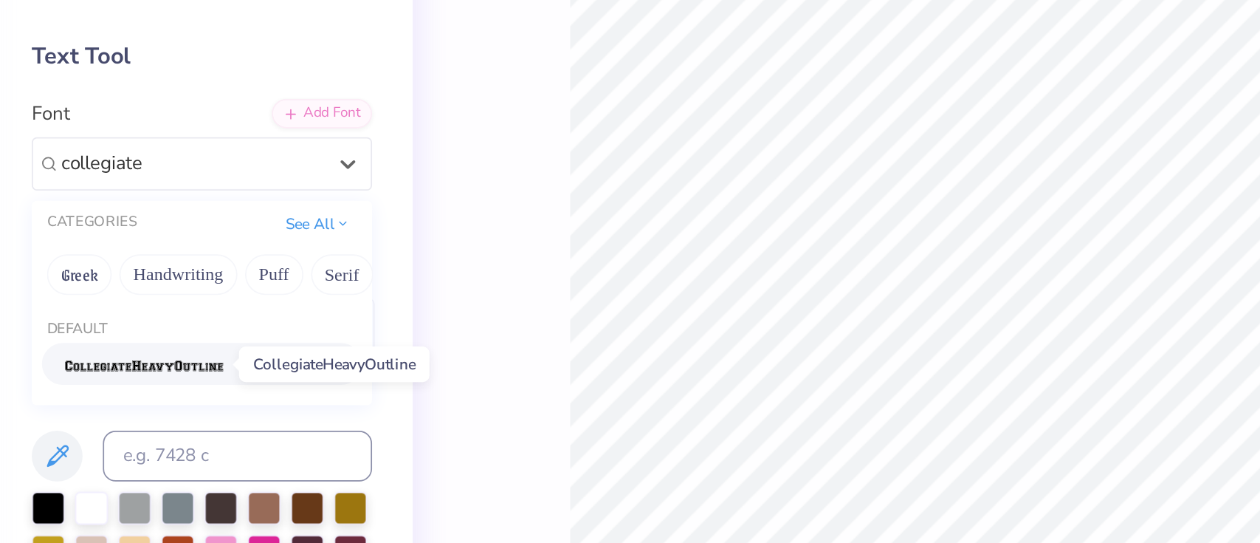
click at [168, 322] on img at bounding box center [155, 325] width 92 height 10
type input "collegiate"
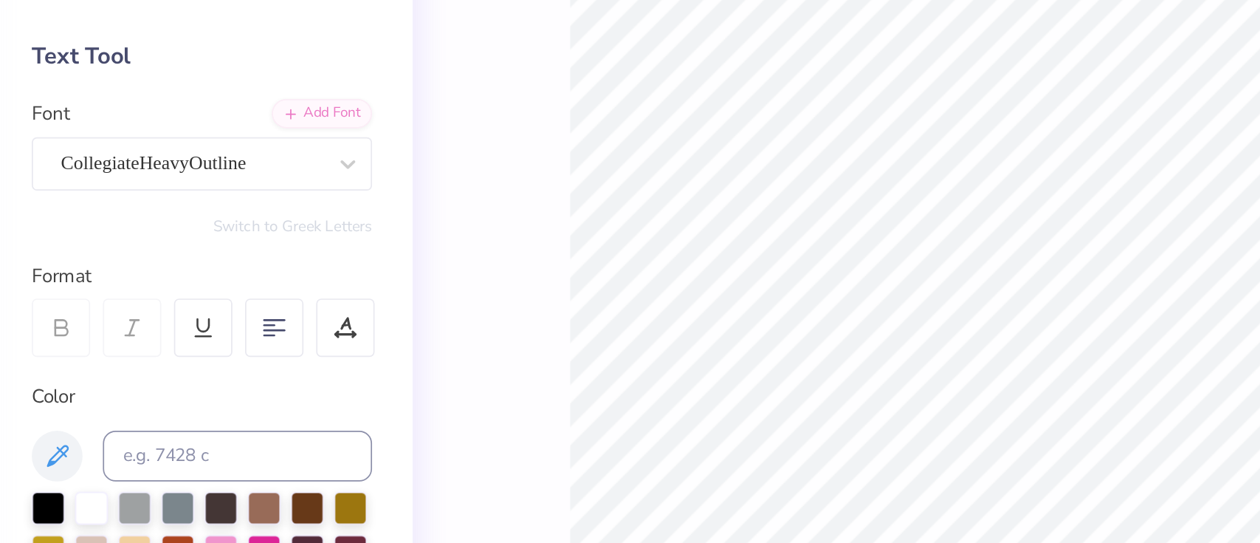
type input "9.06"
type input "5.74"
type input "2.85"
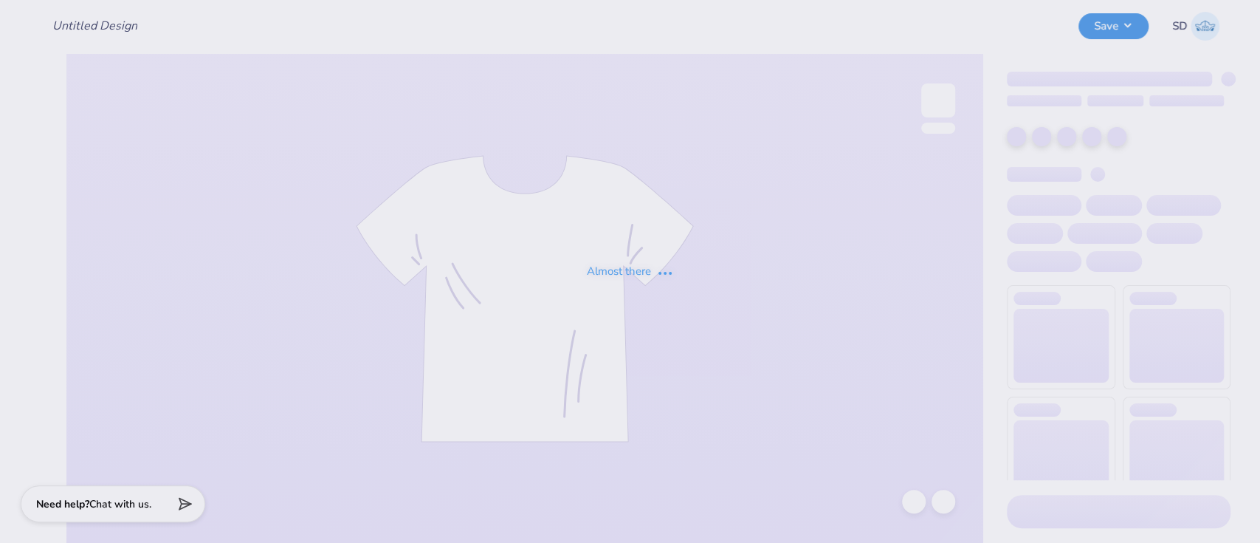
type input "Merch for Phi Beta Lambda at [GEOGRAPHIC_DATA]"
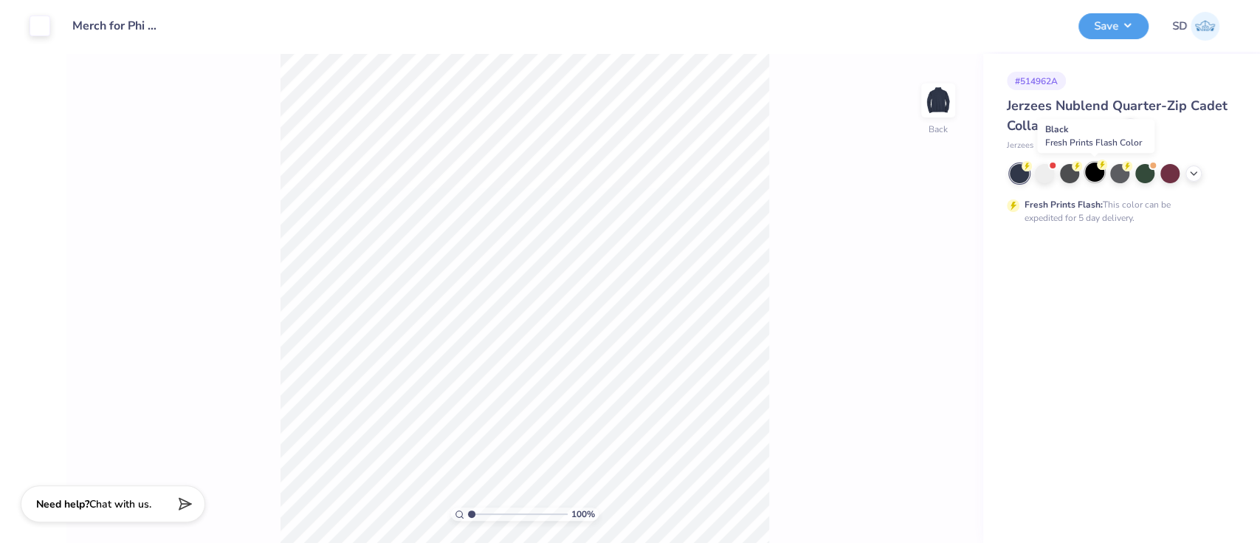
click at [1093, 178] on div at bounding box center [1094, 171] width 19 height 19
click at [1110, 30] on button "Save" at bounding box center [1114, 24] width 70 height 26
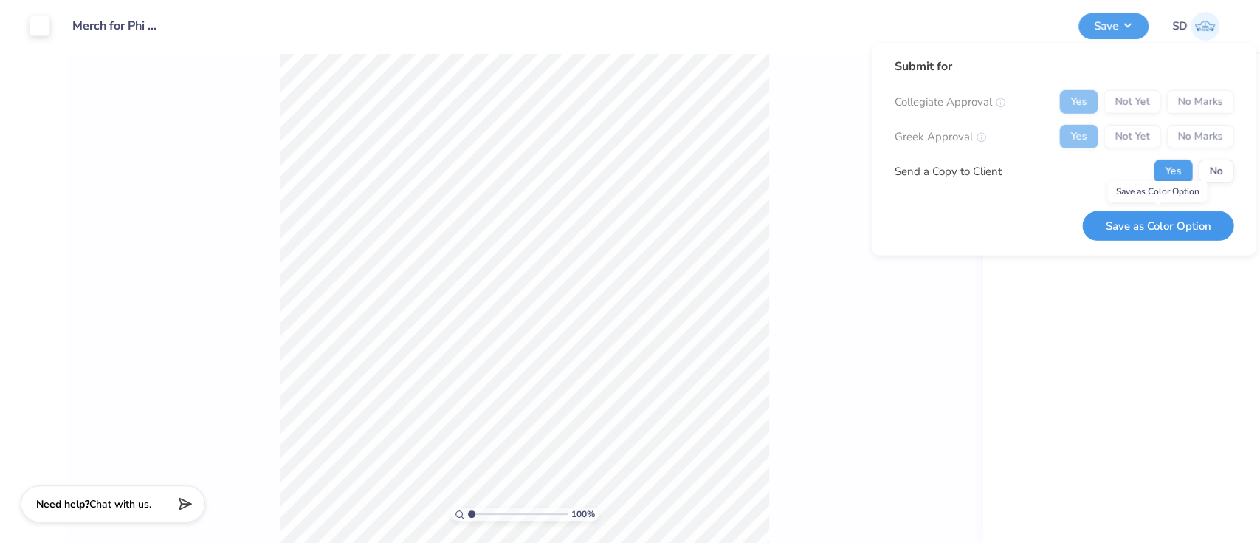
click at [1122, 222] on button "Save as Color Option" at bounding box center [1157, 225] width 151 height 30
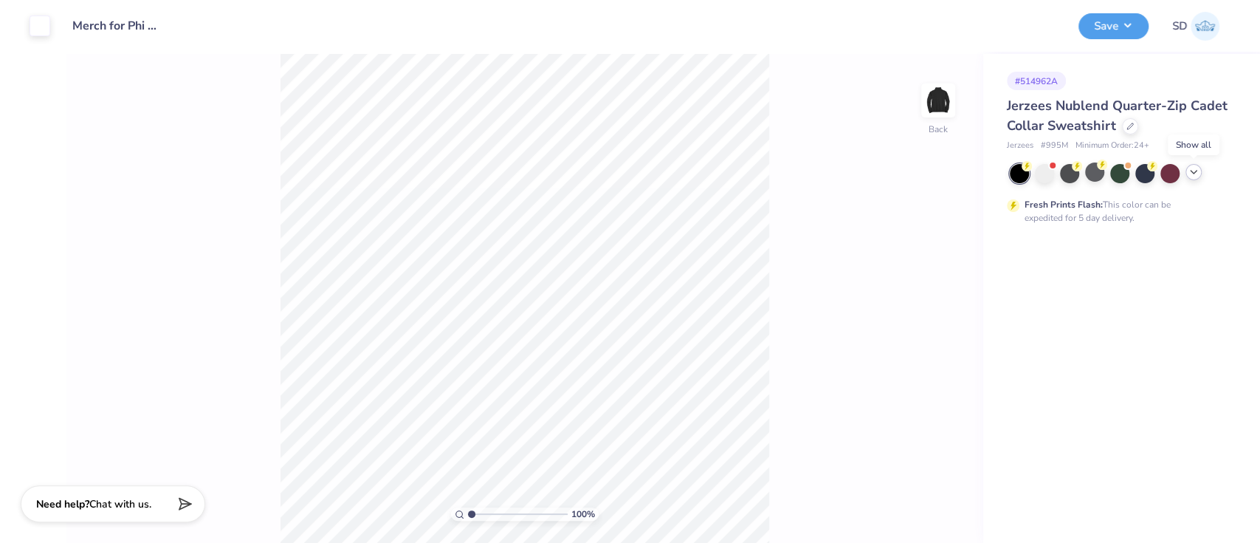
click at [1192, 174] on icon at bounding box center [1194, 172] width 12 height 12
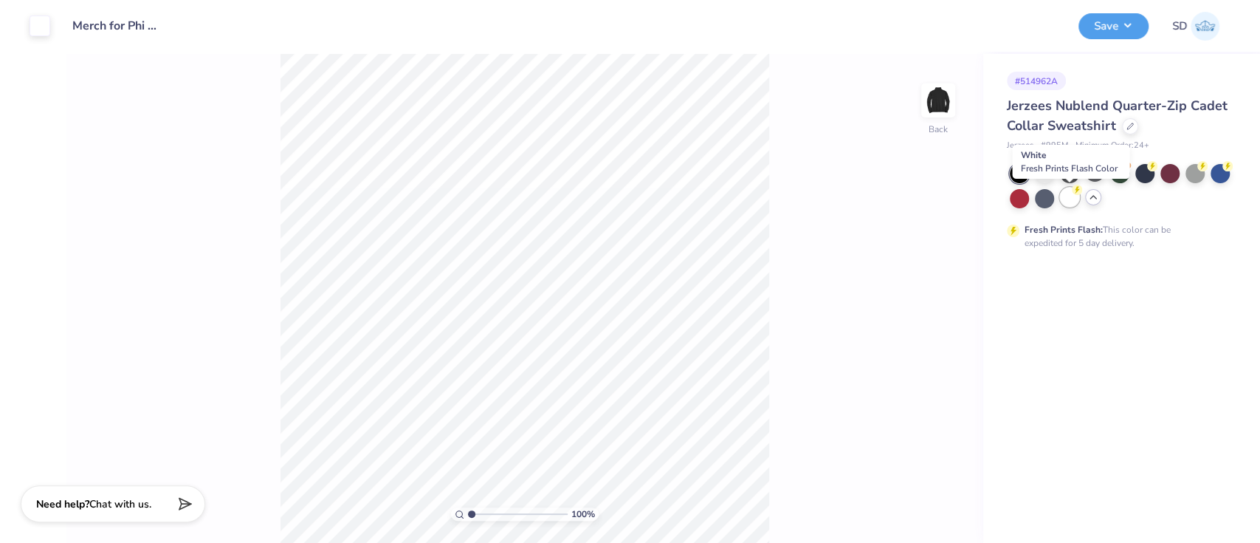
click at [1068, 198] on div at bounding box center [1069, 197] width 19 height 19
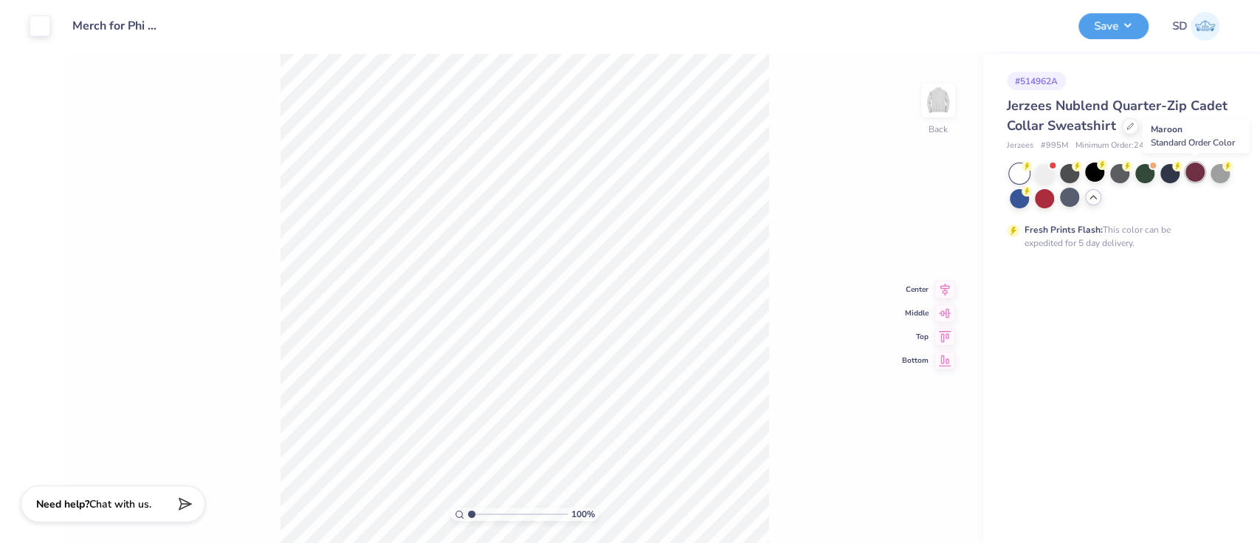
click at [1192, 176] on div at bounding box center [1195, 171] width 19 height 19
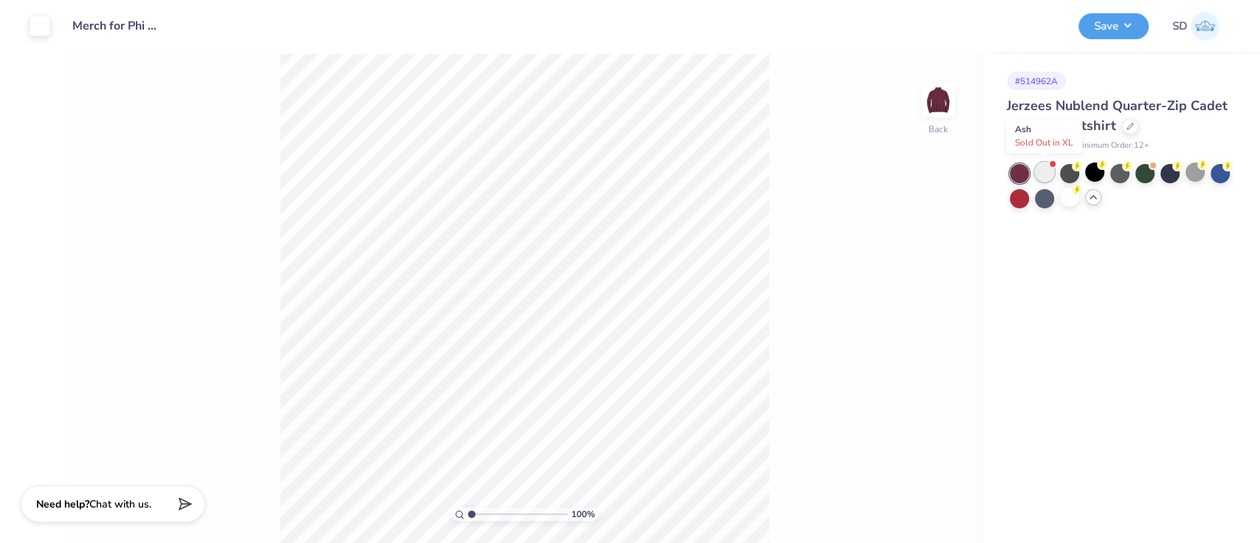
click at [1046, 173] on div at bounding box center [1044, 171] width 19 height 19
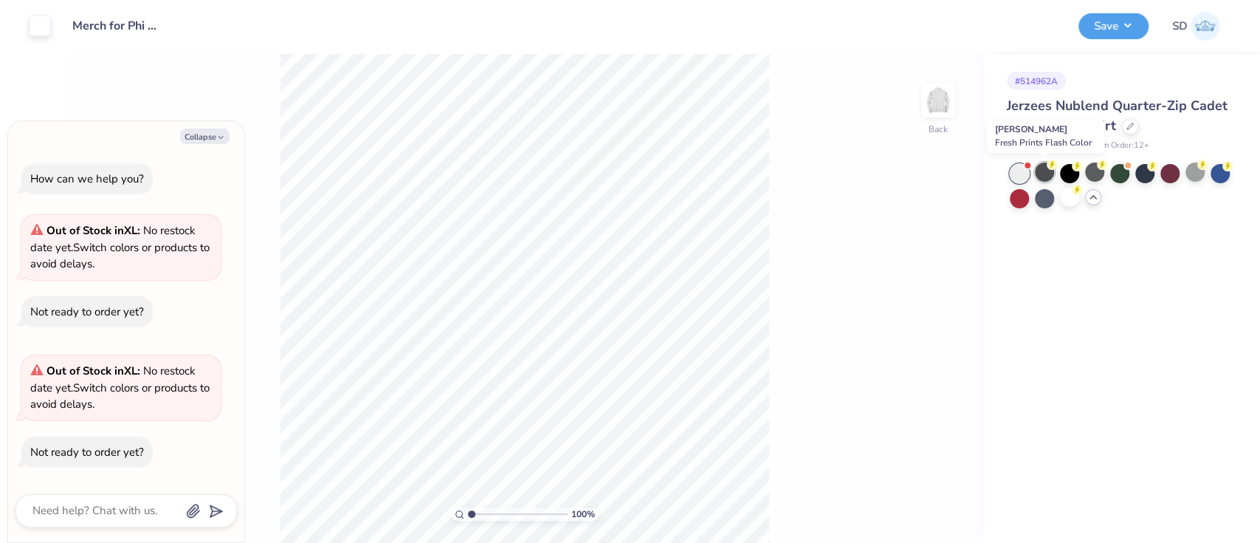
click at [1043, 174] on div at bounding box center [1044, 171] width 19 height 19
click at [1092, 173] on div at bounding box center [1094, 171] width 19 height 19
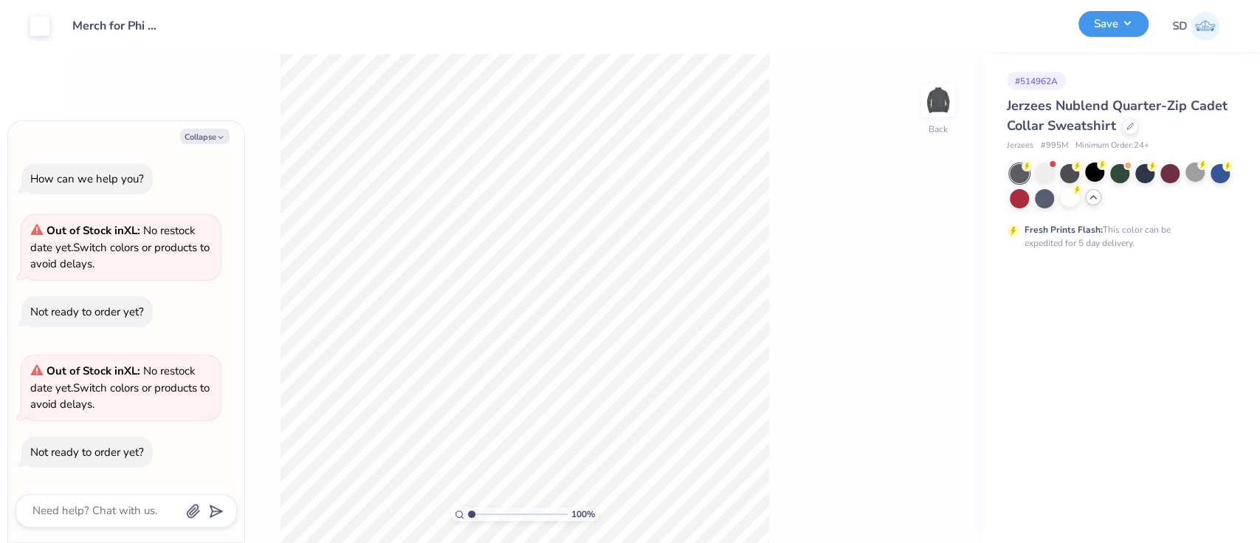
click at [1114, 29] on button "Save" at bounding box center [1114, 24] width 70 height 26
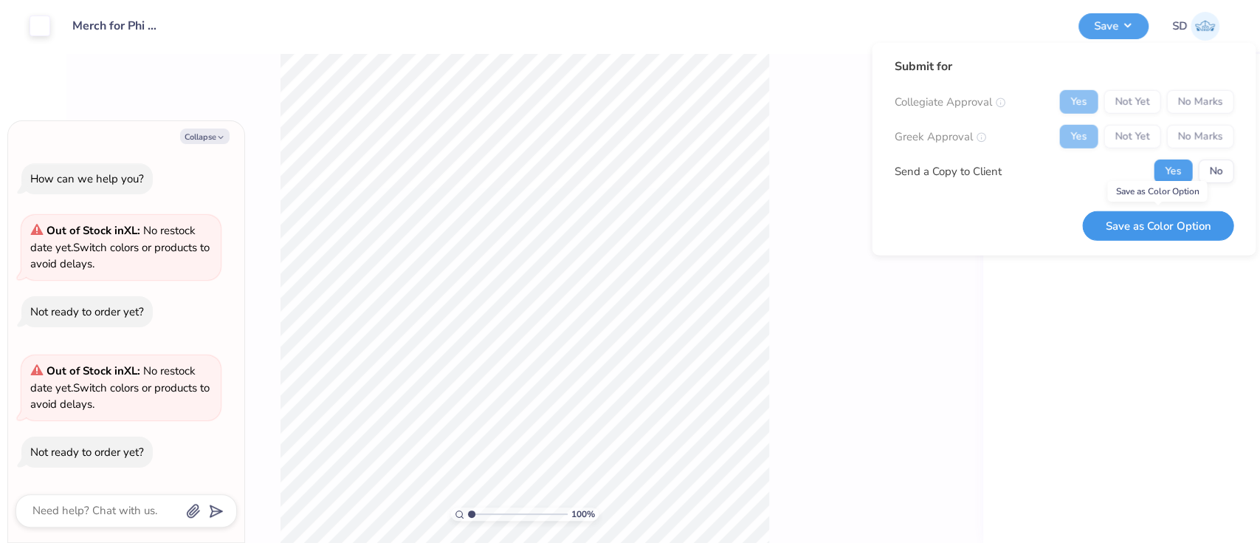
click at [1155, 234] on button "Save as Color Option" at bounding box center [1157, 225] width 151 height 30
type textarea "x"
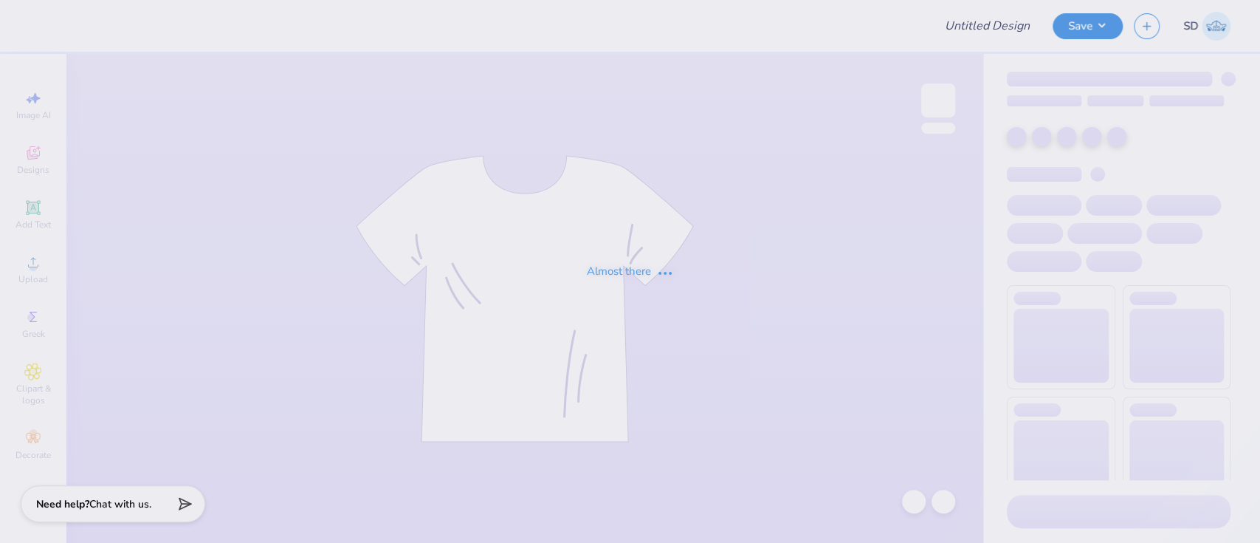
type input "PBL Parke Dupe"
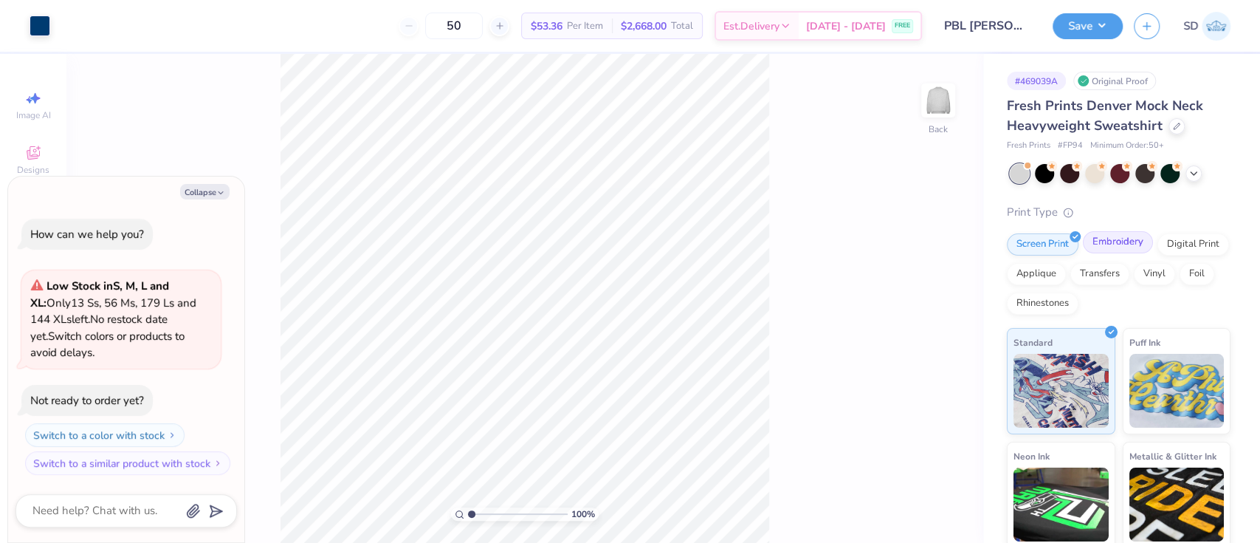
click at [1127, 244] on div "Embroidery" at bounding box center [1118, 242] width 70 height 22
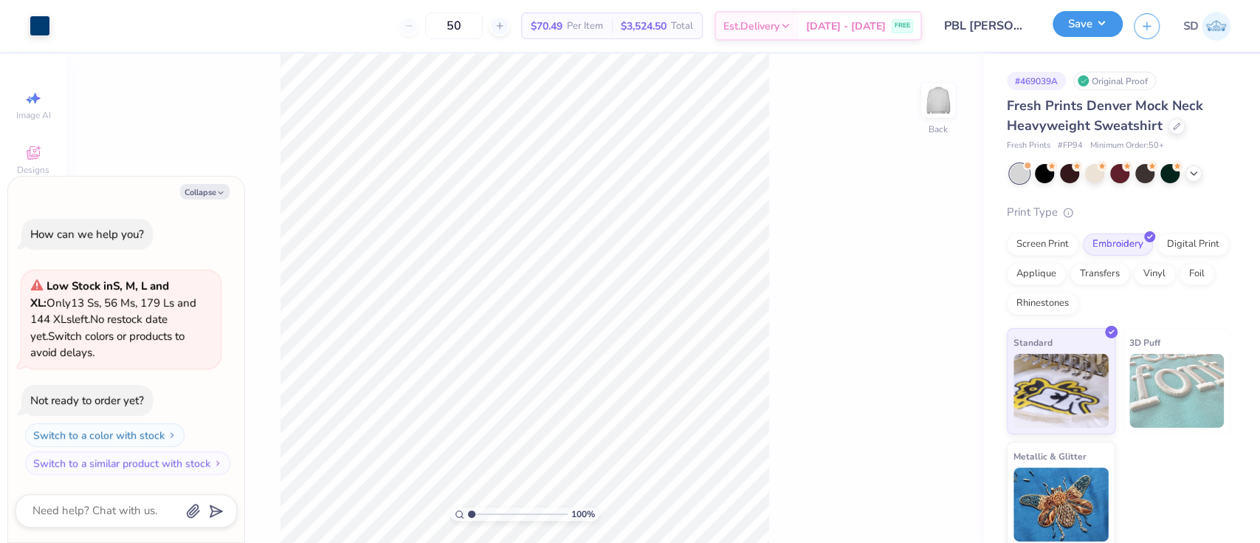
click at [1085, 35] on button "Save" at bounding box center [1088, 24] width 70 height 26
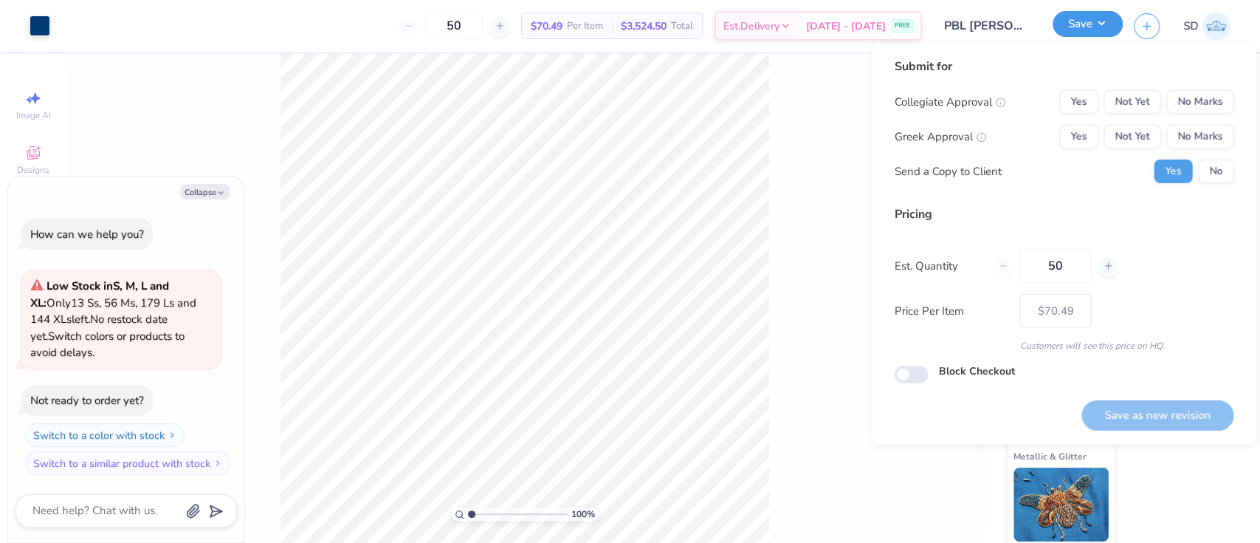
type textarea "x"
click at [1093, 97] on button "Yes" at bounding box center [1079, 102] width 38 height 24
click at [1189, 139] on button "No Marks" at bounding box center [1200, 137] width 67 height 24
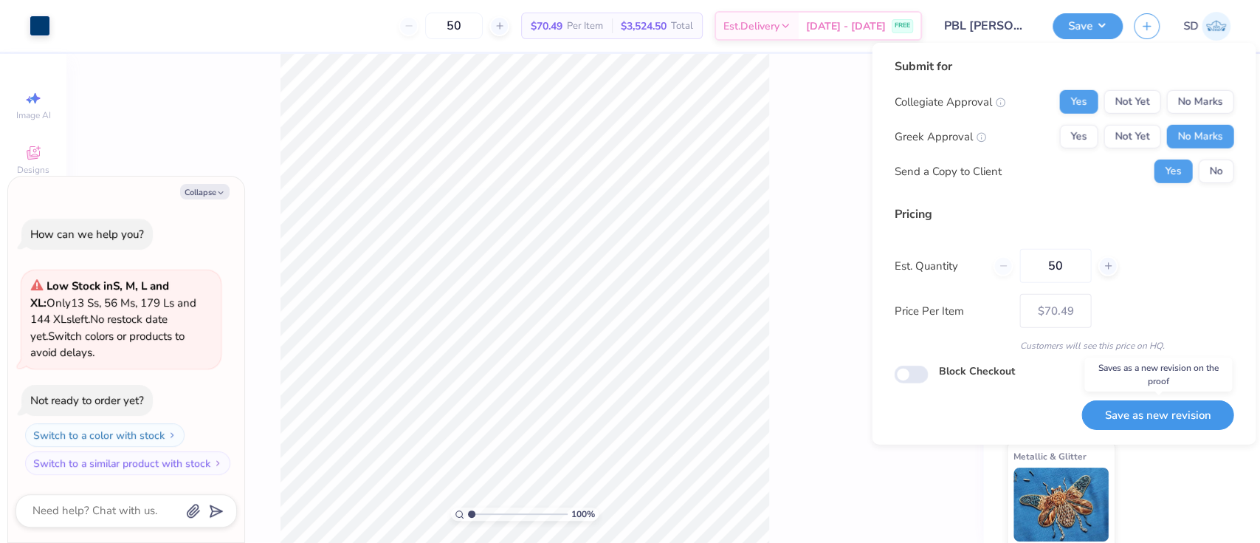
click at [1187, 404] on button "Save as new revision" at bounding box center [1158, 415] width 152 height 30
type input "$70.49"
type textarea "x"
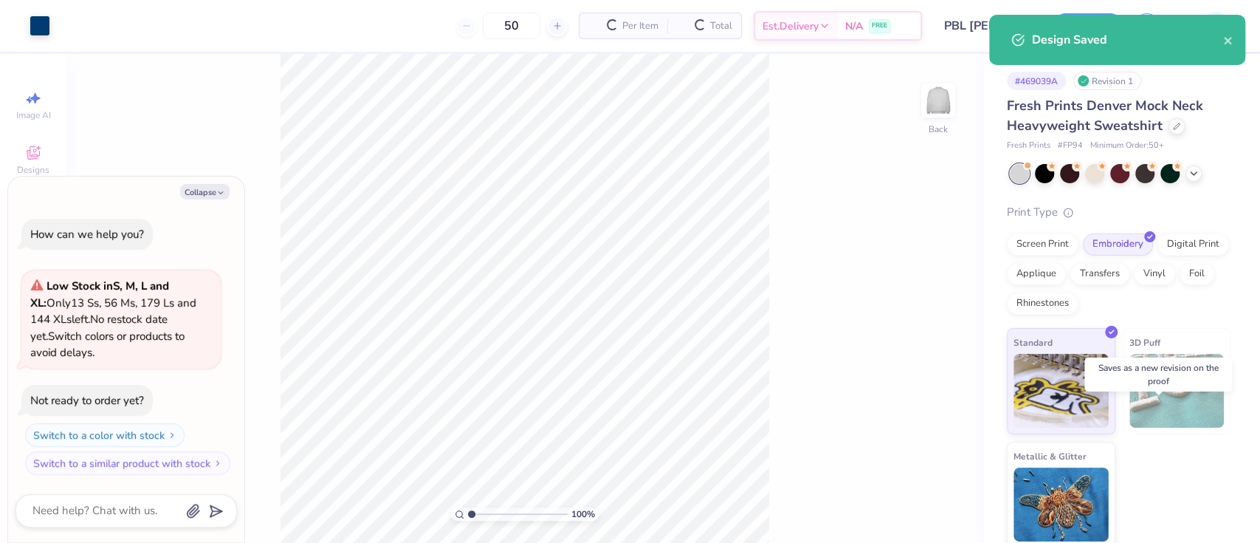
type input "– –"
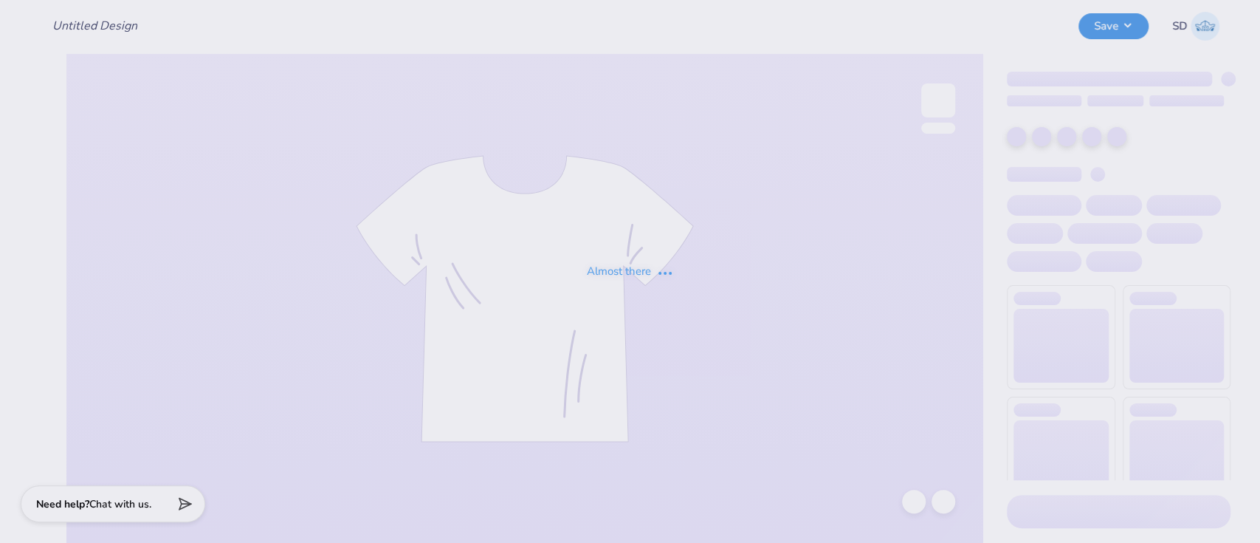
type input "PBL [PERSON_NAME] Dupe"
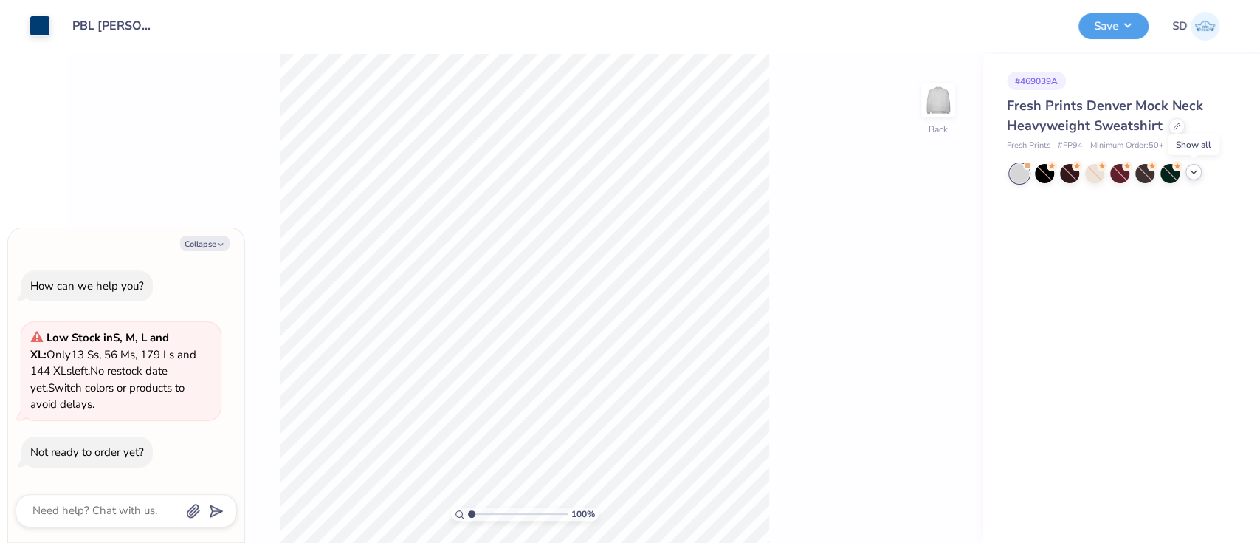
click at [1197, 174] on icon at bounding box center [1194, 172] width 12 height 12
click at [1224, 168] on div at bounding box center [1220, 171] width 19 height 19
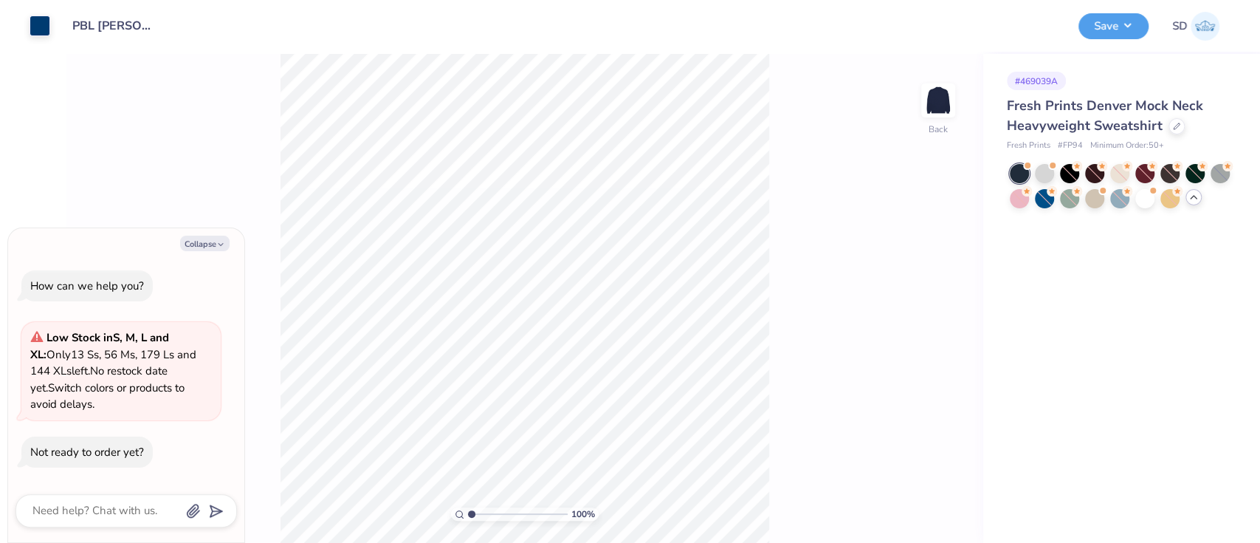
scroll to position [27, 0]
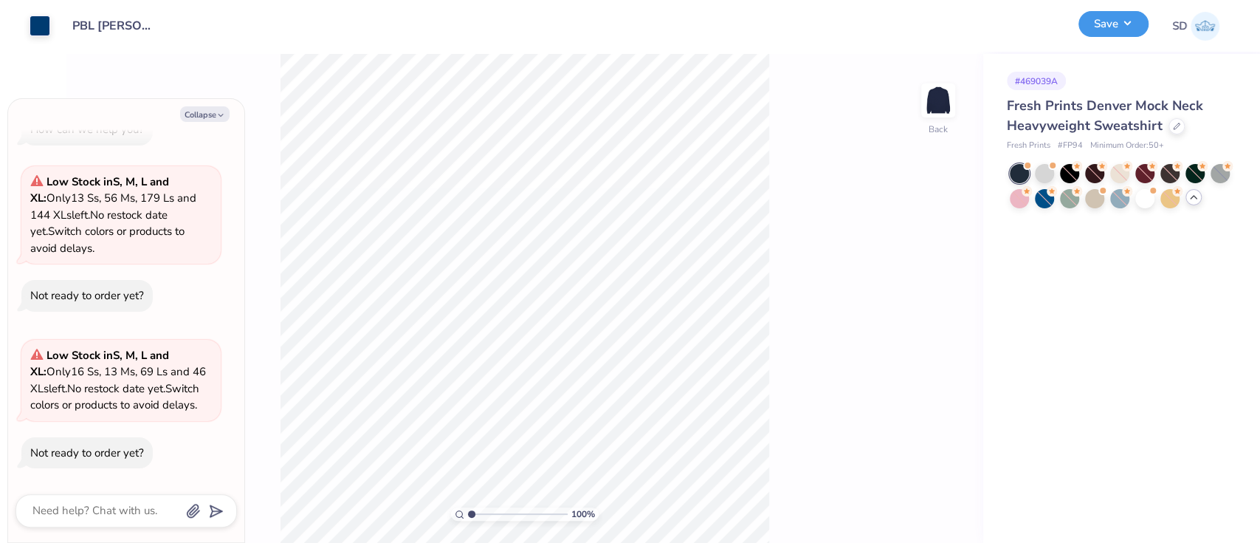
click at [1105, 24] on button "Save" at bounding box center [1114, 24] width 70 height 26
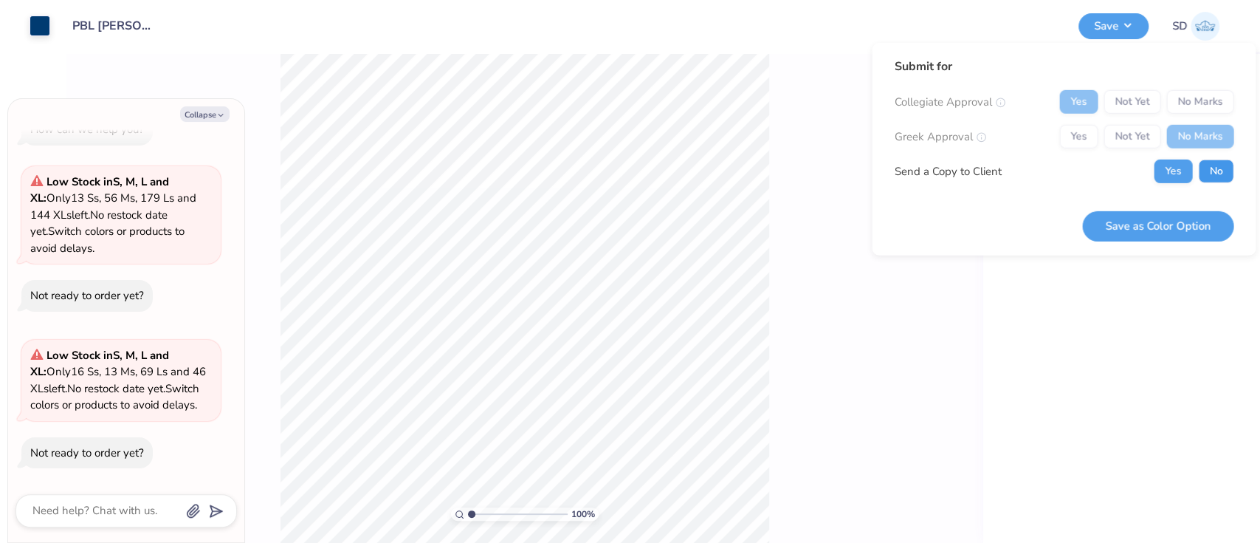
click at [1208, 168] on button "No" at bounding box center [1215, 171] width 35 height 24
click at [1181, 176] on button "Yes" at bounding box center [1173, 171] width 38 height 24
click at [1172, 226] on button "Save as Color Option" at bounding box center [1157, 225] width 151 height 30
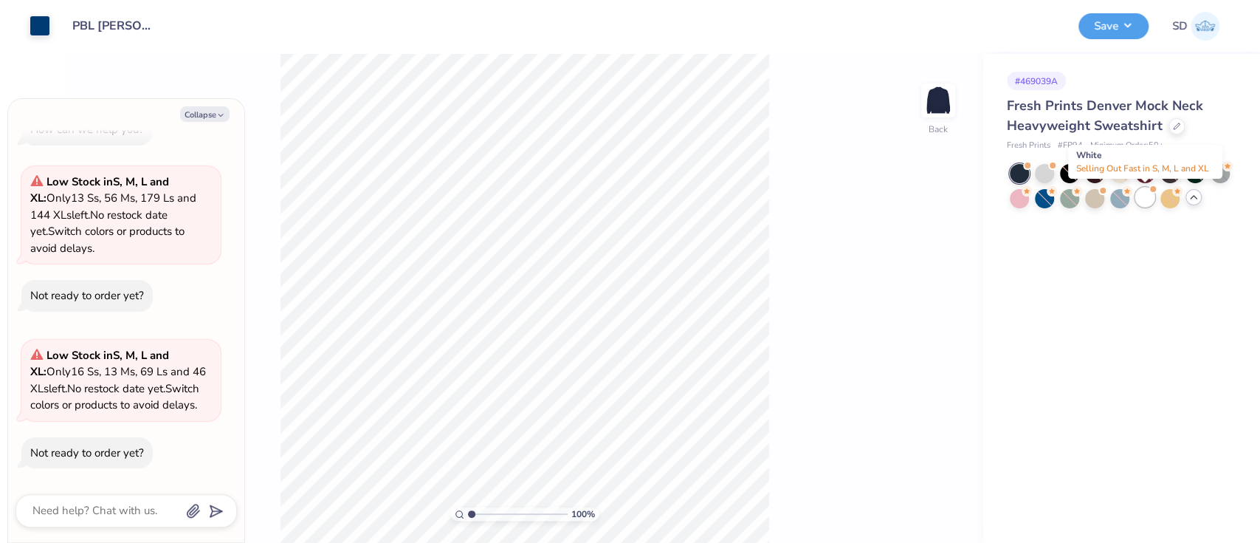
click at [1144, 198] on div at bounding box center [1145, 197] width 19 height 19
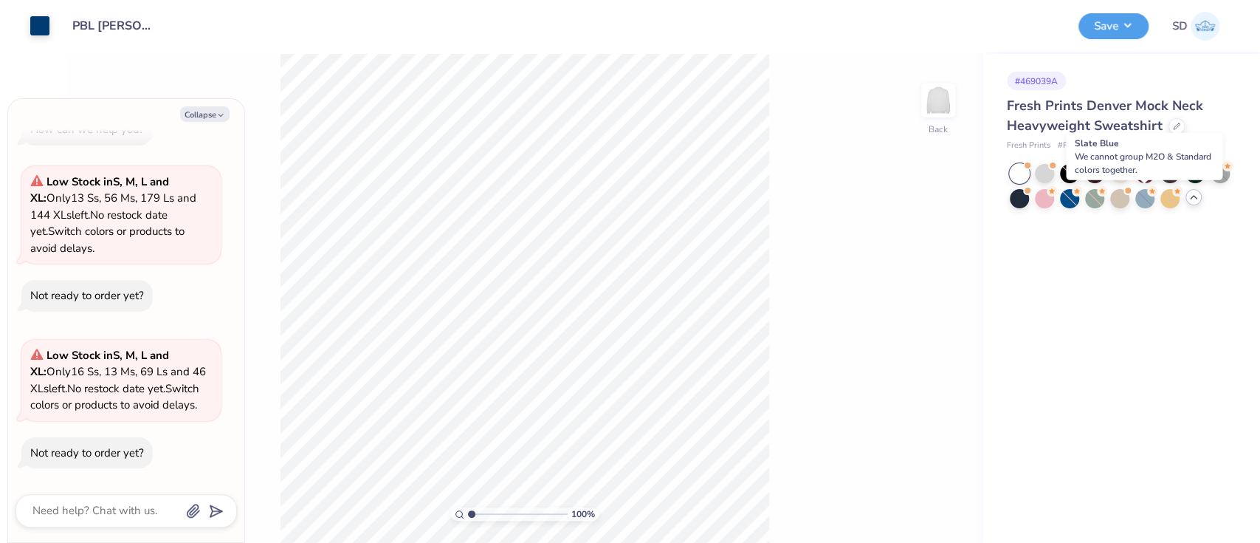
scroll to position [201, 0]
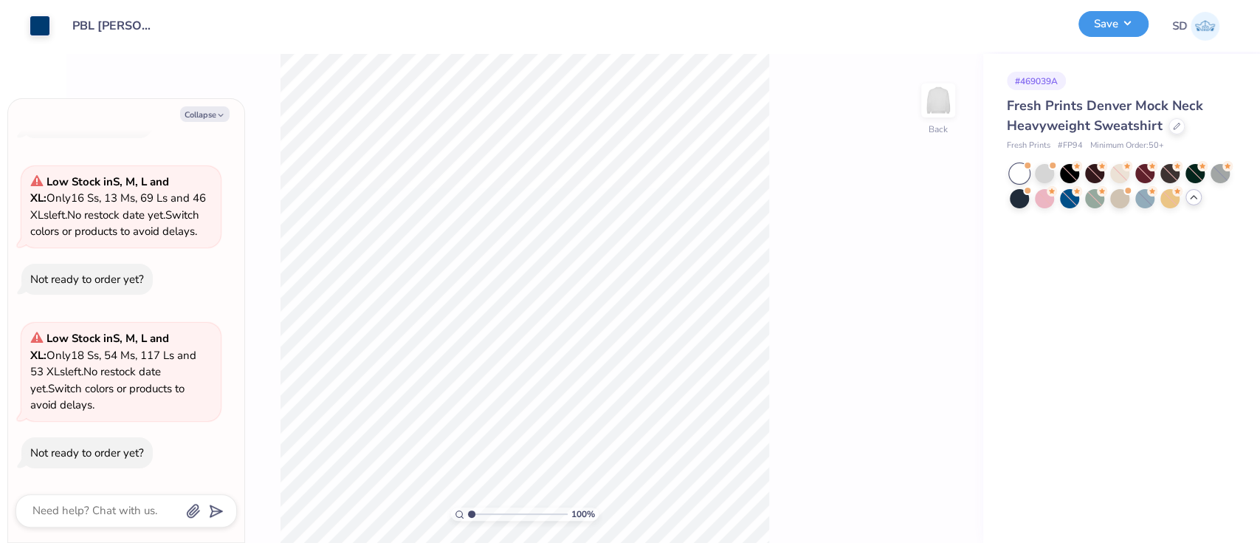
click at [1102, 28] on button "Save" at bounding box center [1114, 24] width 70 height 26
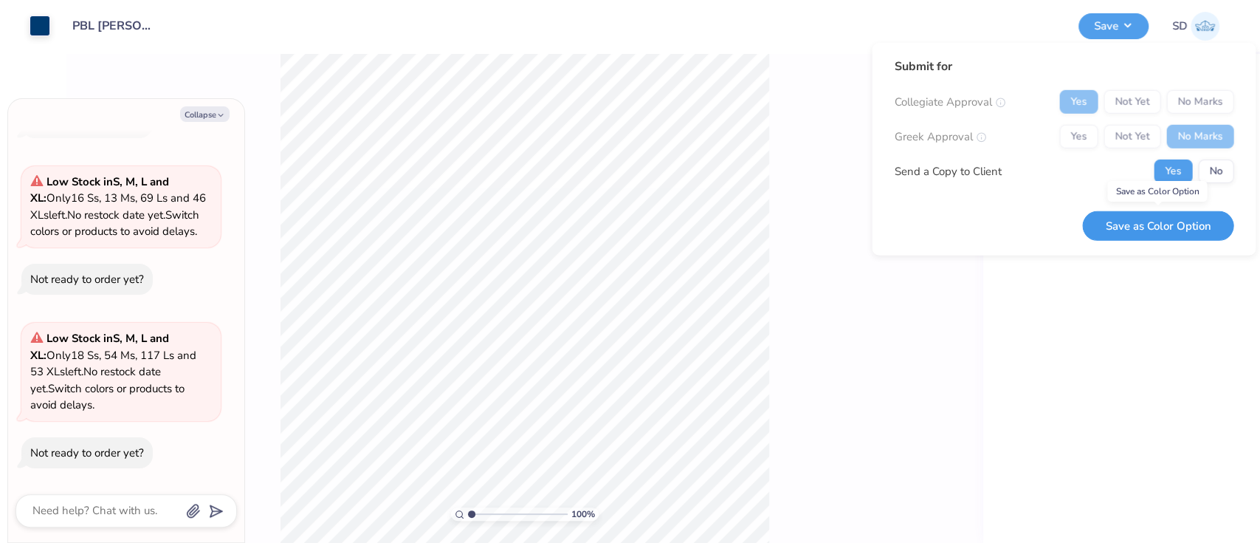
click at [1177, 234] on button "Save as Color Option" at bounding box center [1157, 225] width 151 height 30
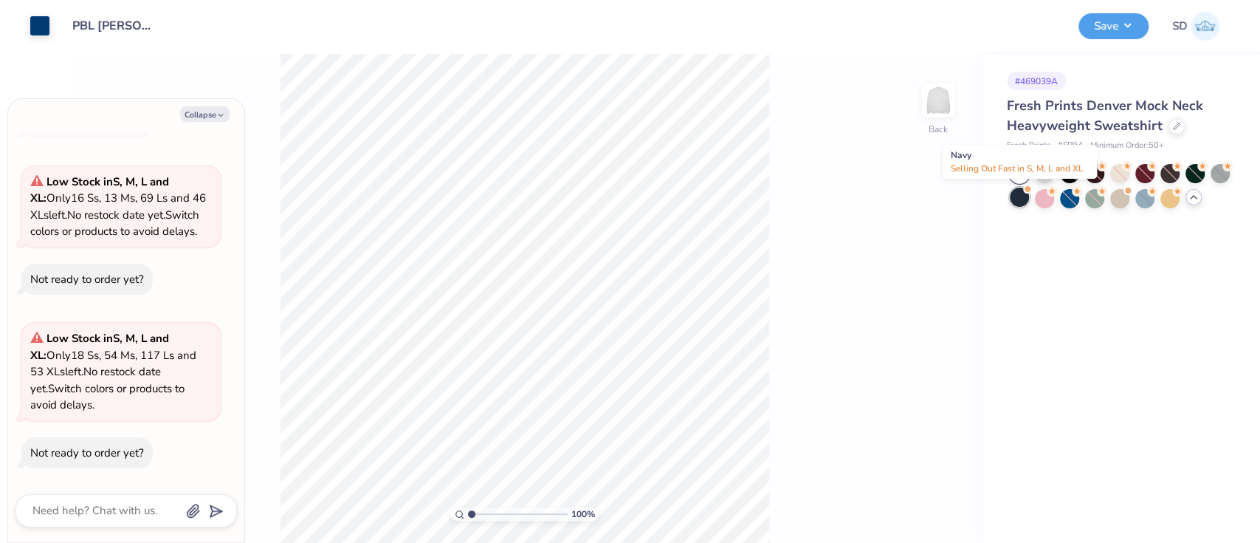
click at [1024, 201] on div at bounding box center [1019, 197] width 19 height 19
type textarea "x"
